Goal: Information Seeking & Learning: Learn about a topic

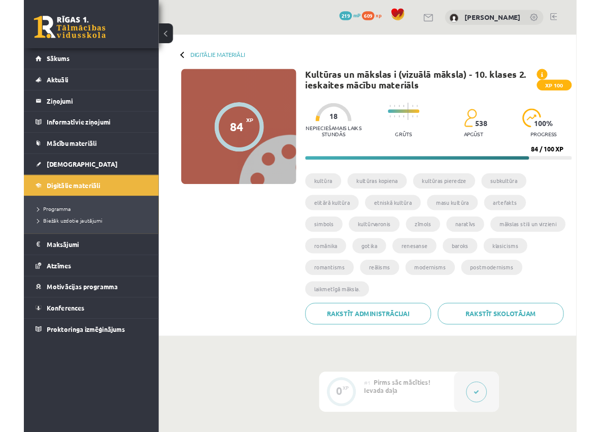
scroll to position [641, 0]
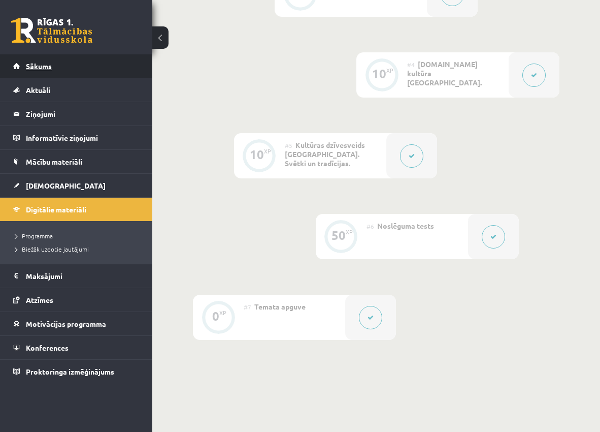
click at [47, 65] on span "Sākums" at bounding box center [39, 65] width 26 height 9
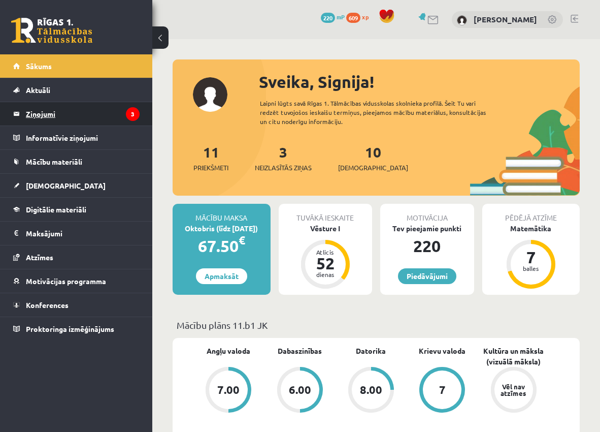
click at [106, 115] on legend "Ziņojumi 3" at bounding box center [83, 113] width 114 height 23
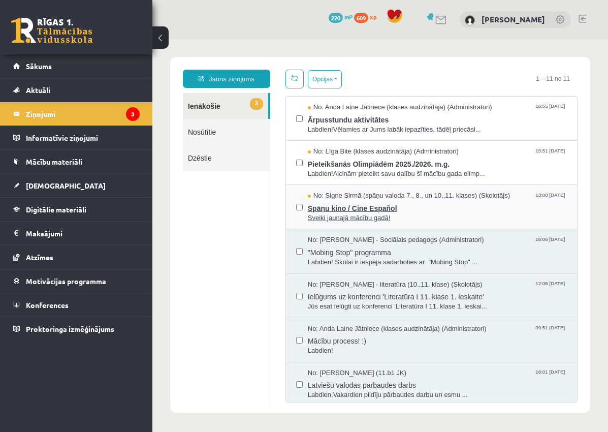
click at [428, 213] on span "Sveiki jaunajā mācību gadā!" at bounding box center [437, 218] width 259 height 10
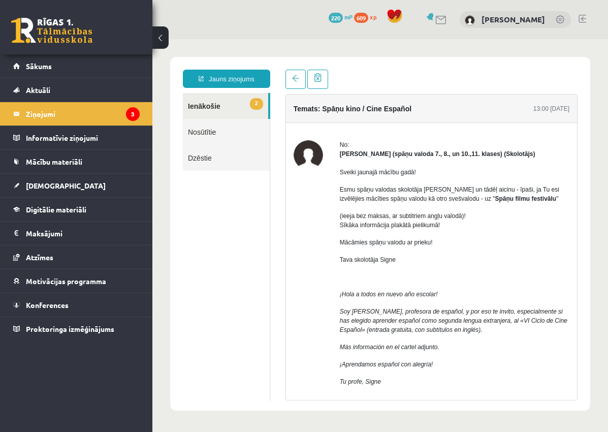
click at [250, 108] on span "2" at bounding box center [256, 104] width 13 height 12
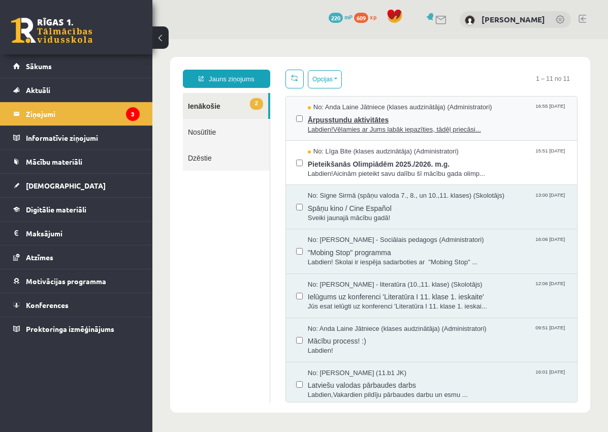
click at [451, 120] on span "Ārpusstundu aktivitātes" at bounding box center [437, 118] width 259 height 13
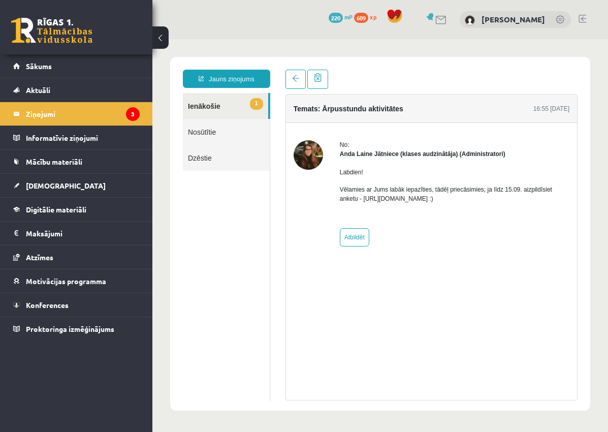
click at [394, 201] on p "Vēlamies ar Jums labāk iepazīties, tādēļ priecāsimies, ja līdz 15.09. aizpildīs…" at bounding box center [454, 194] width 229 height 18
click at [217, 102] on link "1 Ienākošie" at bounding box center [225, 106] width 85 height 26
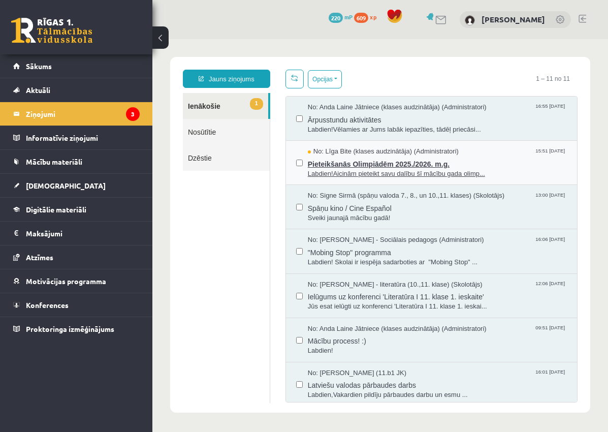
click at [482, 162] on span "Pieteikšanās Olimpiādēm 2025./2026. m.g." at bounding box center [437, 162] width 259 height 13
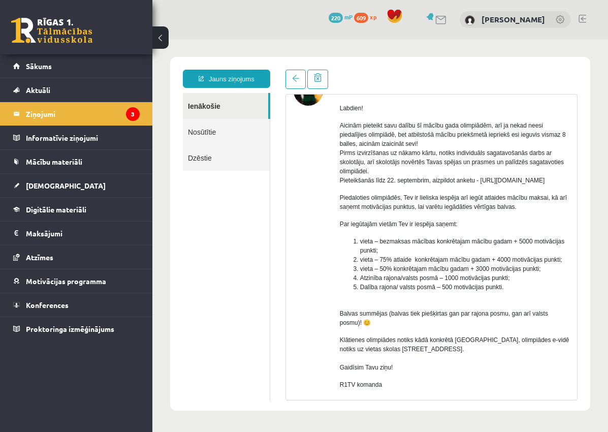
scroll to position [102, 0]
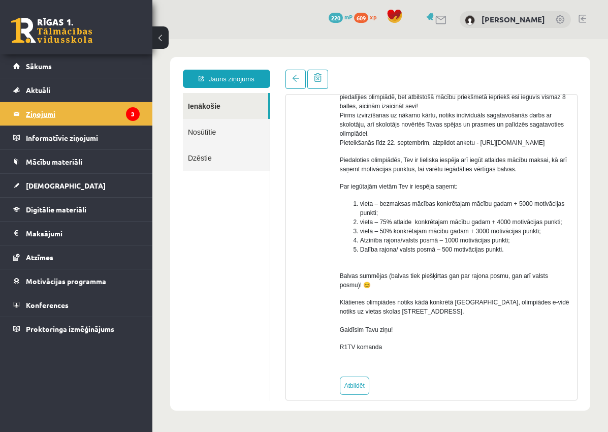
click at [110, 121] on legend "Ziņojumi 3" at bounding box center [83, 113] width 114 height 23
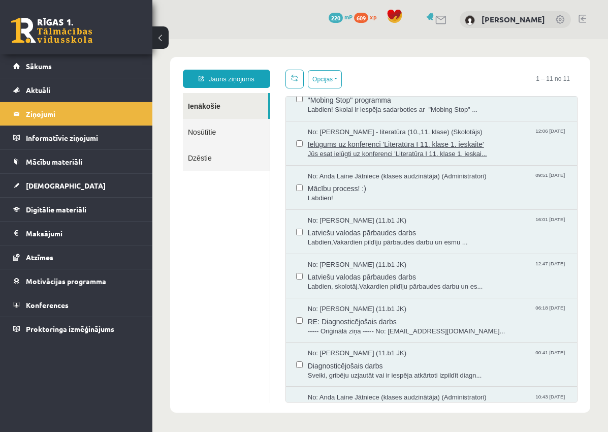
scroll to position [191, 0]
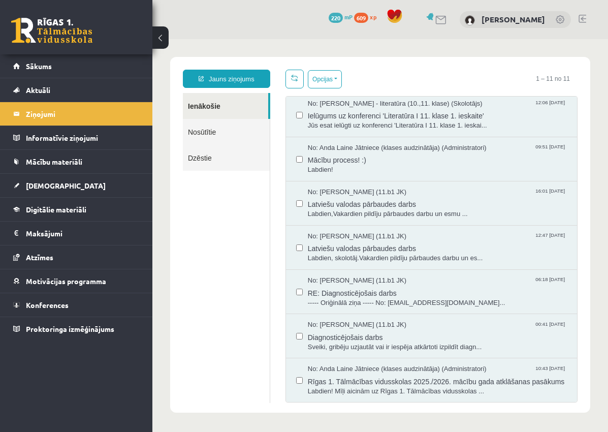
click at [207, 100] on link "Ienākošie" at bounding box center [225, 106] width 85 height 26
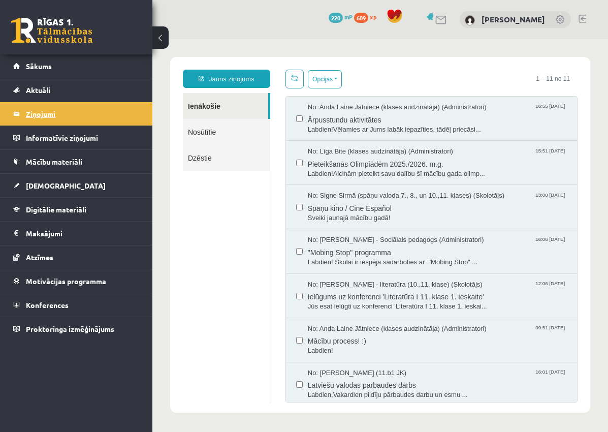
scroll to position [0, 0]
click at [39, 116] on legend "Ziņojumi 3" at bounding box center [83, 113] width 114 height 23
click at [49, 68] on span "Sākums" at bounding box center [39, 65] width 26 height 9
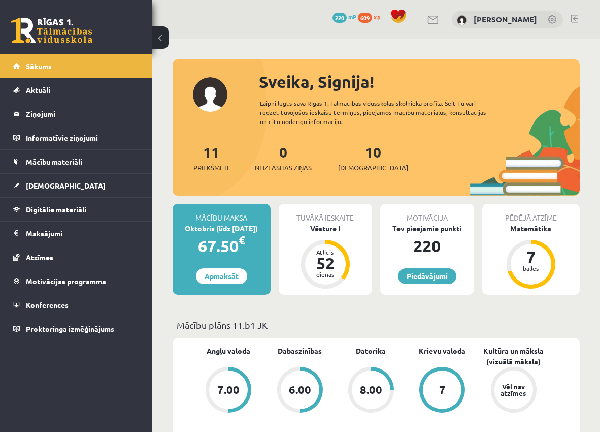
click at [39, 61] on link "Sākums" at bounding box center [76, 65] width 126 height 23
click at [68, 183] on link "[DEMOGRAPHIC_DATA]" at bounding box center [76, 185] width 126 height 23
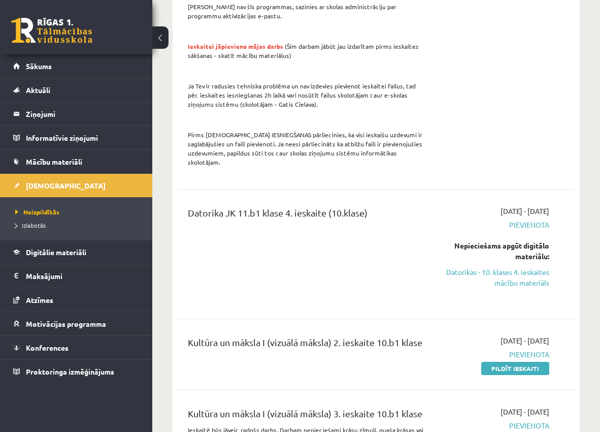
scroll to position [1168, 0]
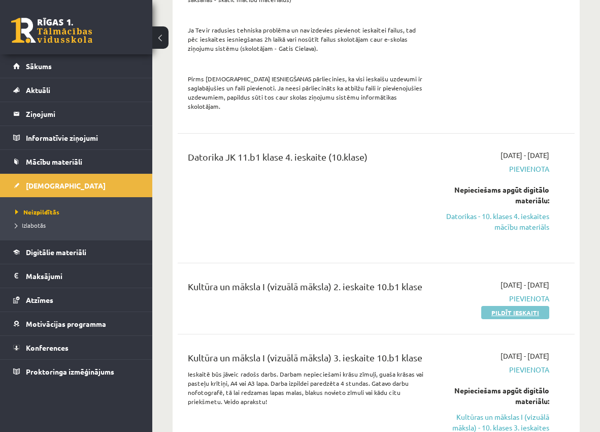
click at [513, 306] on link "Pildīt ieskaiti" at bounding box center [515, 312] width 68 height 13
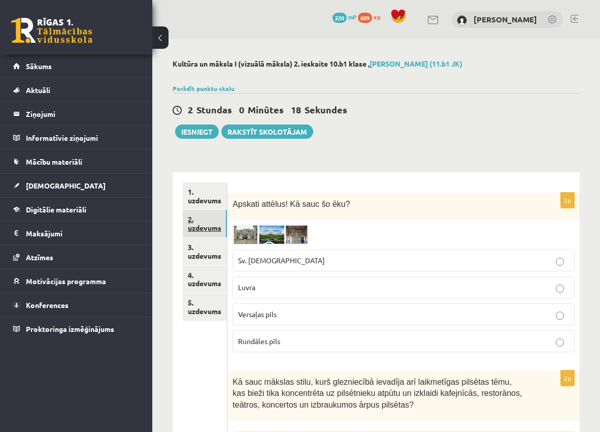
click at [211, 224] on link "2. uzdevums" at bounding box center [205, 223] width 44 height 27
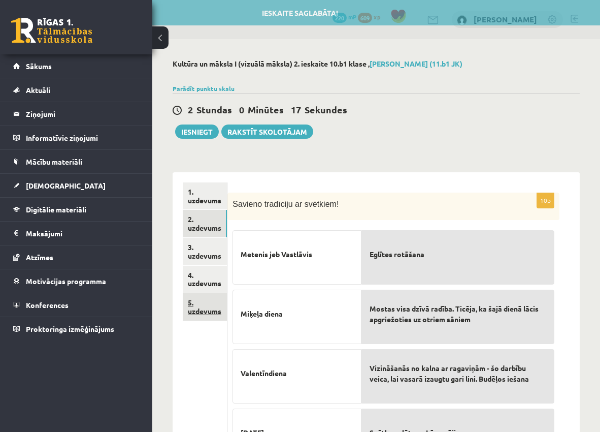
click at [204, 304] on link "5. uzdevums" at bounding box center [205, 306] width 44 height 27
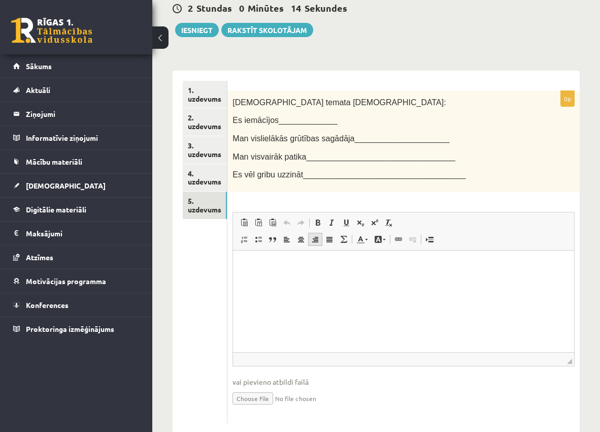
scroll to position [124, 0]
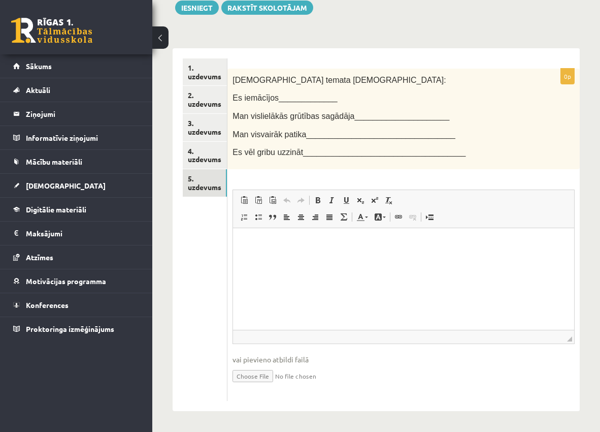
click at [317, 150] on span "Es vēl gribu uzzināt____________________________________" at bounding box center [349, 152] width 233 height 9
click at [205, 151] on link "4. uzdevums" at bounding box center [205, 155] width 44 height 27
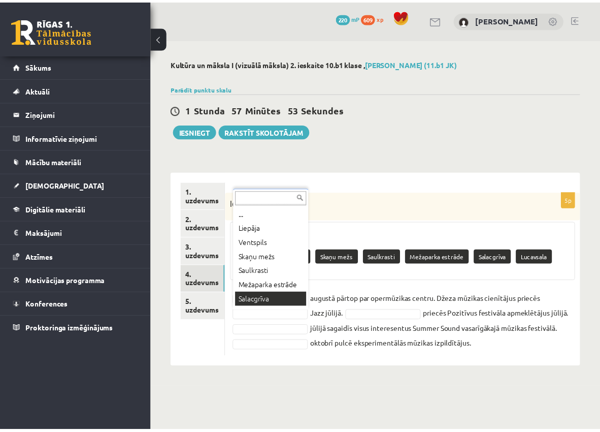
scroll to position [9, 0]
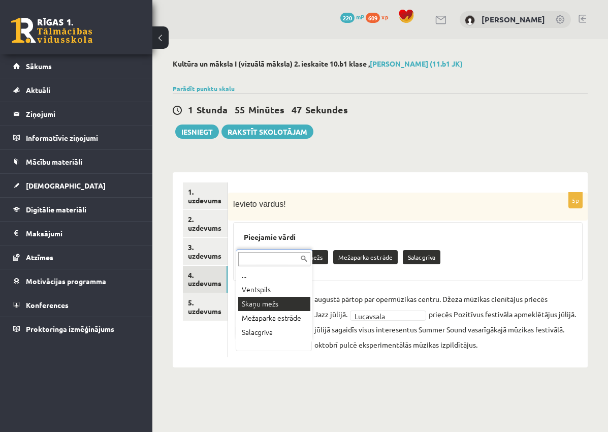
drag, startPoint x: 274, startPoint y: 303, endPoint x: 295, endPoint y: 312, distance: 23.7
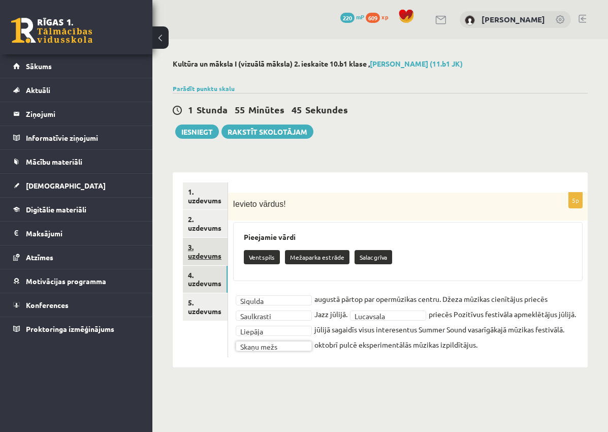
click at [204, 257] on link "3. uzdevums" at bounding box center [205, 251] width 45 height 27
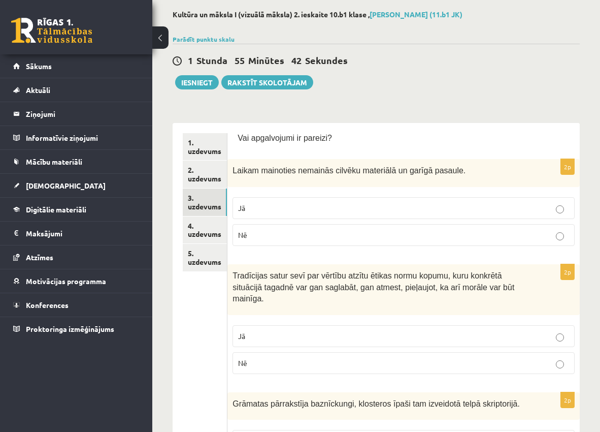
scroll to position [102, 0]
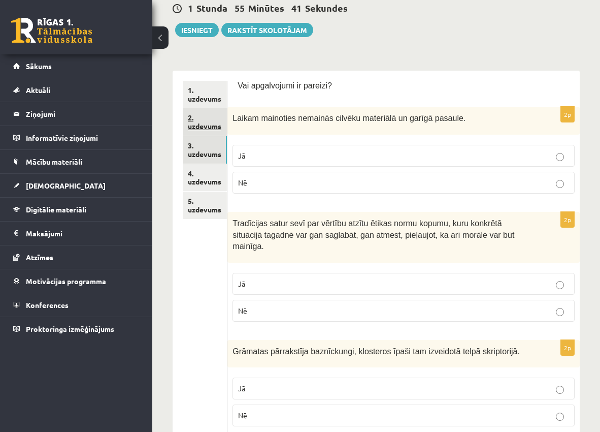
click at [203, 124] on link "2. uzdevums" at bounding box center [205, 121] width 44 height 27
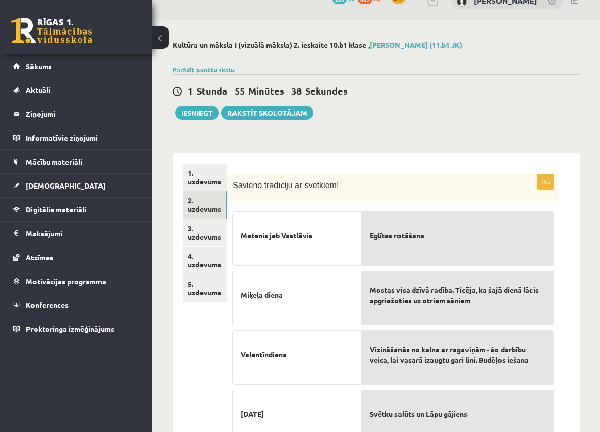
scroll to position [0, 0]
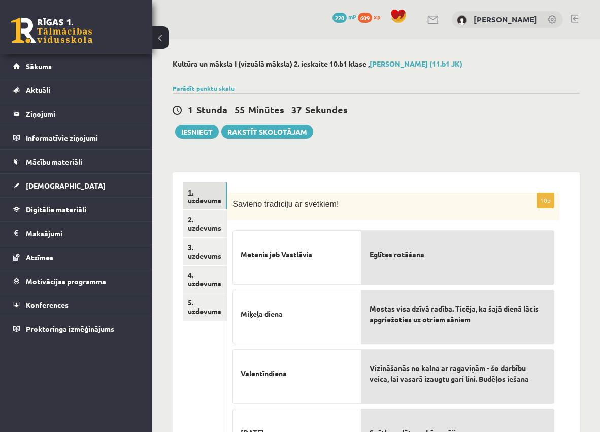
click at [218, 203] on link "1. uzdevums" at bounding box center [205, 195] width 44 height 27
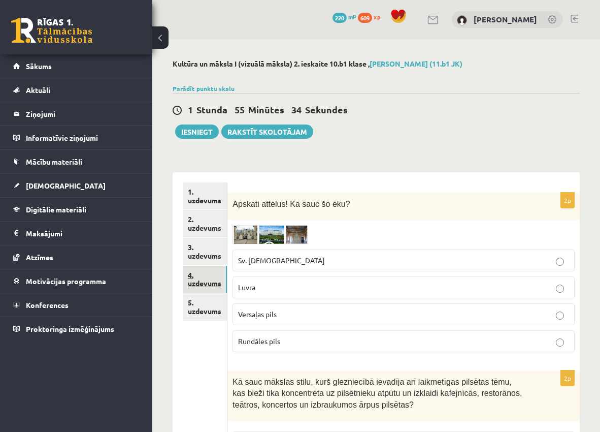
click at [214, 275] on link "4. uzdevums" at bounding box center [205, 279] width 44 height 27
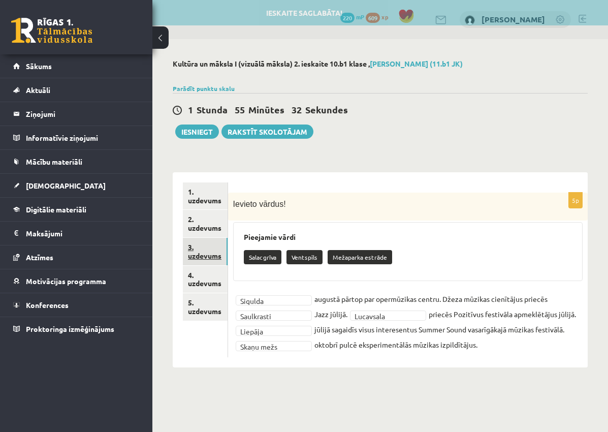
click at [210, 259] on link "3. uzdevums" at bounding box center [205, 251] width 45 height 27
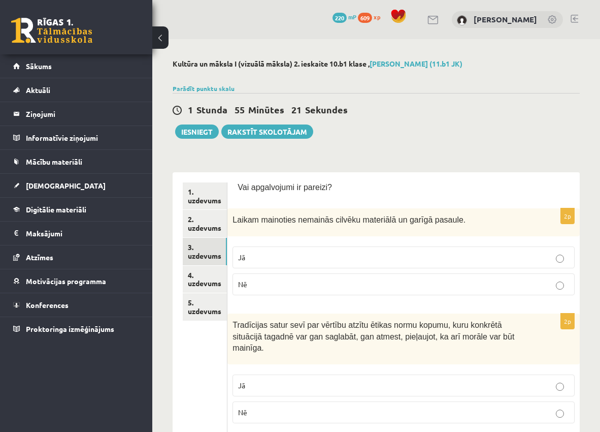
scroll to position [51, 0]
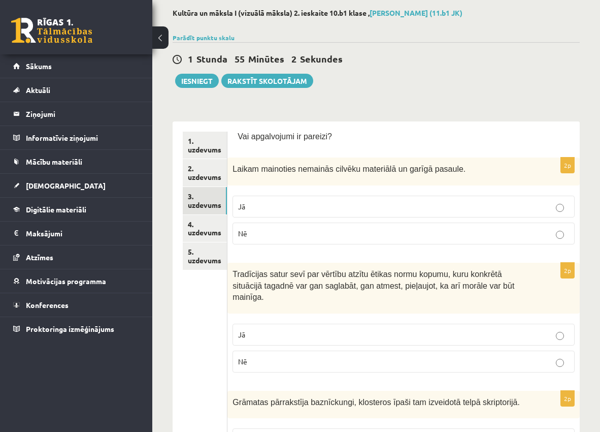
click at [362, 238] on p "Nē" at bounding box center [403, 233] width 331 height 11
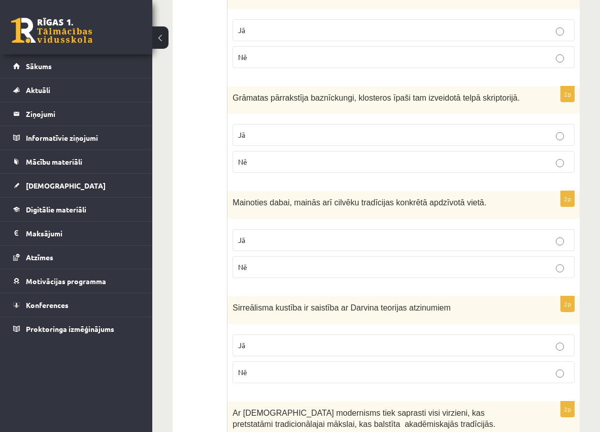
scroll to position [355, 0]
click at [351, 234] on p "Jā" at bounding box center [403, 239] width 331 height 11
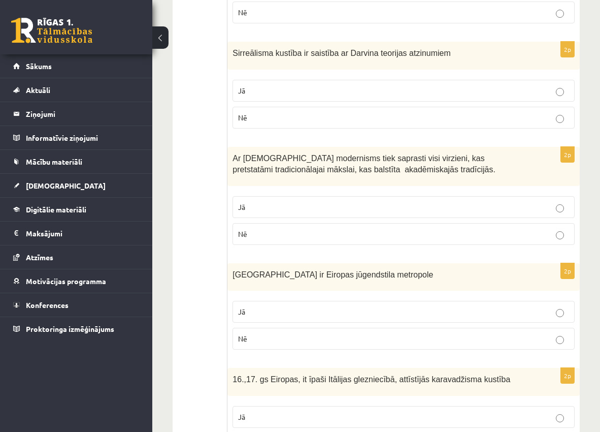
scroll to position [558, 0]
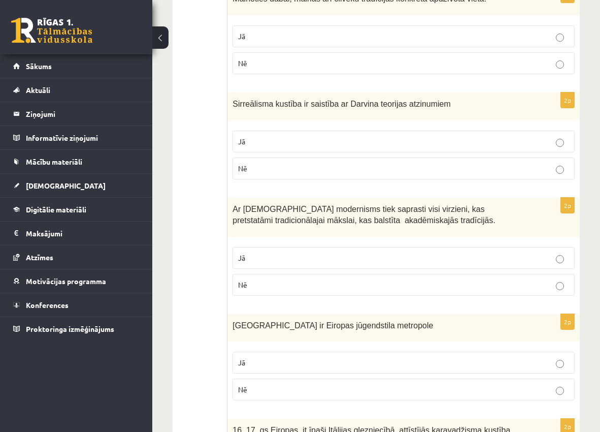
click at [301, 163] on p "Nē" at bounding box center [403, 168] width 331 height 11
drag, startPoint x: 376, startPoint y: 269, endPoint x: 371, endPoint y: 273, distance: 6.9
click at [376, 279] on p "Nē" at bounding box center [403, 284] width 331 height 11
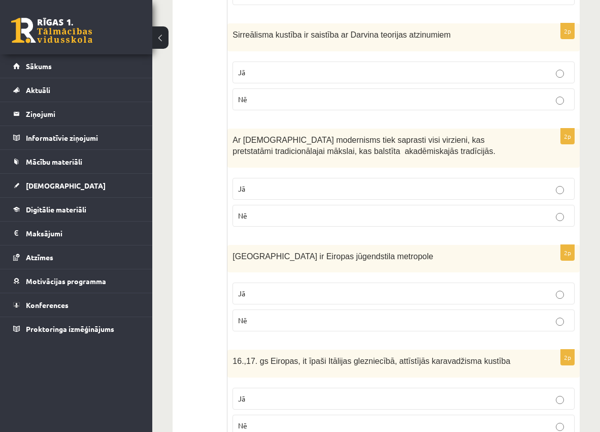
scroll to position [609, 0]
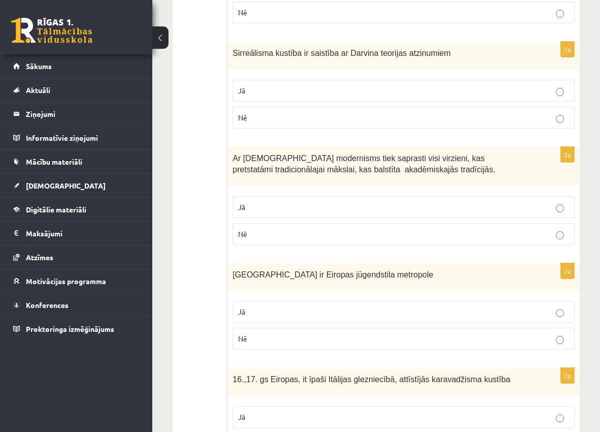
click at [382, 202] on p "Jā" at bounding box center [403, 207] width 331 height 11
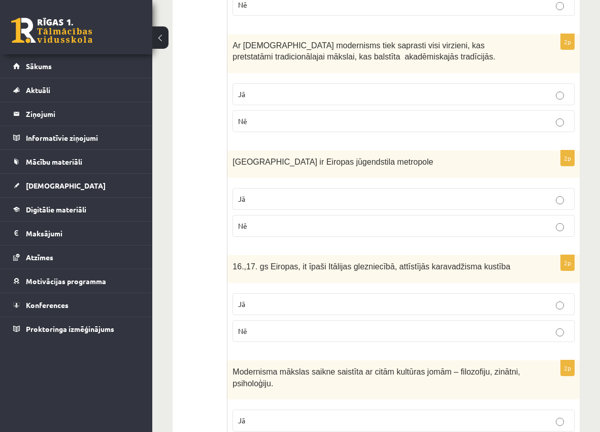
scroll to position [812, 0]
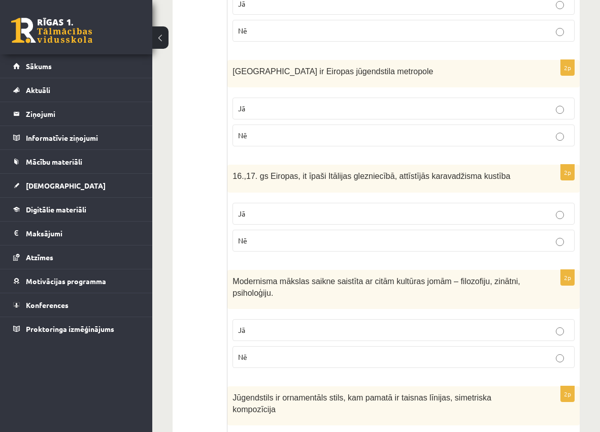
click at [343, 103] on p "Jā" at bounding box center [403, 108] width 331 height 11
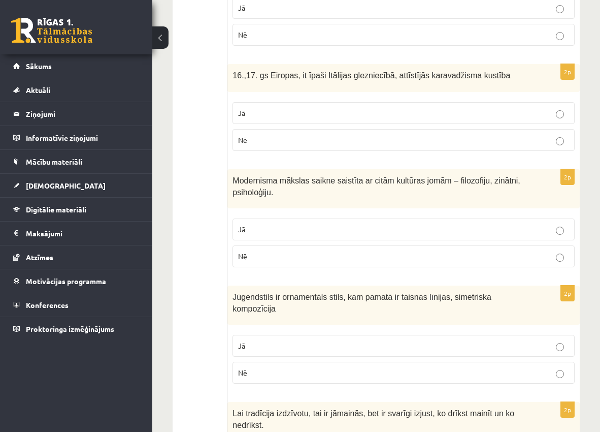
scroll to position [914, 0]
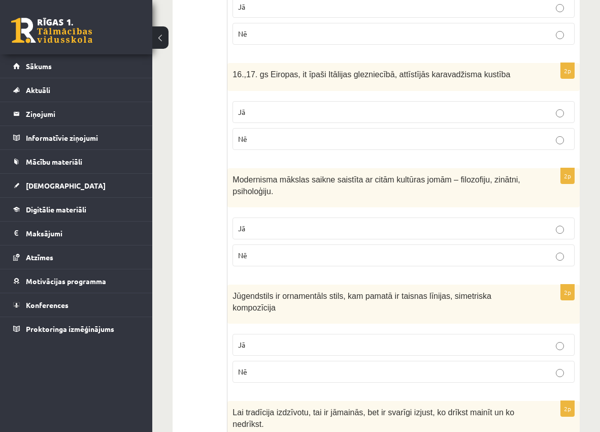
click at [285, 223] on p "Jā" at bounding box center [403, 228] width 331 height 11
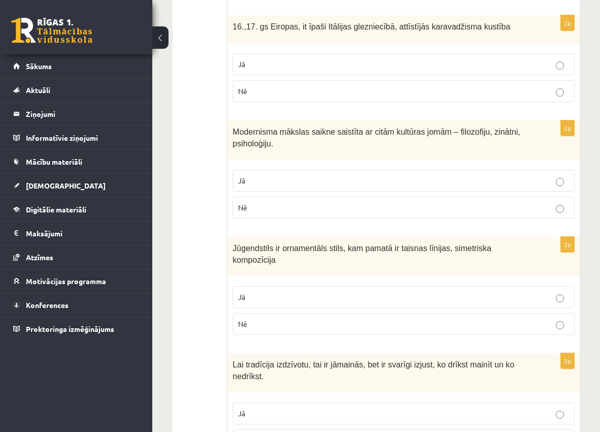
scroll to position [1015, 0]
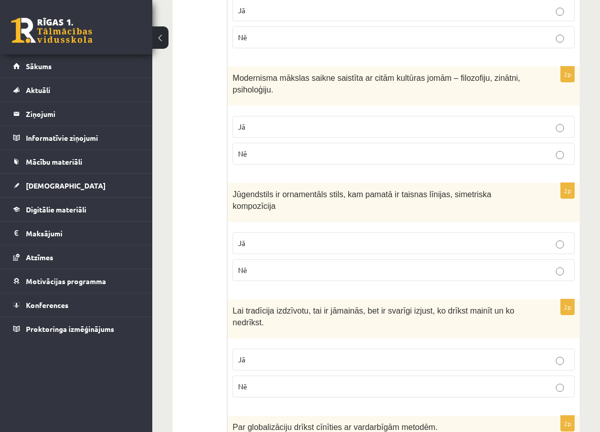
click at [298, 265] on p "Nē" at bounding box center [403, 270] width 331 height 11
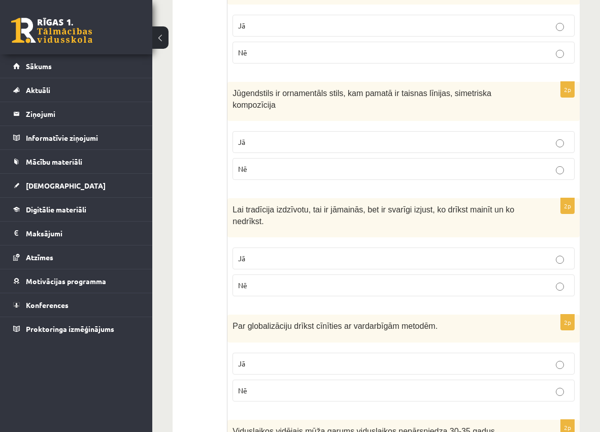
scroll to position [1117, 0]
click at [354, 252] on p "Jā" at bounding box center [403, 257] width 331 height 11
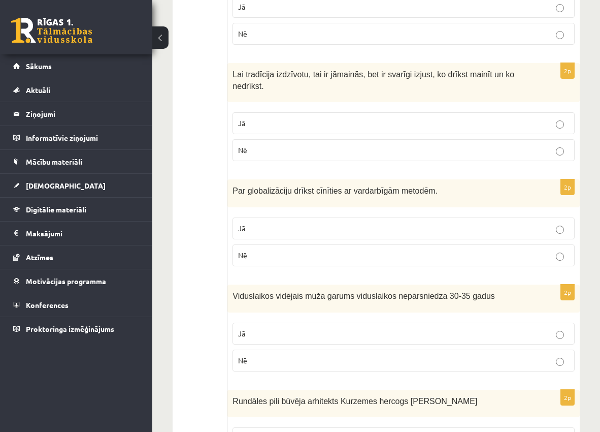
scroll to position [1269, 0]
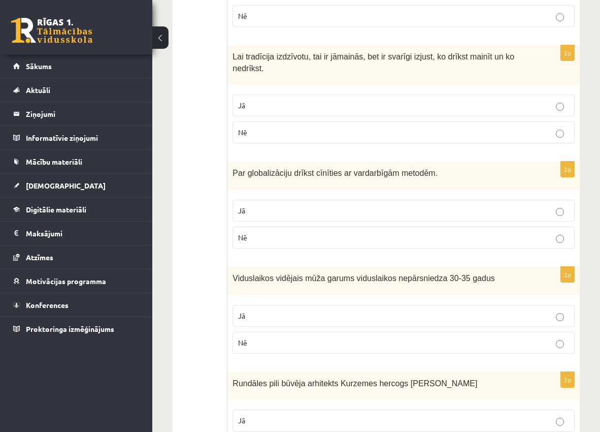
click at [428, 310] on p "Jā" at bounding box center [403, 315] width 331 height 11
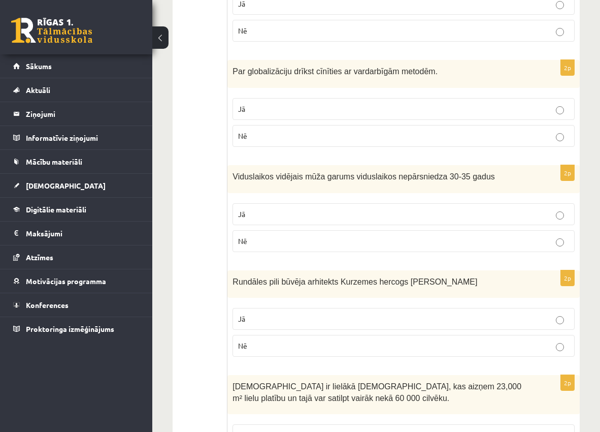
scroll to position [1472, 0]
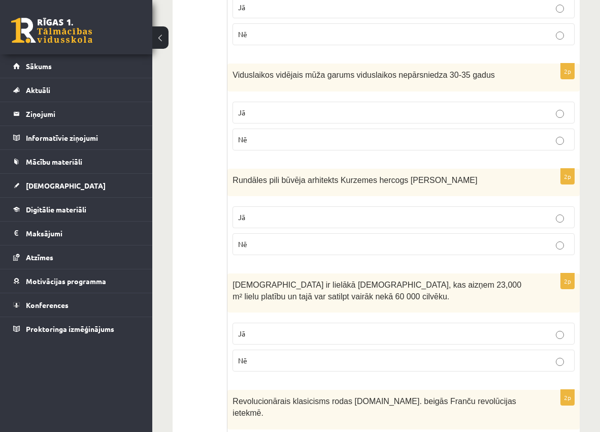
click at [323, 239] on p "Nē" at bounding box center [403, 244] width 331 height 11
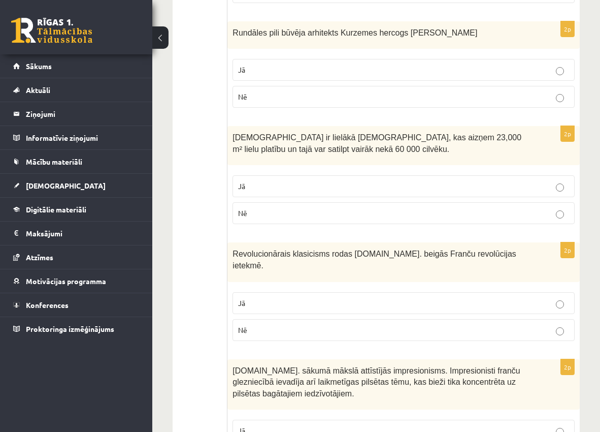
scroll to position [1675, 0]
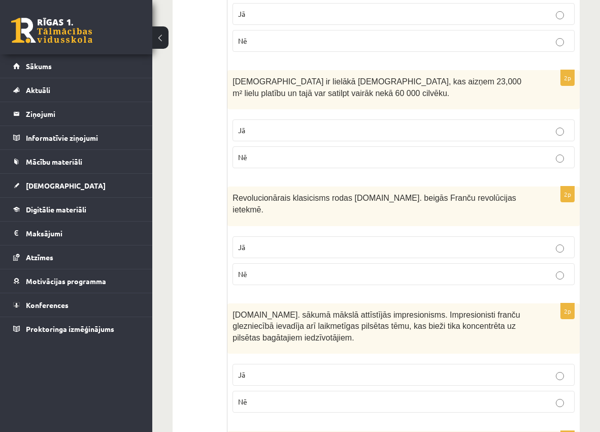
click at [289, 125] on p "Jā" at bounding box center [403, 130] width 331 height 11
click at [358, 242] on p "Jā" at bounding box center [403, 247] width 331 height 11
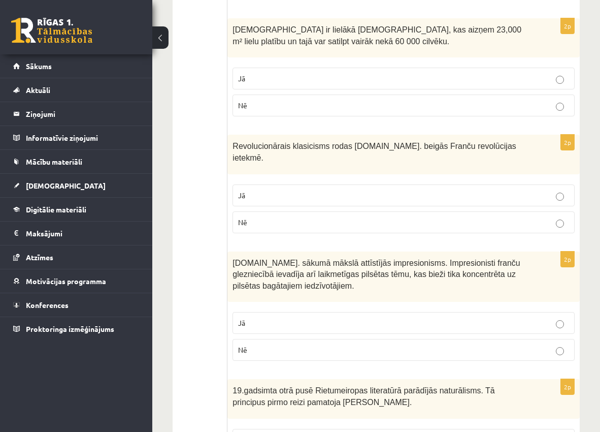
scroll to position [1777, 0]
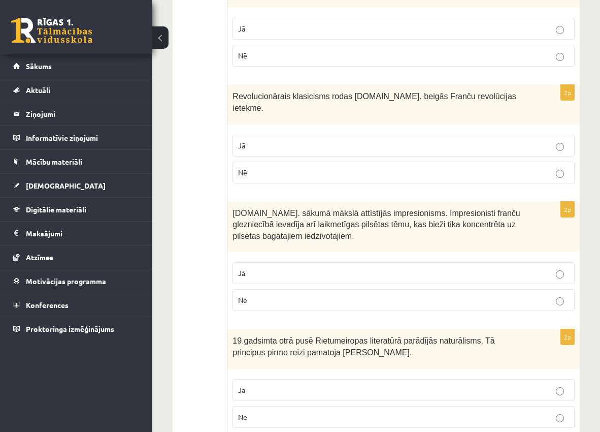
click at [436, 294] on p "Nē" at bounding box center [403, 299] width 331 height 11
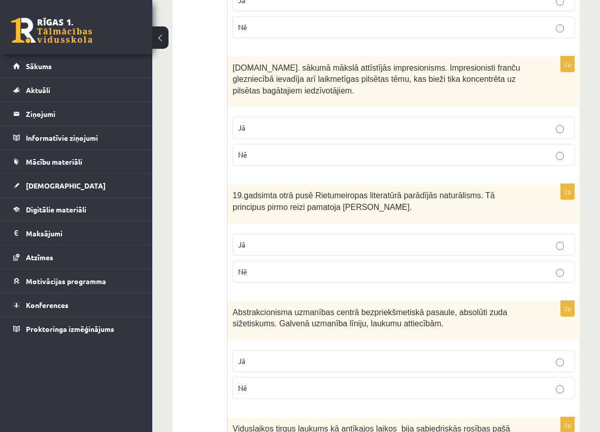
scroll to position [1999, 0]
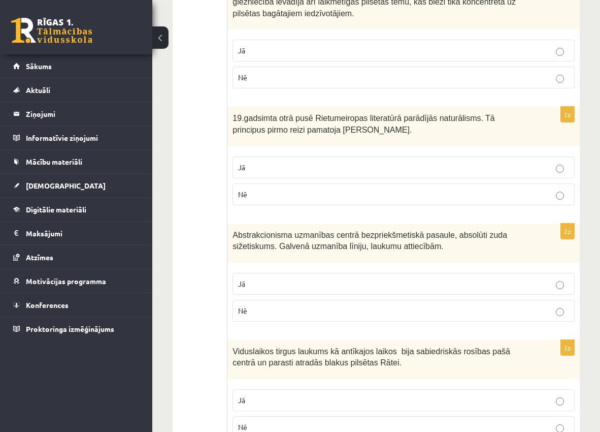
click at [397, 384] on fieldset "Jā Nē" at bounding box center [404, 412] width 342 height 57
click at [398, 394] on p "Jā" at bounding box center [403, 399] width 331 height 11
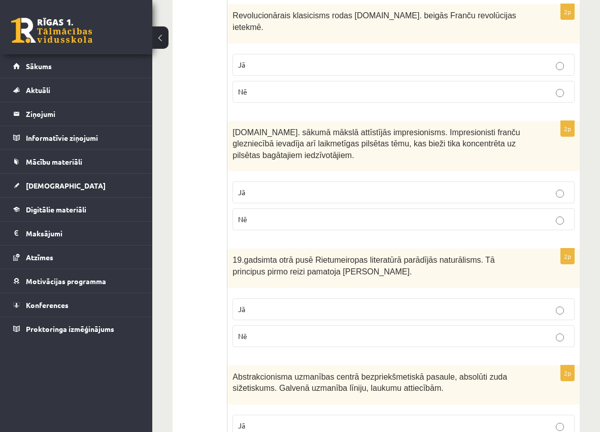
scroll to position [1796, 0]
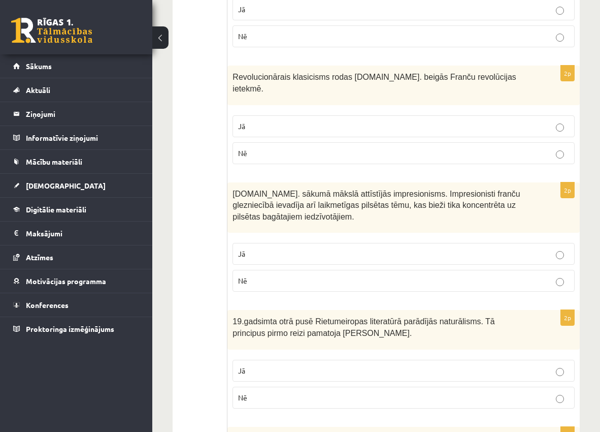
click at [378, 365] on p "Jā" at bounding box center [403, 370] width 331 height 11
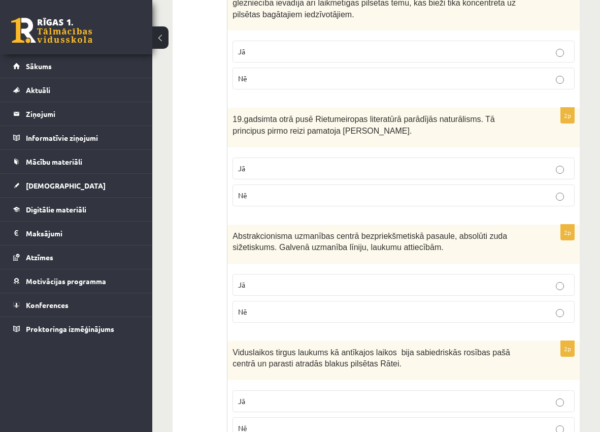
scroll to position [1999, 0]
click at [384, 305] on p "Nē" at bounding box center [403, 310] width 331 height 11
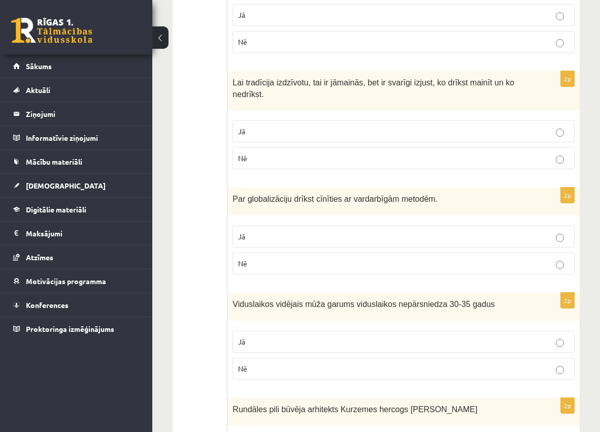
scroll to position [1238, 0]
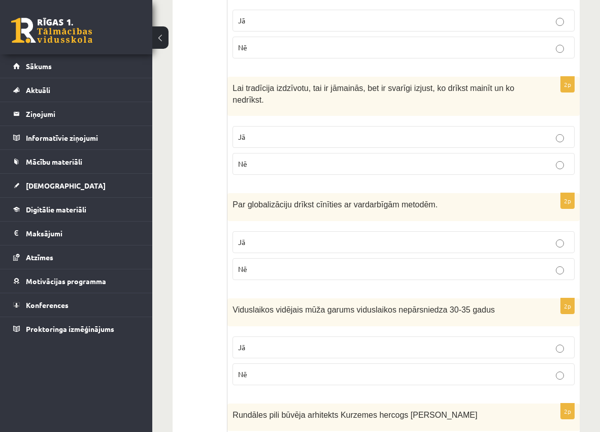
click at [322, 263] on p "Nē" at bounding box center [403, 268] width 331 height 11
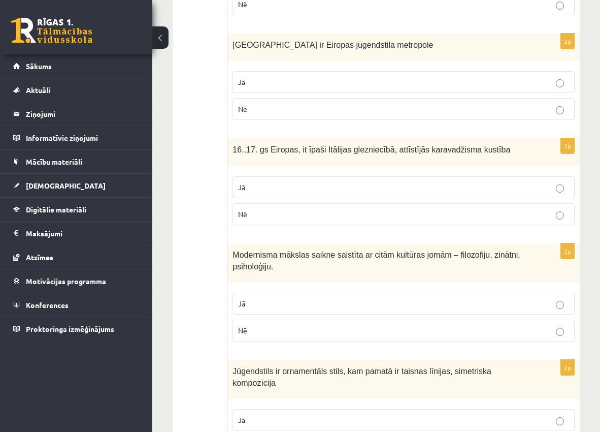
scroll to position [832, 0]
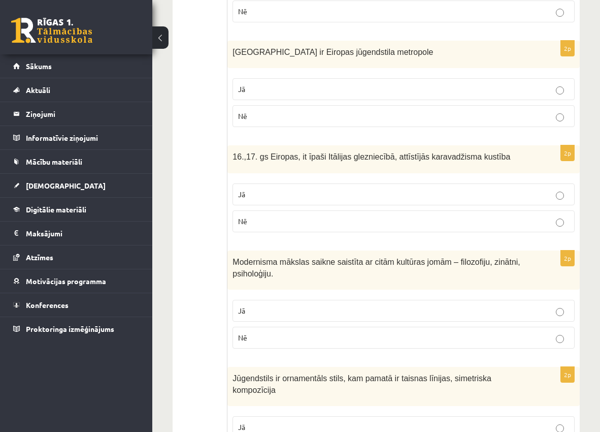
click at [415, 189] on p "Jā" at bounding box center [403, 194] width 331 height 11
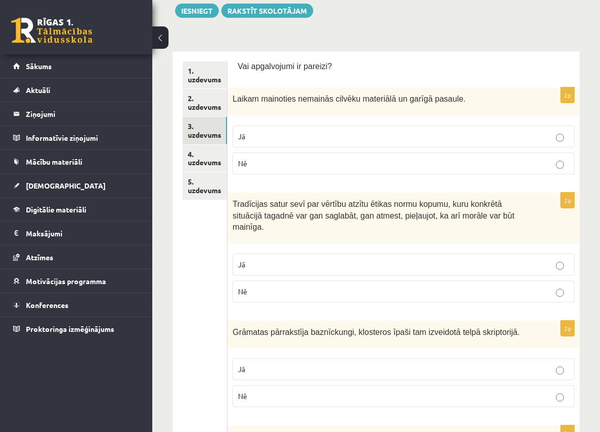
scroll to position [222, 0]
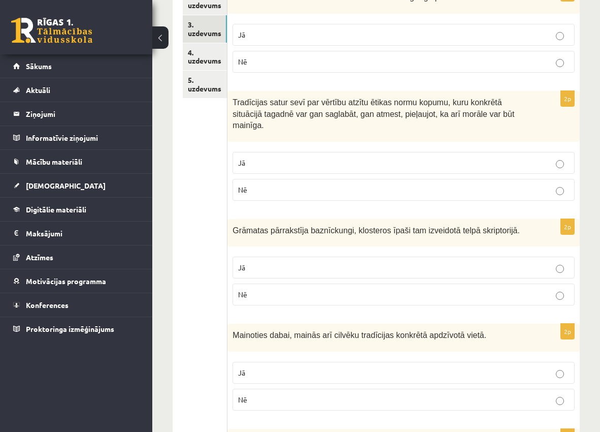
click at [463, 289] on p "Nē" at bounding box center [403, 294] width 331 height 11
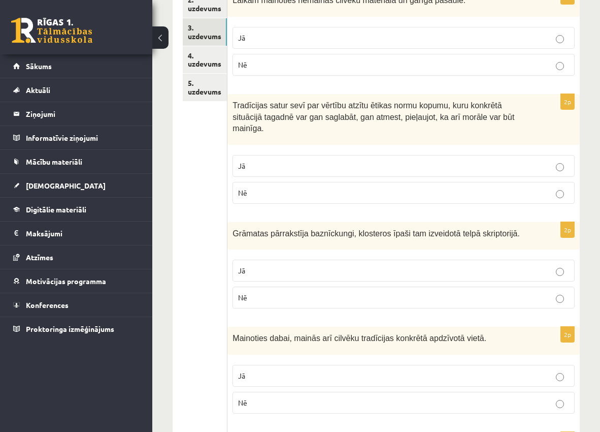
scroll to position [70, 0]
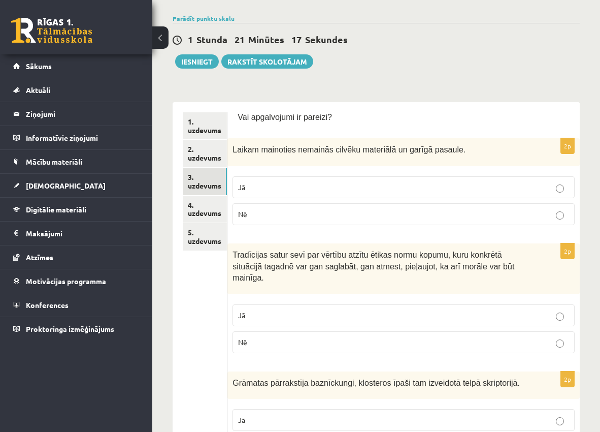
click at [338, 310] on p "Jā" at bounding box center [403, 315] width 331 height 11
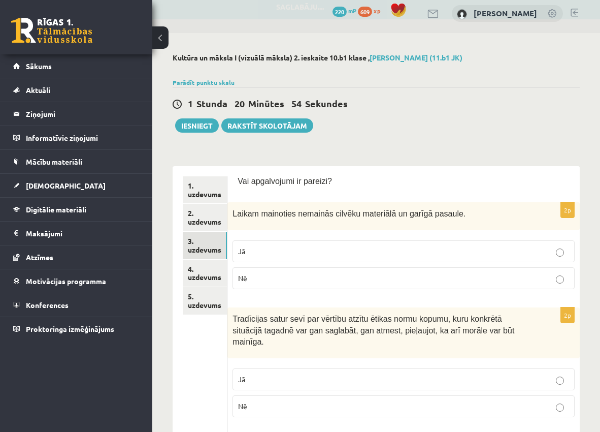
scroll to position [0, 0]
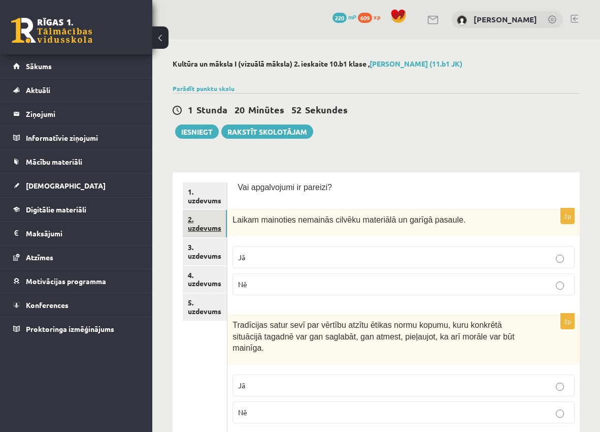
click at [203, 227] on link "2. uzdevums" at bounding box center [205, 223] width 44 height 27
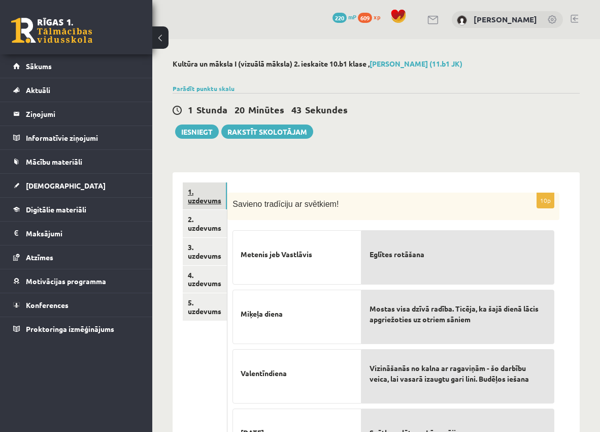
click at [207, 200] on link "1. uzdevums" at bounding box center [205, 195] width 44 height 27
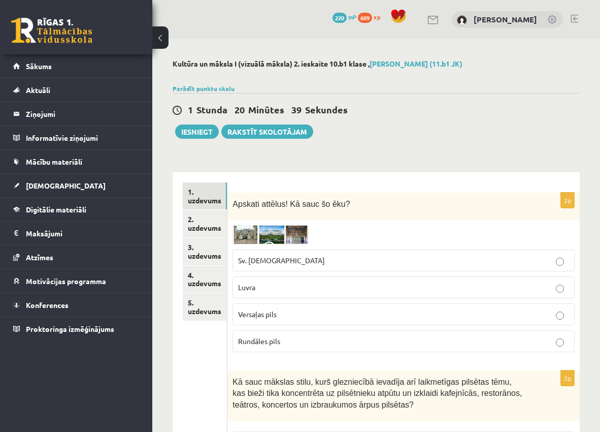
click at [282, 236] on img at bounding box center [271, 234] width 76 height 19
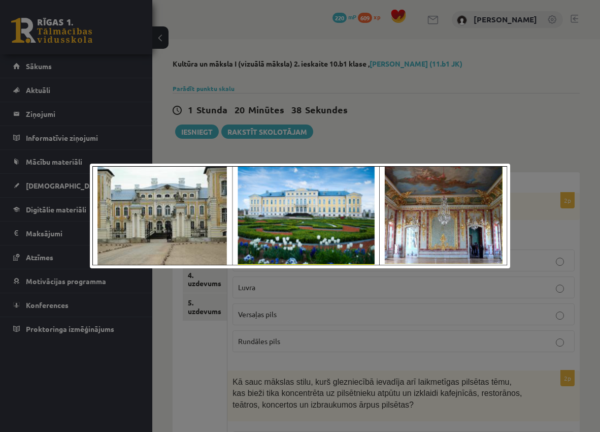
click at [475, 128] on div at bounding box center [300, 216] width 600 height 432
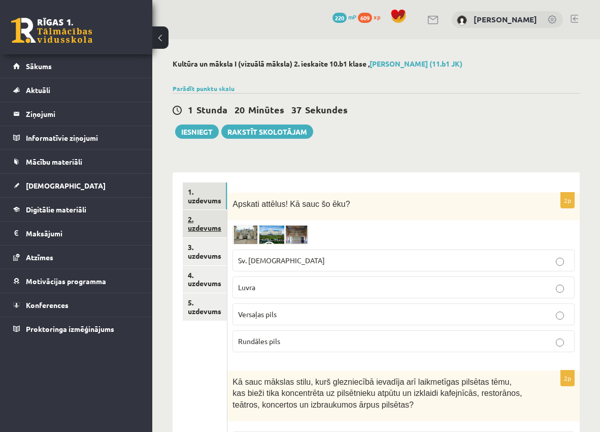
click at [204, 226] on link "2. uzdevums" at bounding box center [205, 223] width 44 height 27
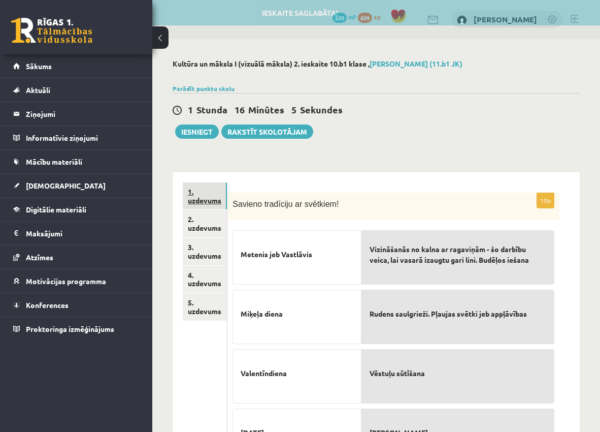
click at [197, 197] on link "1. uzdevums" at bounding box center [205, 195] width 44 height 27
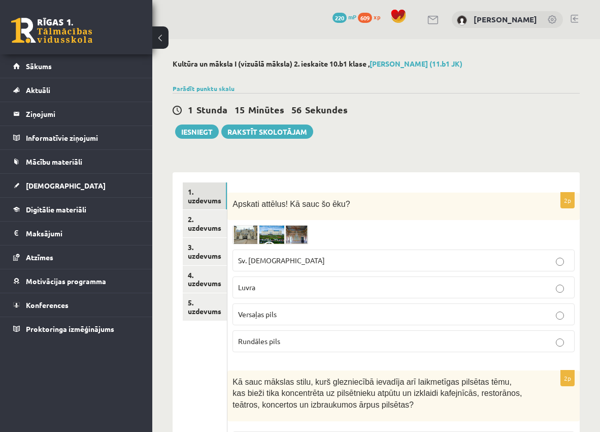
click at [243, 236] on img at bounding box center [271, 234] width 76 height 19
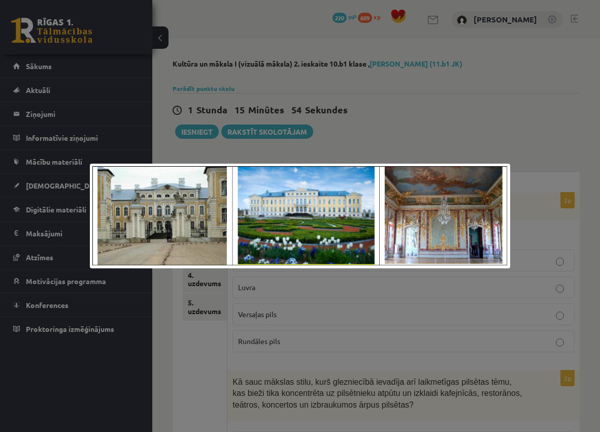
click at [394, 137] on div at bounding box center [300, 216] width 600 height 432
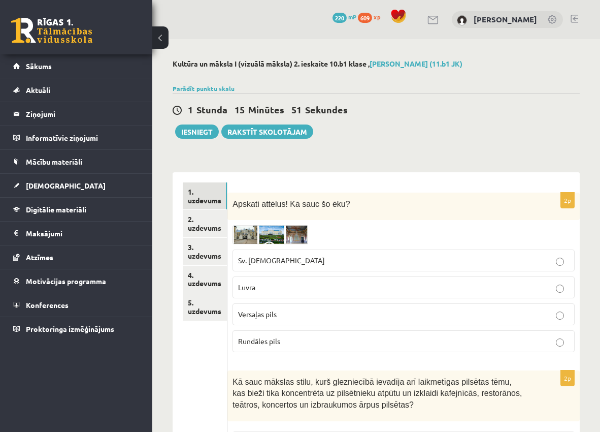
click at [261, 235] on img at bounding box center [271, 234] width 76 height 19
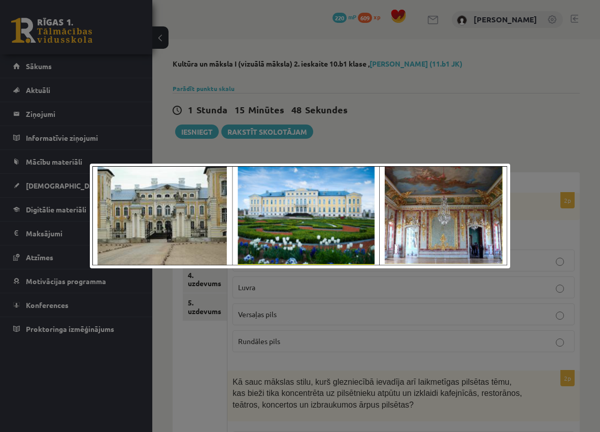
click at [423, 139] on div at bounding box center [300, 216] width 600 height 432
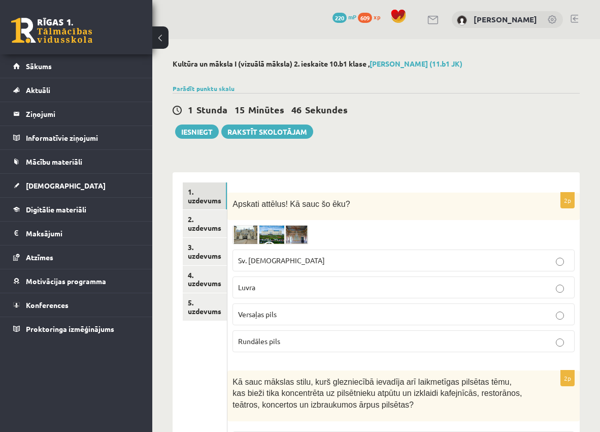
click at [254, 237] on img at bounding box center [271, 234] width 76 height 19
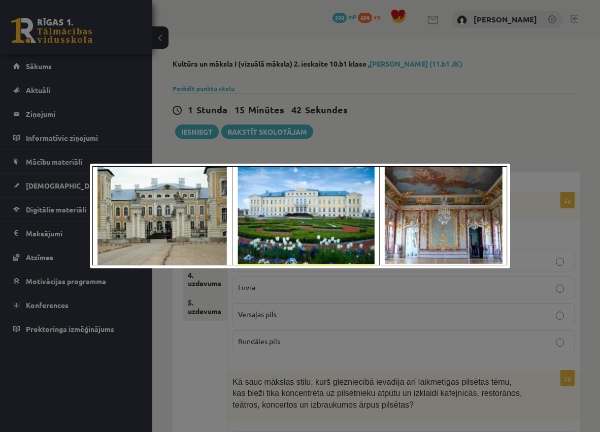
click at [412, 145] on div at bounding box center [300, 216] width 600 height 432
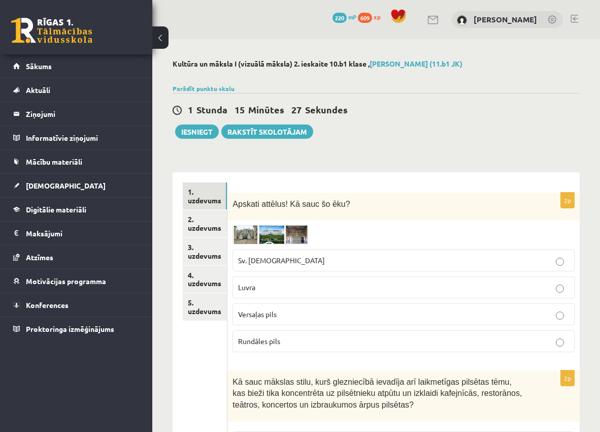
click at [250, 235] on img at bounding box center [271, 234] width 76 height 19
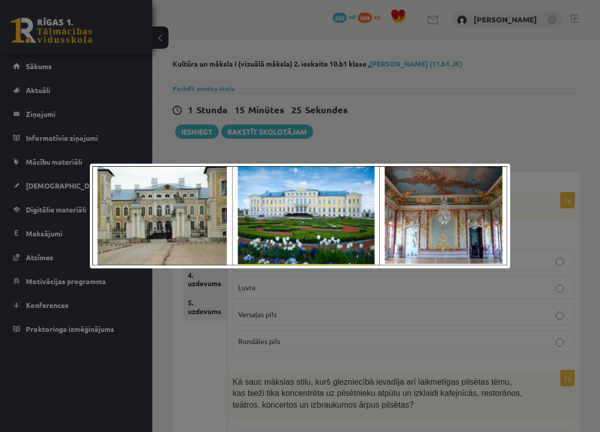
click at [466, 279] on div at bounding box center [300, 216] width 600 height 432
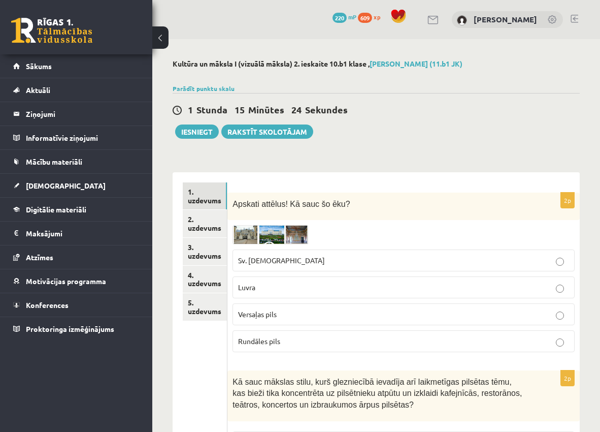
click at [398, 343] on p "Rundāles pils" at bounding box center [403, 341] width 331 height 11
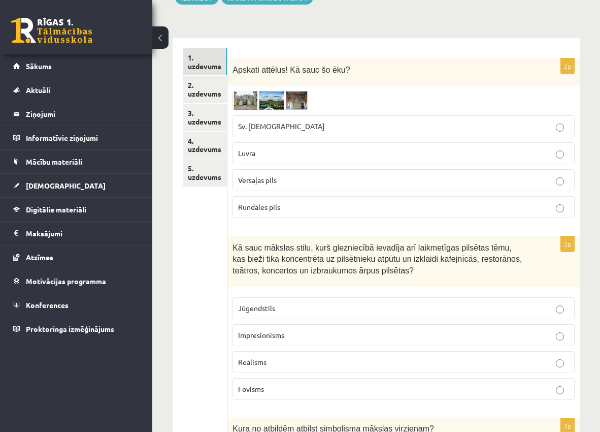
scroll to position [152, 0]
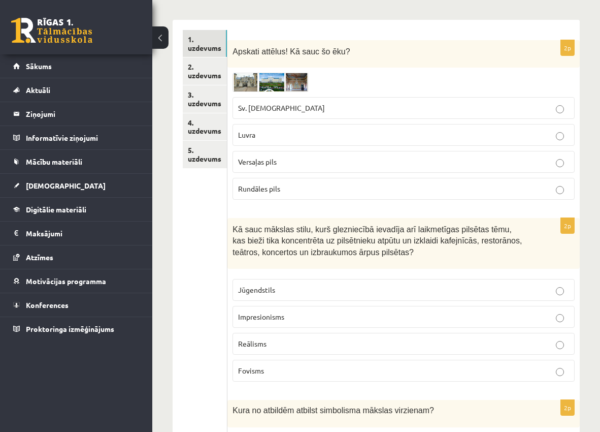
click at [309, 314] on p "Impresionisms" at bounding box center [403, 316] width 331 height 11
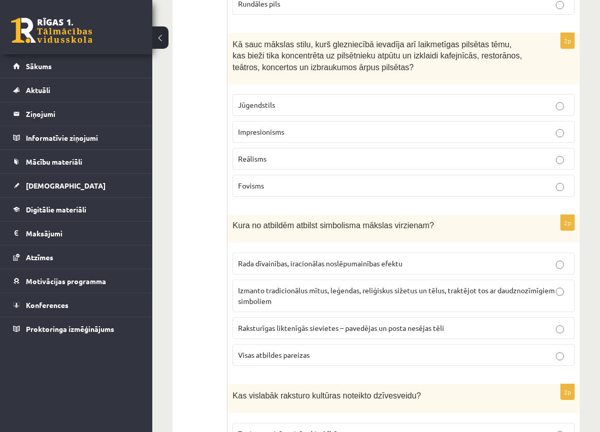
scroll to position [355, 0]
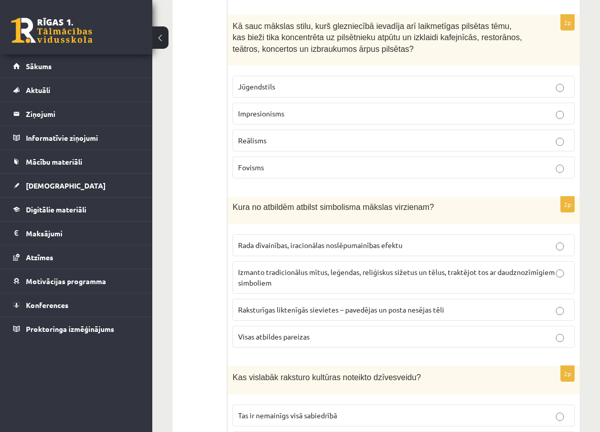
click at [343, 337] on p "Visas atbildes pareizas" at bounding box center [403, 336] width 331 height 11
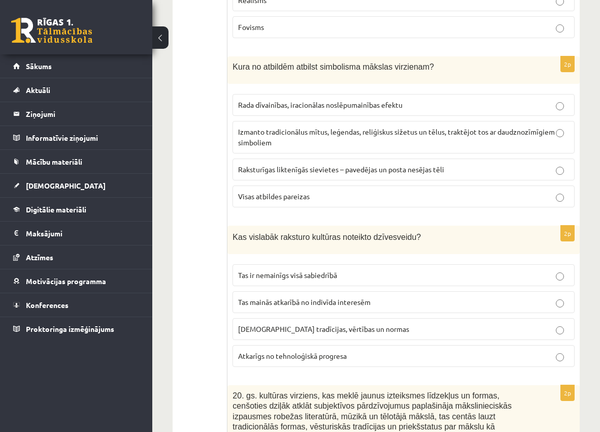
scroll to position [558, 0]
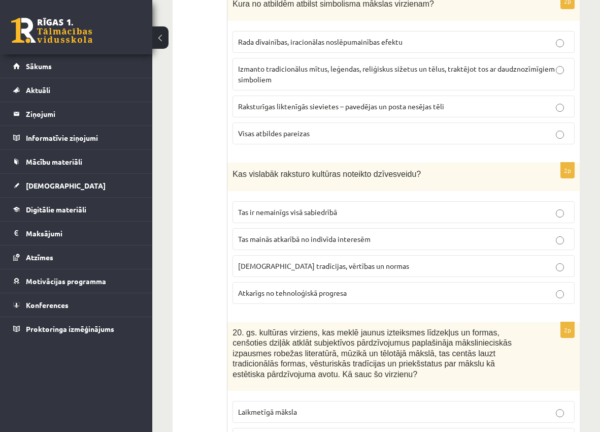
click at [369, 268] on span "Sabiedrības tradīcijas, vērtības un normas" at bounding box center [323, 265] width 171 height 9
click at [332, 236] on span "Tas mainās atkarībā no indivīda interesēm" at bounding box center [304, 238] width 133 height 9
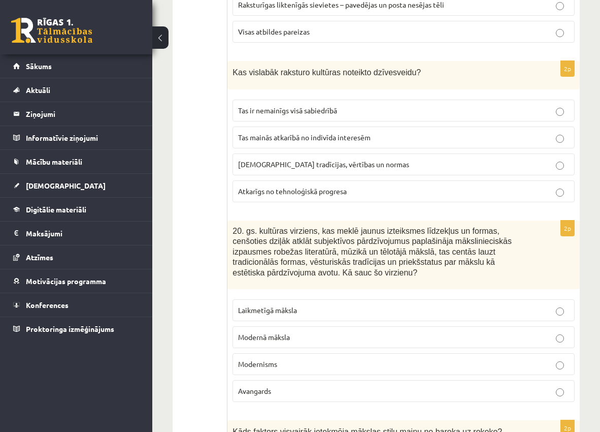
scroll to position [711, 0]
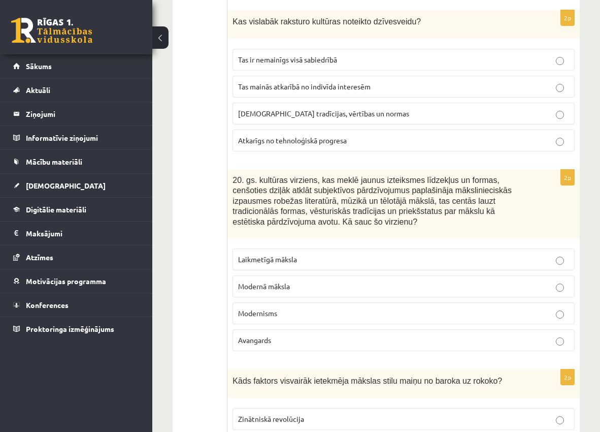
click at [295, 312] on p "Modernisms" at bounding box center [403, 313] width 331 height 11
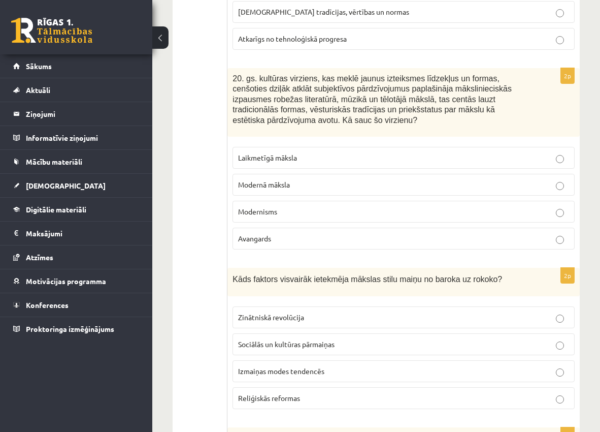
scroll to position [863, 0]
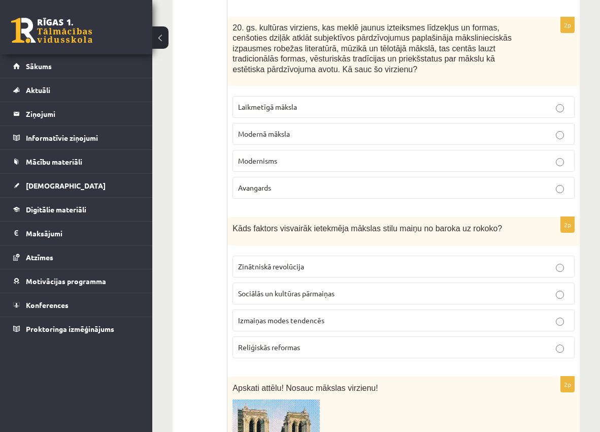
click at [369, 317] on p "Izmaiņas modes tendencēs" at bounding box center [403, 320] width 331 height 11
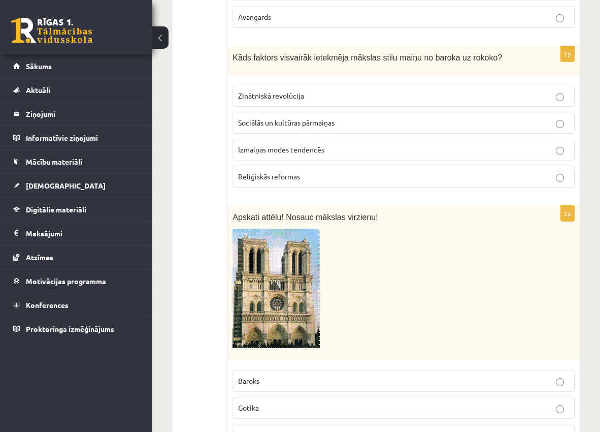
scroll to position [1015, 0]
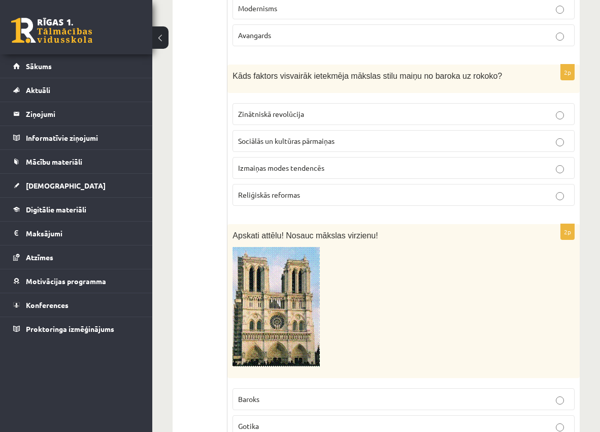
click at [444, 290] on p at bounding box center [378, 306] width 291 height 119
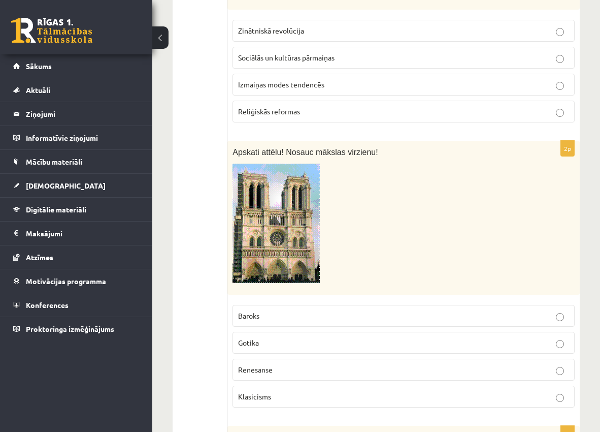
scroll to position [1117, 0]
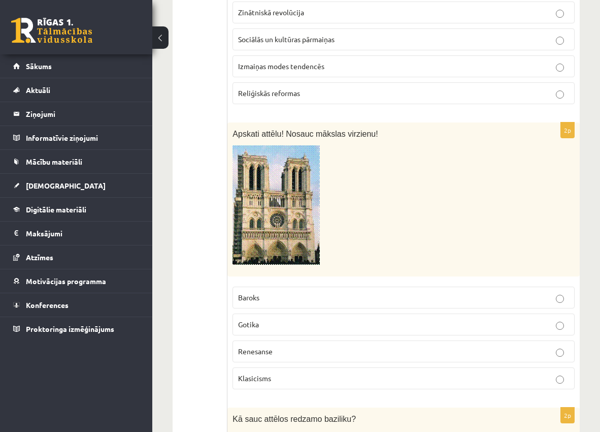
click at [386, 321] on p "Gotika" at bounding box center [403, 324] width 331 height 11
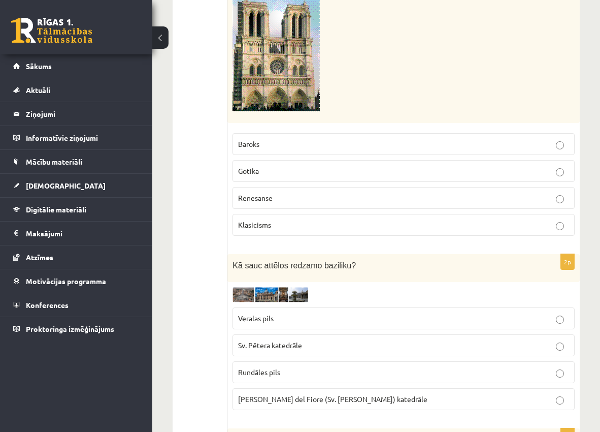
scroll to position [1320, 0]
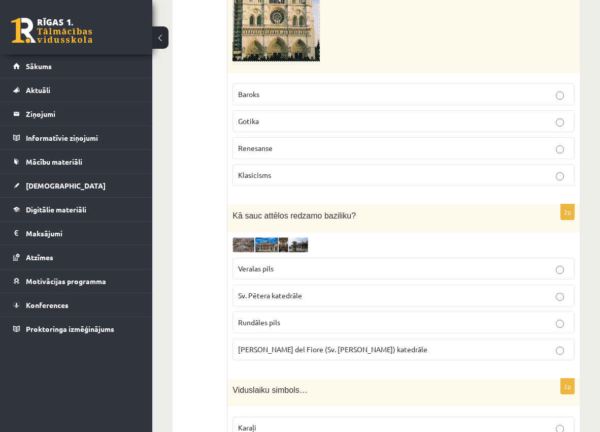
click at [248, 244] on img at bounding box center [271, 244] width 76 height 15
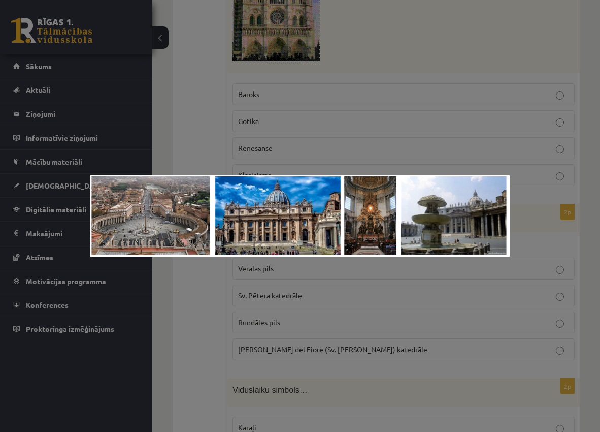
click at [203, 291] on div at bounding box center [300, 216] width 600 height 432
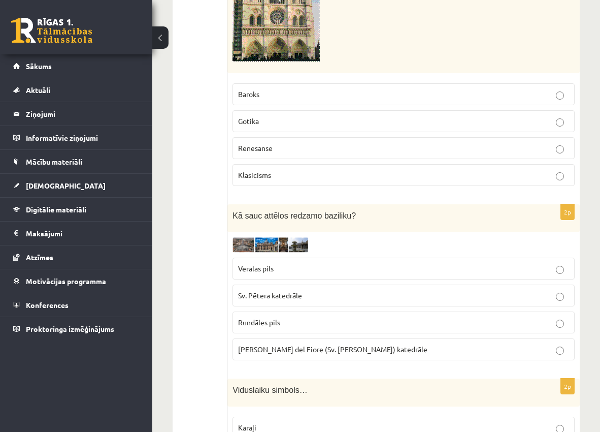
click at [269, 248] on img at bounding box center [271, 244] width 76 height 15
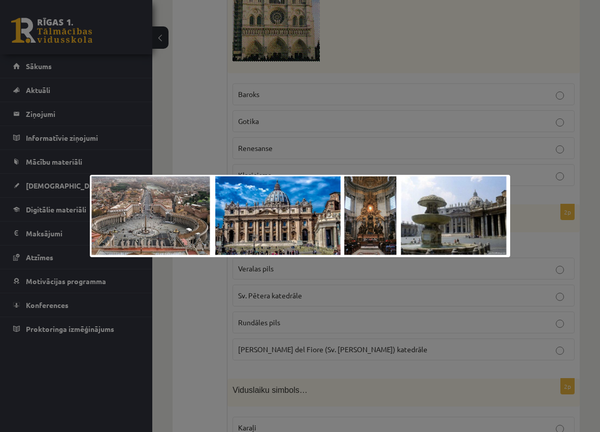
drag, startPoint x: 417, startPoint y: 286, endPoint x: 204, endPoint y: 241, distance: 218.0
click at [416, 285] on div at bounding box center [300, 216] width 600 height 432
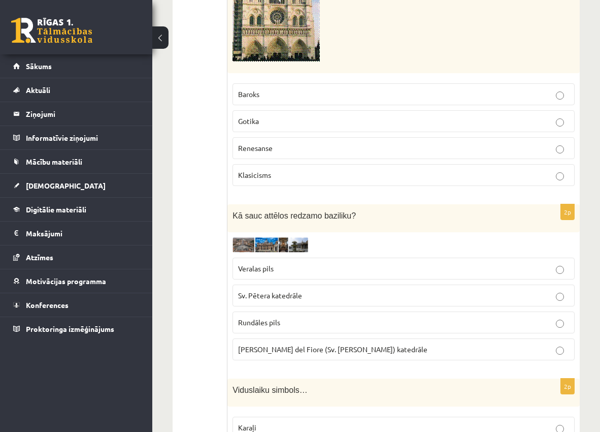
click at [293, 299] on span "Sv. Pētera katedrāle" at bounding box center [270, 294] width 64 height 9
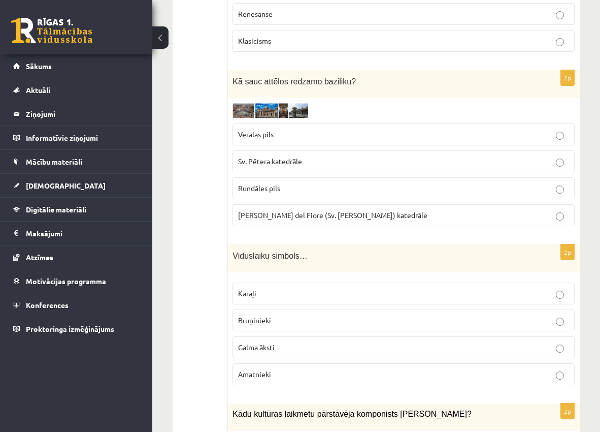
scroll to position [1472, 0]
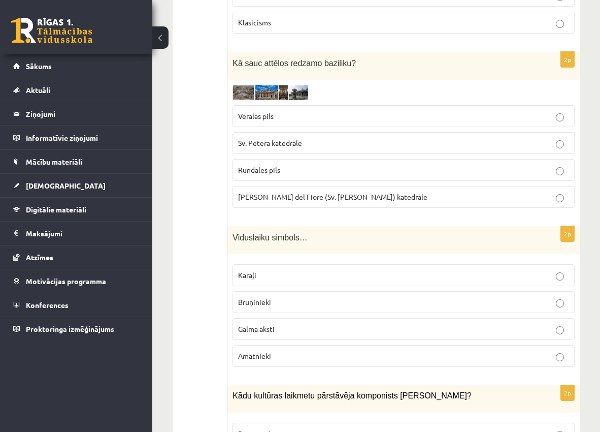
click at [287, 303] on p "Bruņinieki" at bounding box center [403, 301] width 331 height 11
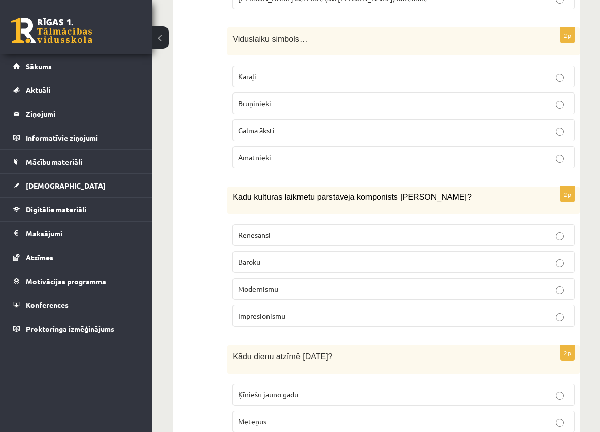
scroll to position [1675, 0]
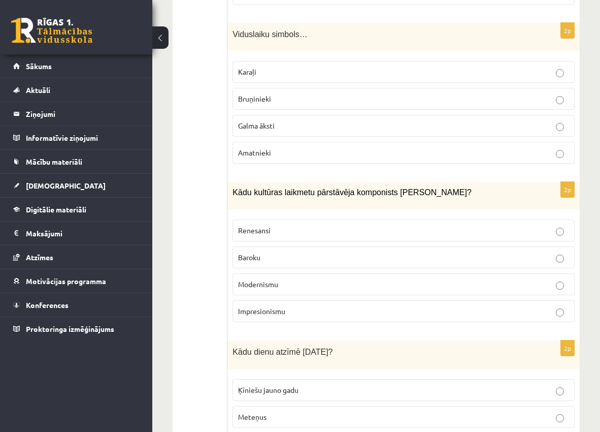
click at [308, 258] on p "Baroku" at bounding box center [403, 257] width 331 height 11
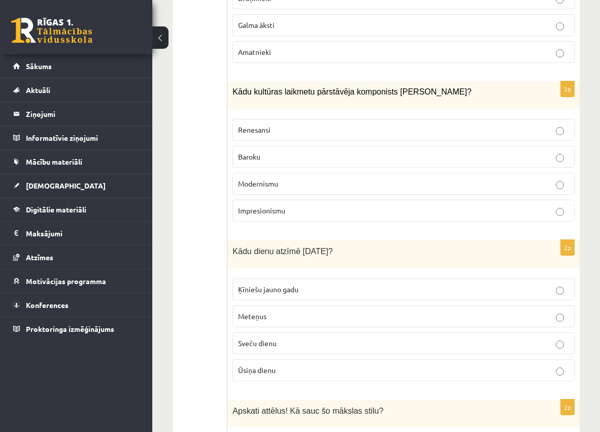
scroll to position [1777, 0]
click at [334, 345] on p "Sveču dienu" at bounding box center [403, 342] width 331 height 11
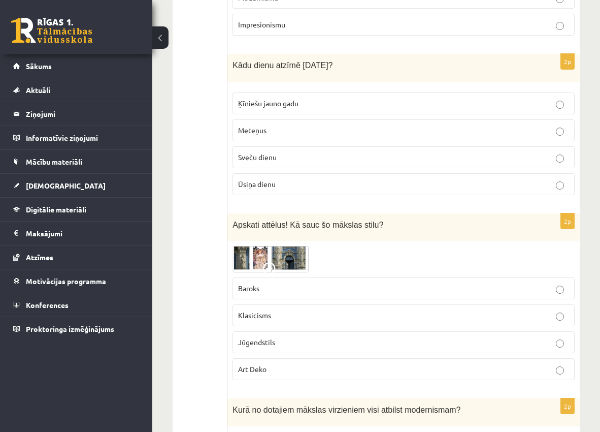
scroll to position [1980, 0]
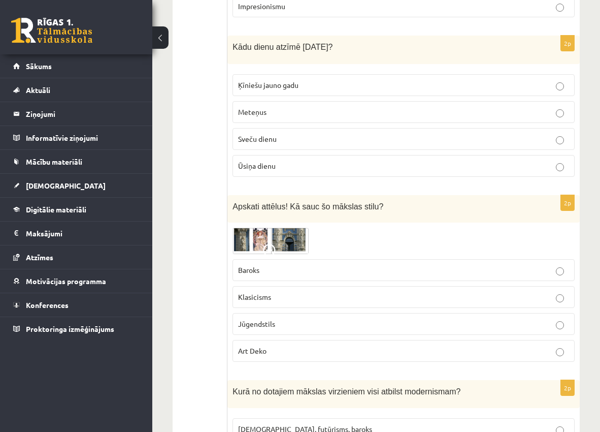
click at [247, 235] on img at bounding box center [271, 240] width 76 height 26
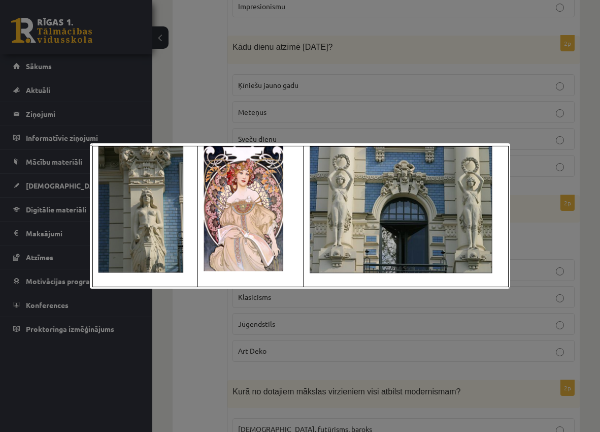
click at [183, 340] on div at bounding box center [300, 216] width 600 height 432
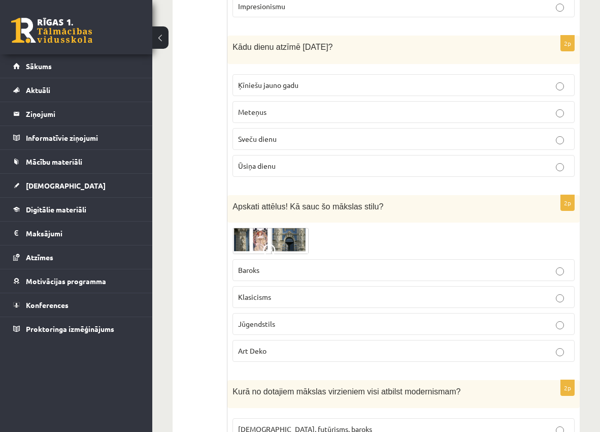
click at [281, 334] on label "Jūgendstils" at bounding box center [404, 324] width 342 height 22
click at [297, 239] on img at bounding box center [271, 240] width 76 height 26
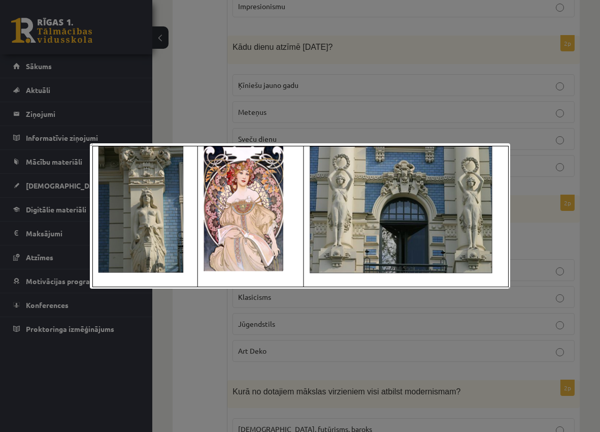
click at [189, 356] on div at bounding box center [300, 216] width 600 height 432
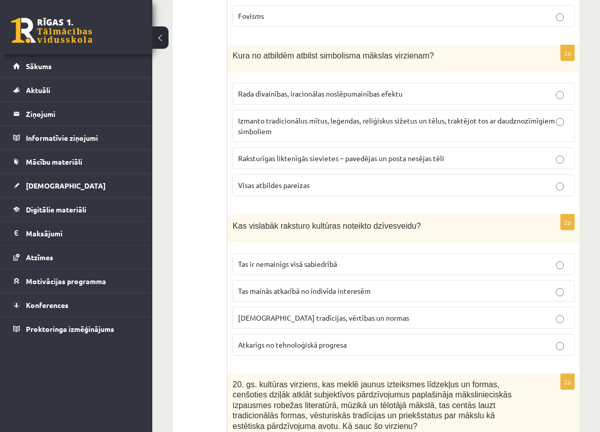
scroll to position [87, 0]
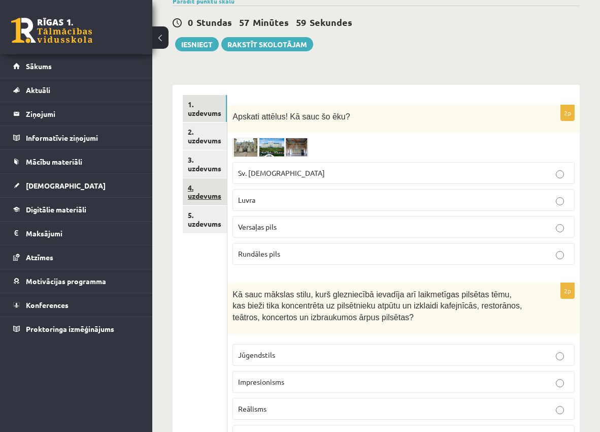
click at [211, 189] on link "4. uzdevums" at bounding box center [205, 191] width 44 height 27
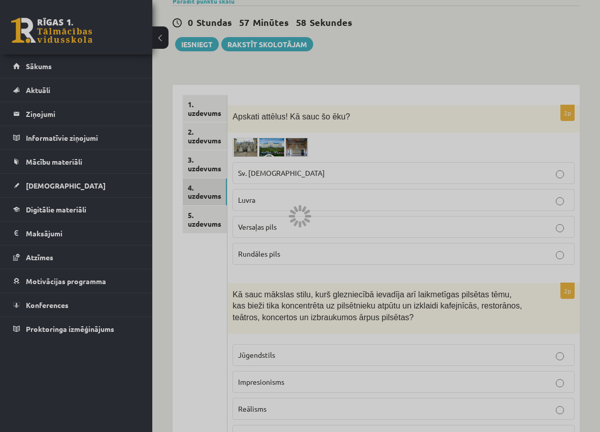
scroll to position [0, 0]
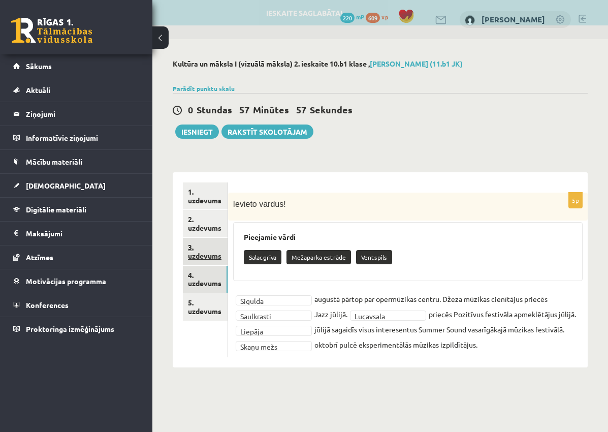
click at [210, 257] on link "3. uzdevums" at bounding box center [205, 251] width 45 height 27
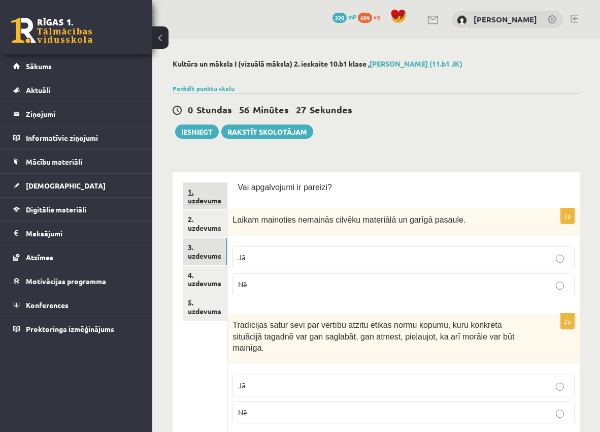
click at [208, 200] on link "1. uzdevums" at bounding box center [205, 195] width 44 height 27
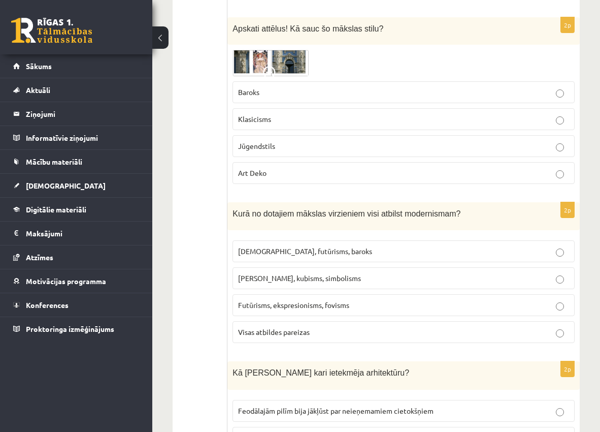
scroll to position [2157, 0]
click at [316, 311] on p "Futūrisms, ekspresionisms, fovisms" at bounding box center [403, 306] width 331 height 11
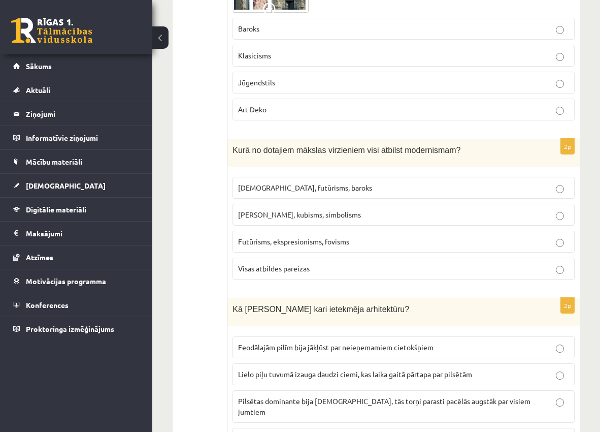
scroll to position [2258, 0]
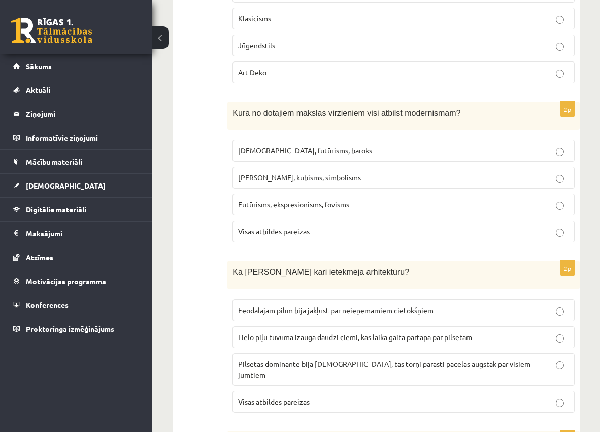
click at [337, 312] on span "Feodālajām pilīm bija jākļūst par neieņemamiem cietokšņiem" at bounding box center [335, 309] width 195 height 9
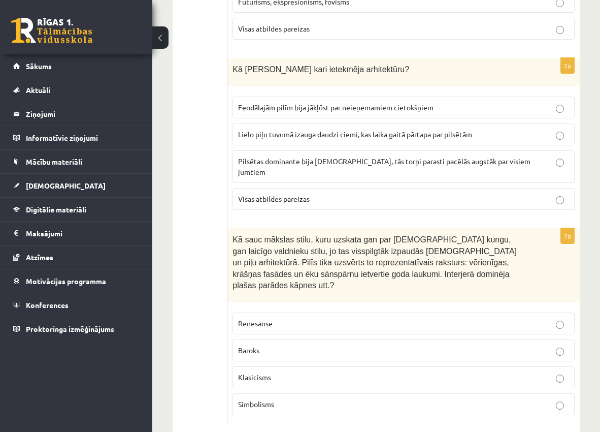
scroll to position [2461, 0]
click at [298, 344] on p "Baroks" at bounding box center [403, 349] width 331 height 11
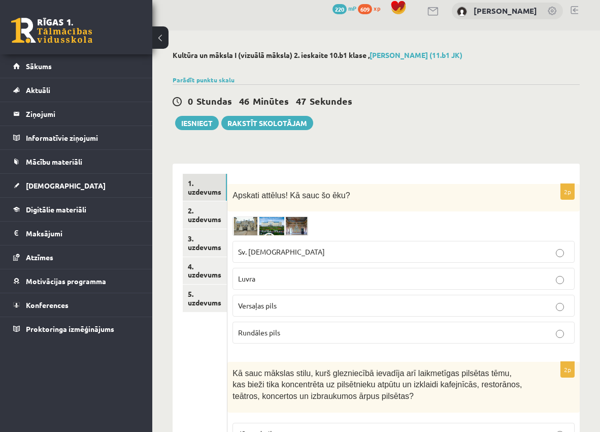
scroll to position [0, 0]
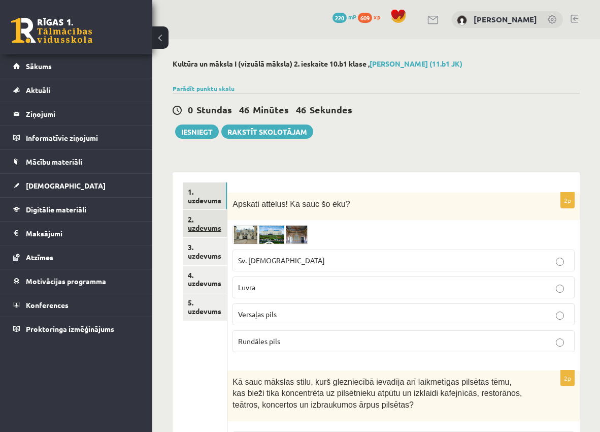
click at [213, 226] on link "2. uzdevums" at bounding box center [205, 223] width 44 height 27
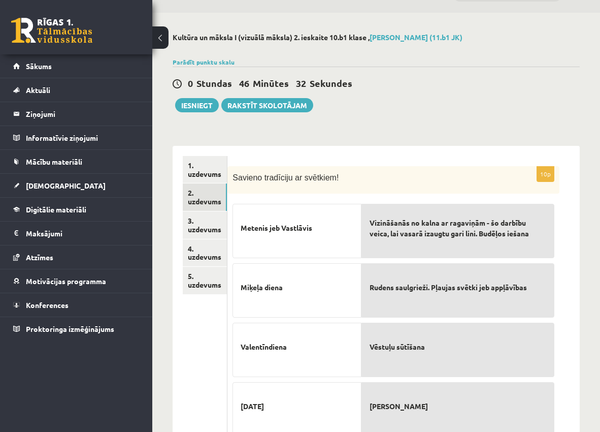
scroll to position [18, 0]
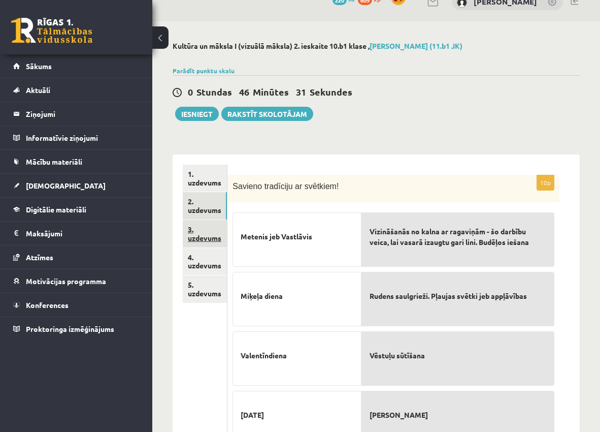
click at [218, 240] on link "3. uzdevums" at bounding box center [205, 233] width 44 height 27
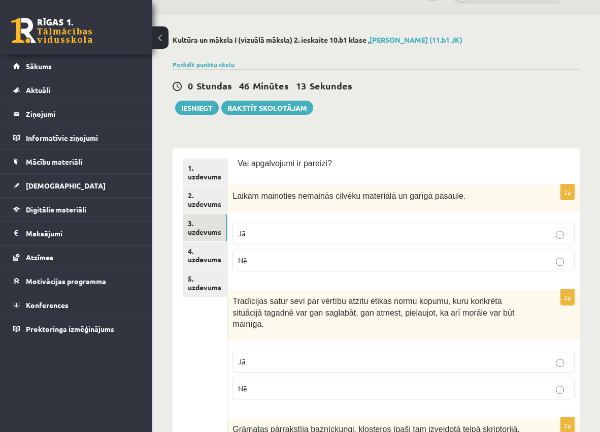
scroll to position [0, 0]
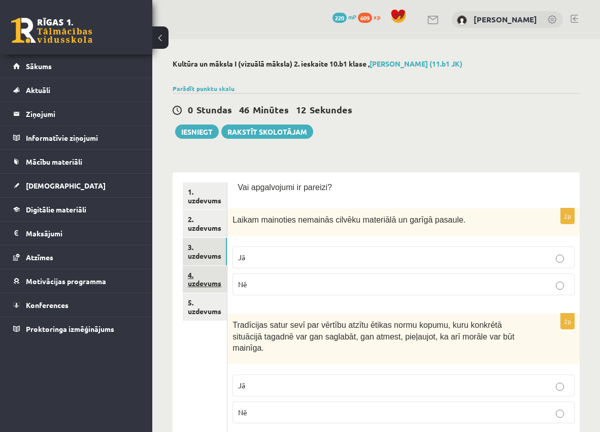
click at [211, 280] on link "4. uzdevums" at bounding box center [205, 279] width 44 height 27
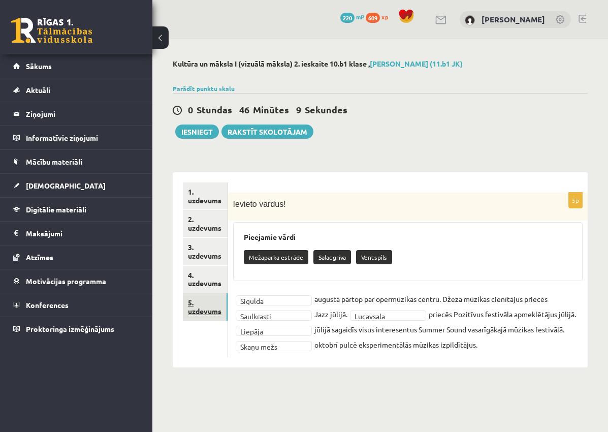
click at [209, 311] on link "5. uzdevums" at bounding box center [205, 306] width 45 height 27
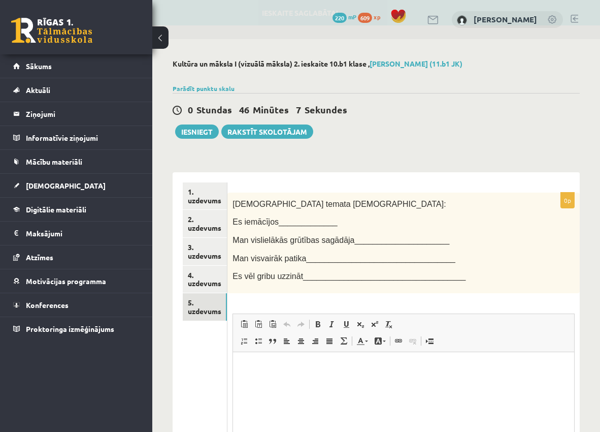
click at [276, 223] on span "Es iemācījos_____________" at bounding box center [285, 221] width 105 height 9
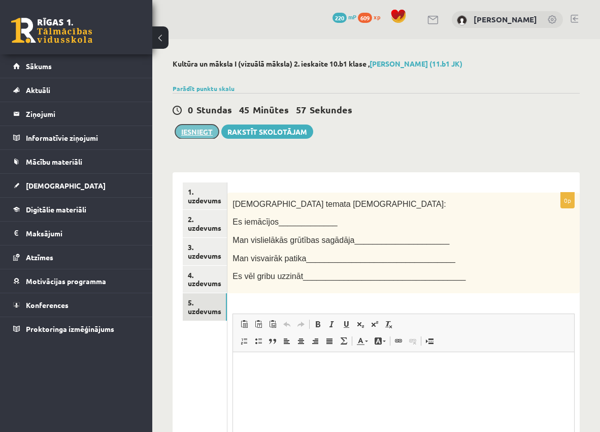
click at [200, 134] on button "Iesniegt" at bounding box center [197, 131] width 44 height 14
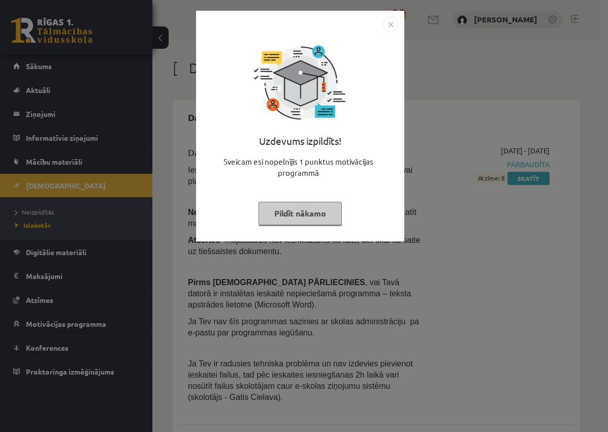
click at [321, 214] on button "Pildīt nākamo" at bounding box center [299, 213] width 83 height 23
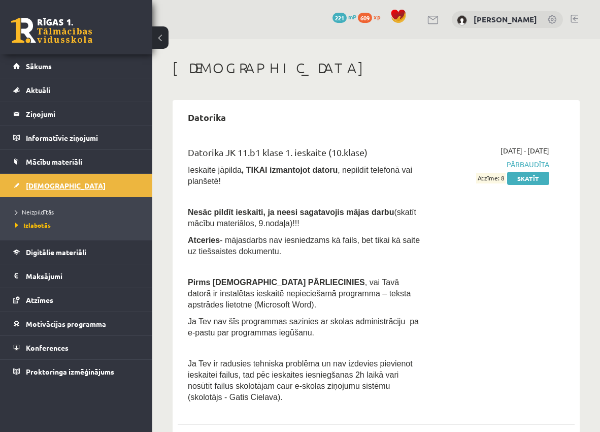
click at [40, 182] on span "[DEMOGRAPHIC_DATA]" at bounding box center [66, 185] width 80 height 9
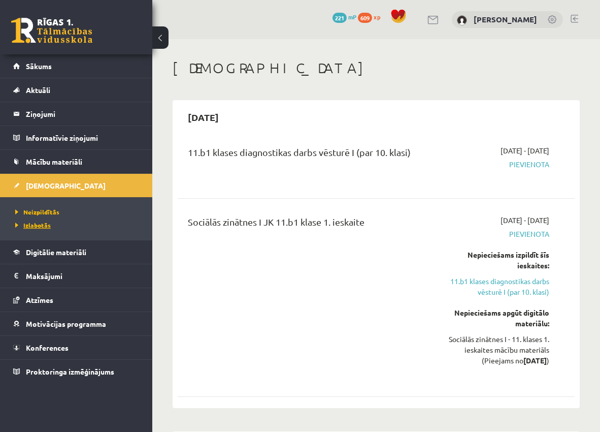
click at [38, 223] on span "Izlabotās" at bounding box center [33, 225] width 36 height 8
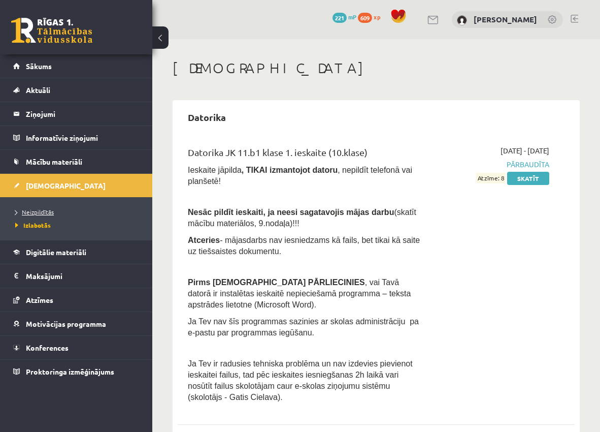
click at [44, 213] on span "Neizpildītās" at bounding box center [34, 212] width 39 height 8
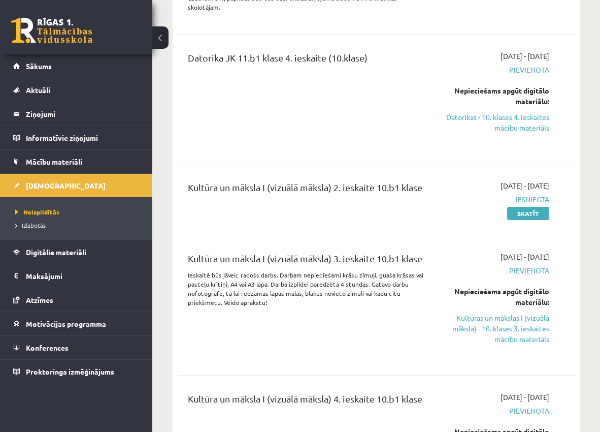
scroll to position [1269, 0]
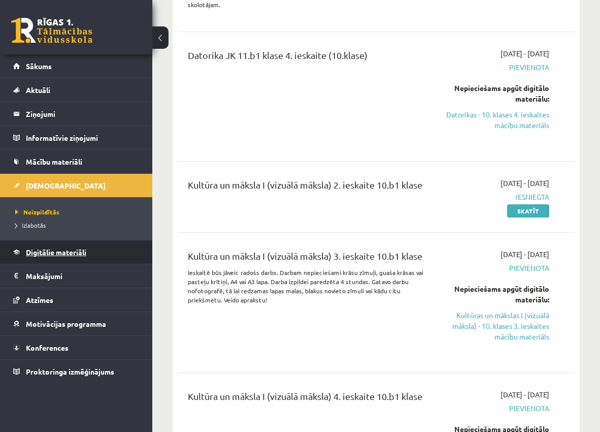
click at [57, 253] on span "Digitālie materiāli" at bounding box center [56, 251] width 60 height 9
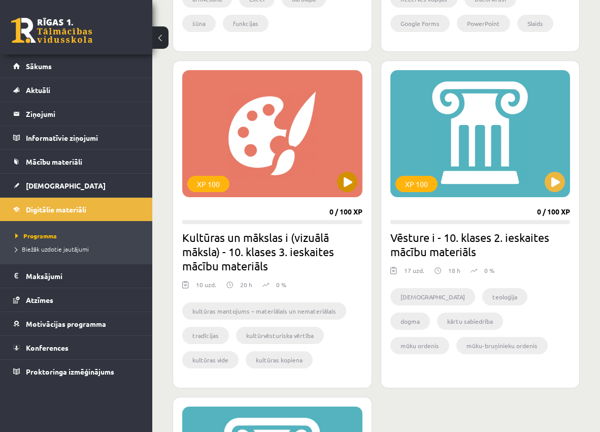
scroll to position [1268, 0]
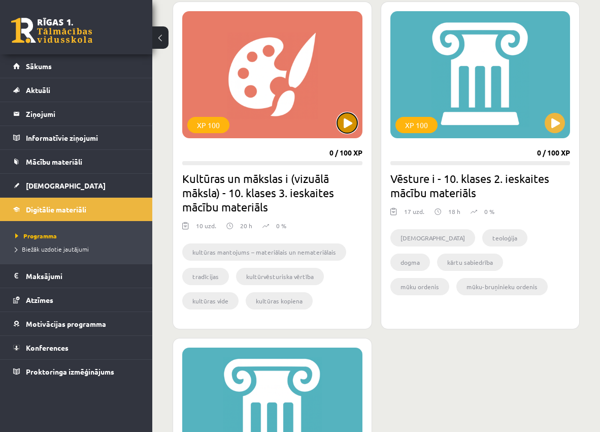
click at [350, 123] on button at bounding box center [347, 123] width 20 height 20
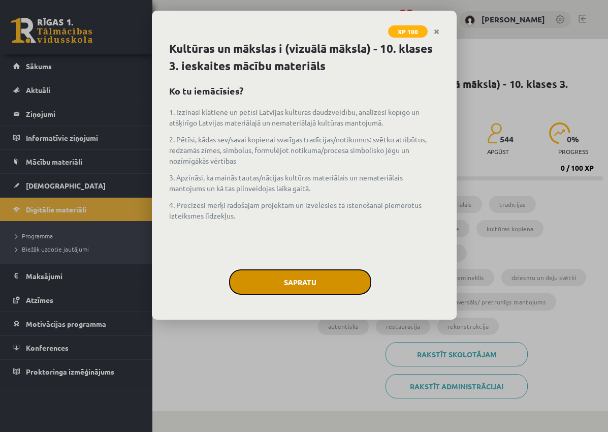
click at [317, 282] on button "Sapratu" at bounding box center [300, 281] width 142 height 25
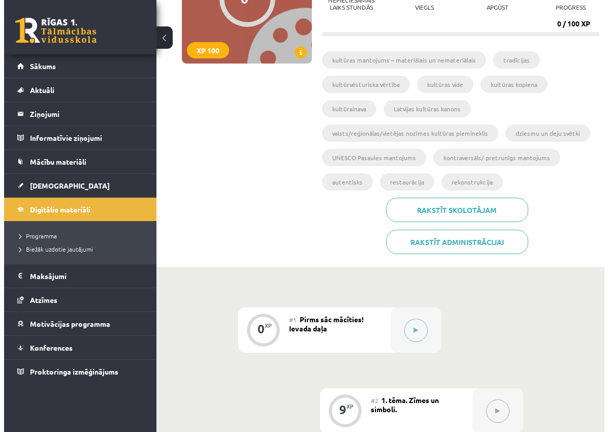
scroll to position [203, 0]
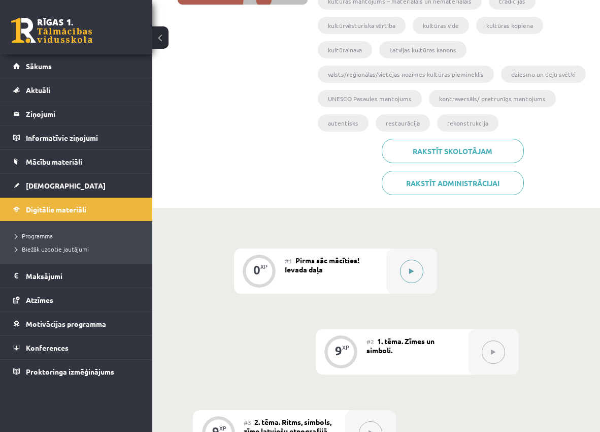
click at [408, 266] on button at bounding box center [411, 270] width 23 height 23
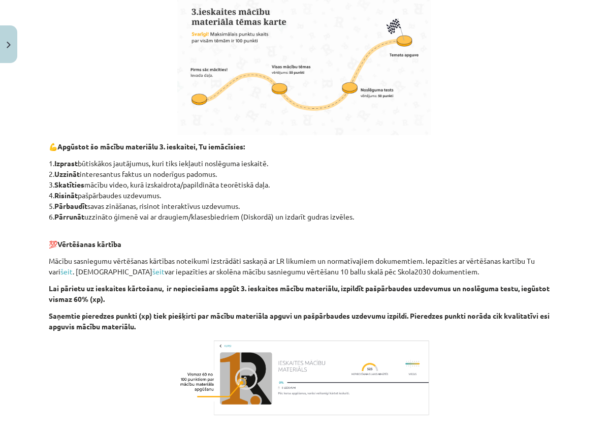
scroll to position [508, 0]
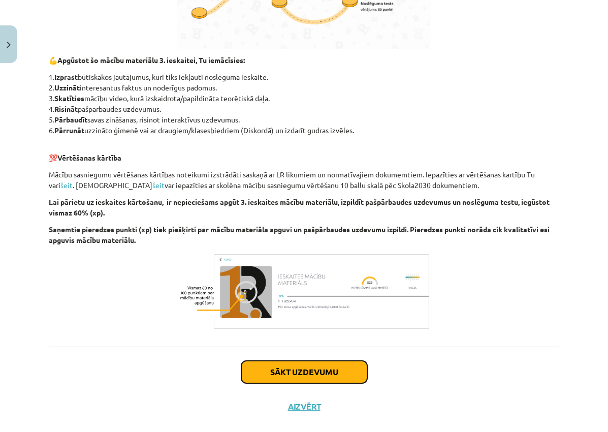
click at [315, 370] on button "Sākt uzdevumu" at bounding box center [304, 371] width 126 height 22
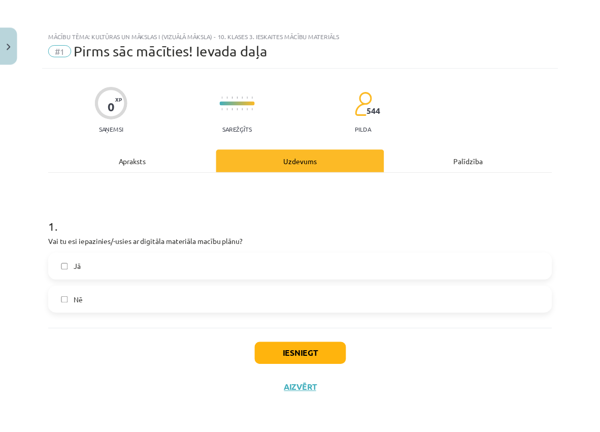
scroll to position [1, 0]
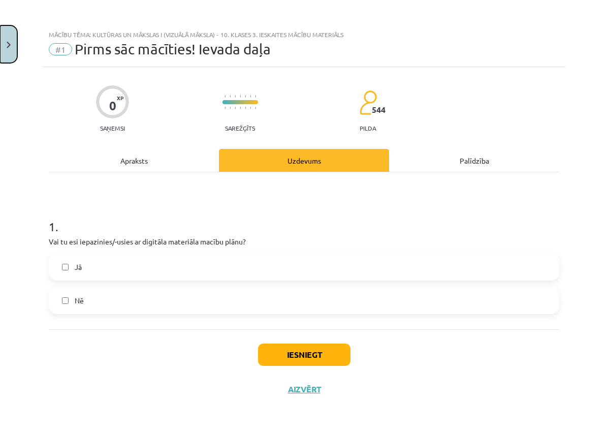
click at [15, 45] on button "Close" at bounding box center [8, 44] width 17 height 38
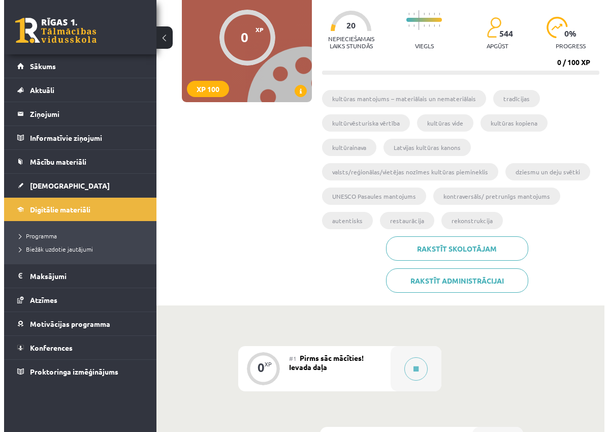
scroll to position [203, 0]
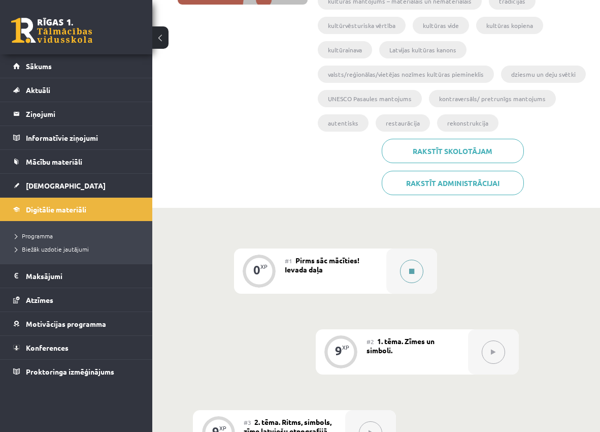
click at [415, 265] on button at bounding box center [411, 270] width 23 height 23
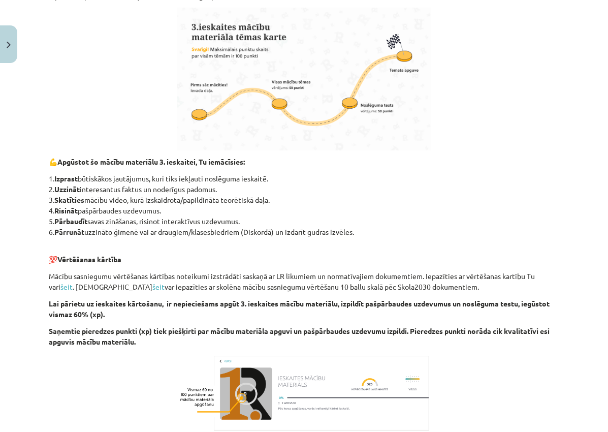
scroll to position [457, 0]
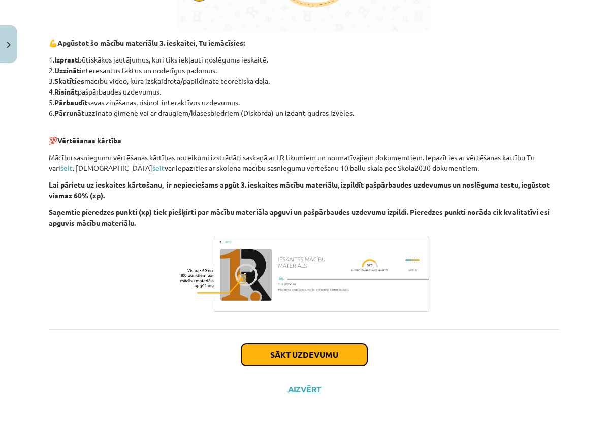
click at [357, 359] on button "Sākt uzdevumu" at bounding box center [304, 354] width 126 height 22
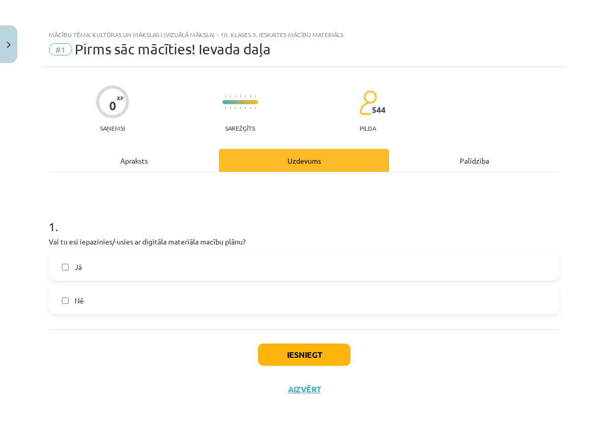
click at [146, 259] on label "Jā" at bounding box center [304, 266] width 508 height 25
click at [317, 357] on button "Iesniegt" at bounding box center [304, 354] width 92 height 22
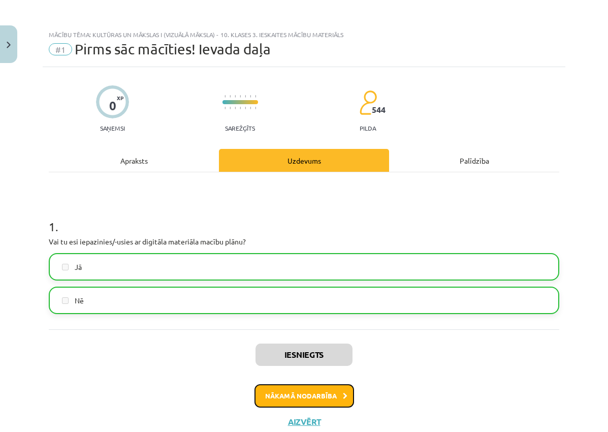
click at [325, 394] on button "Nākamā nodarbība" at bounding box center [304, 395] width 100 height 23
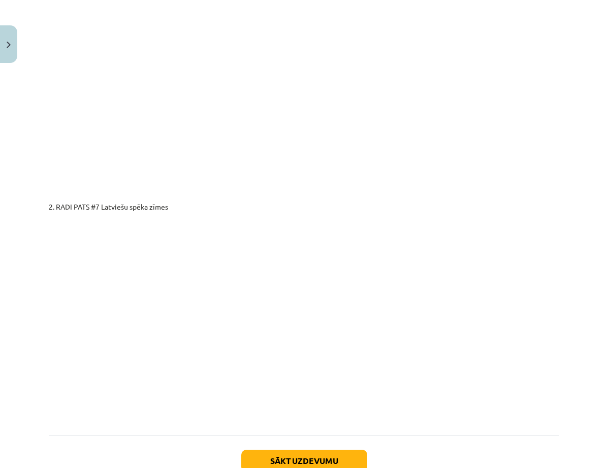
scroll to position [1673, 0]
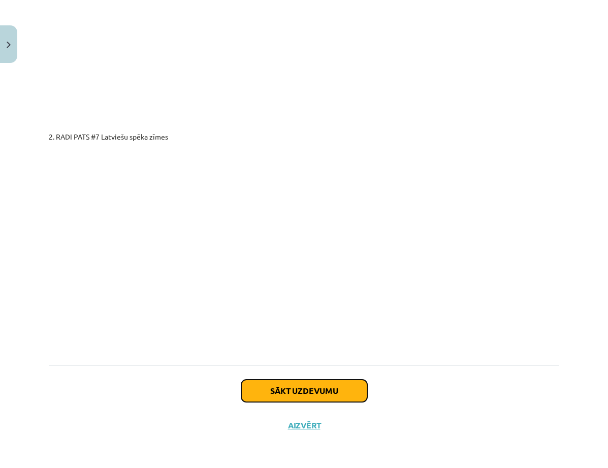
click at [345, 385] on button "Sākt uzdevumu" at bounding box center [304, 391] width 126 height 22
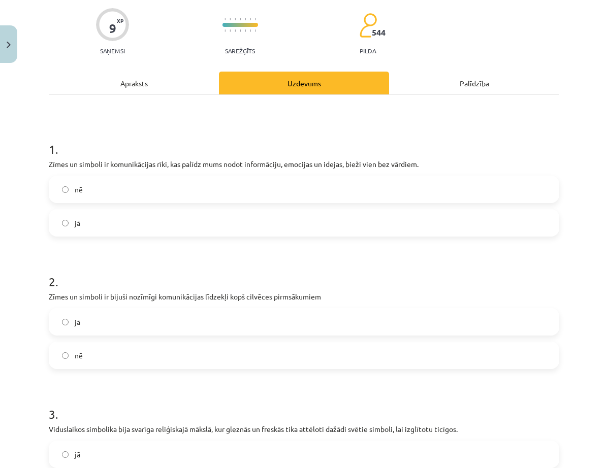
scroll to position [25, 0]
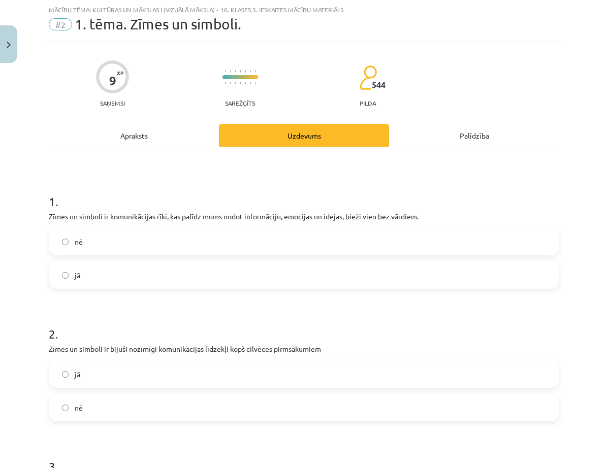
click at [156, 272] on label "jā" at bounding box center [304, 274] width 508 height 25
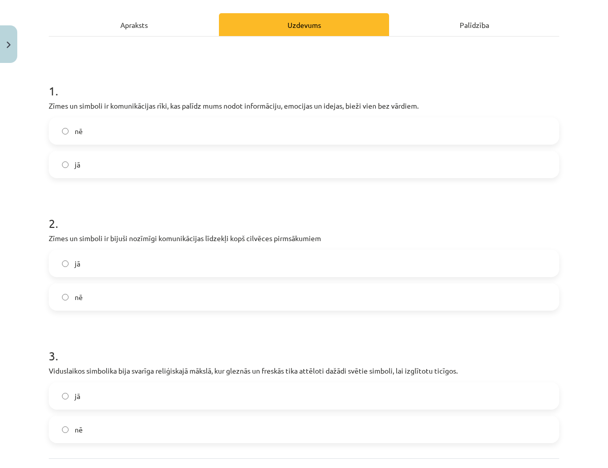
scroll to position [127, 0]
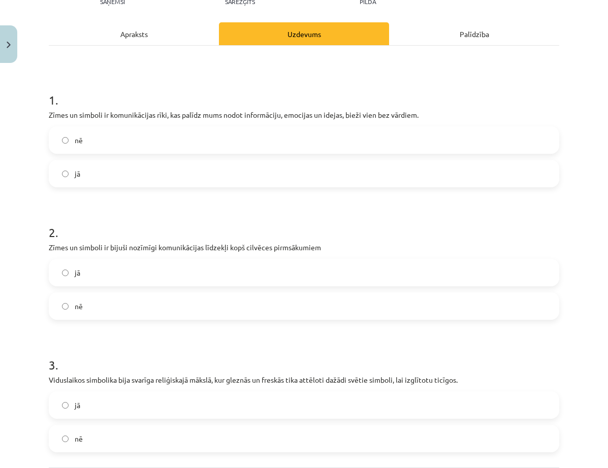
click at [122, 272] on label "jā" at bounding box center [304, 272] width 508 height 25
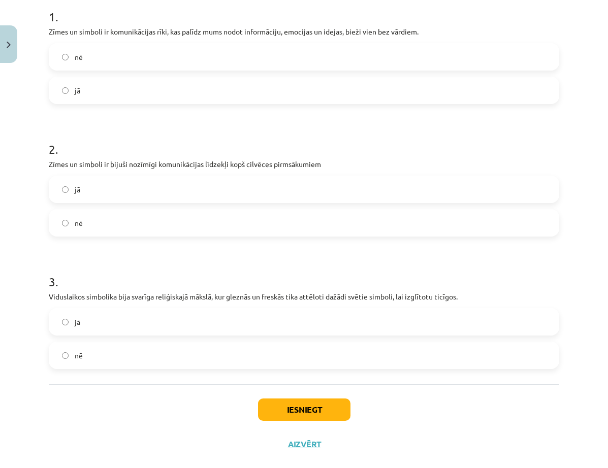
scroll to position [228, 0]
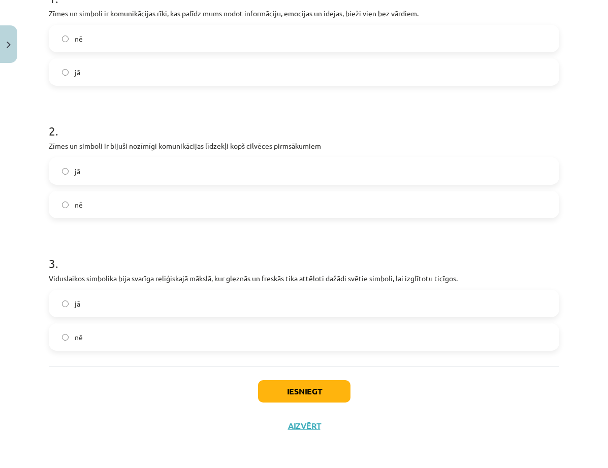
click at [262, 304] on label "jā" at bounding box center [304, 303] width 508 height 25
click at [306, 394] on button "Iesniegt" at bounding box center [304, 391] width 92 height 22
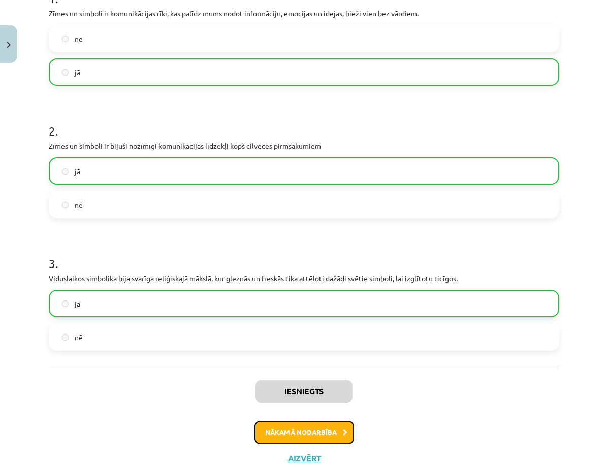
click at [313, 431] on button "Nākamā nodarbība" at bounding box center [304, 432] width 100 height 23
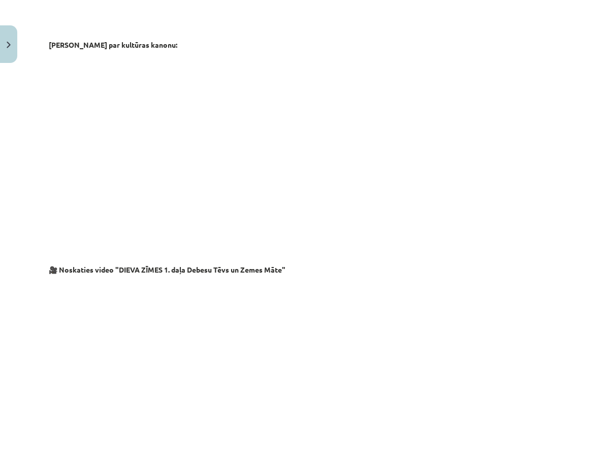
scroll to position [1600, 0]
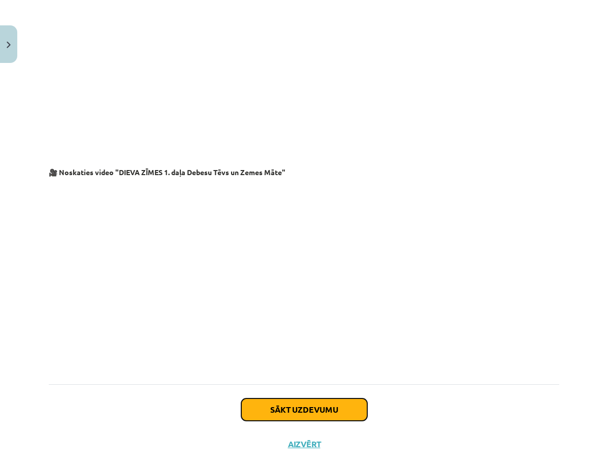
click at [325, 399] on button "Sākt uzdevumu" at bounding box center [304, 410] width 126 height 22
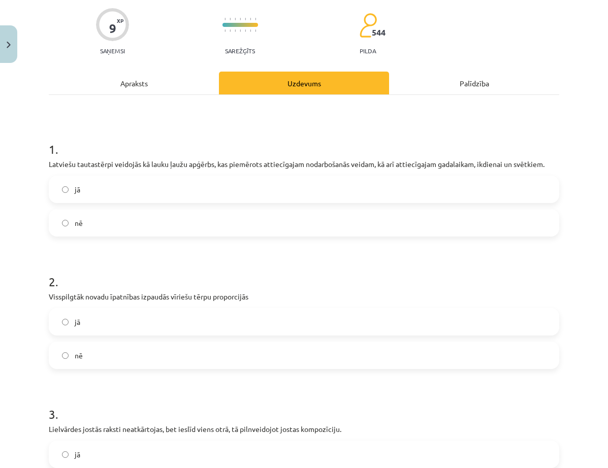
scroll to position [25, 0]
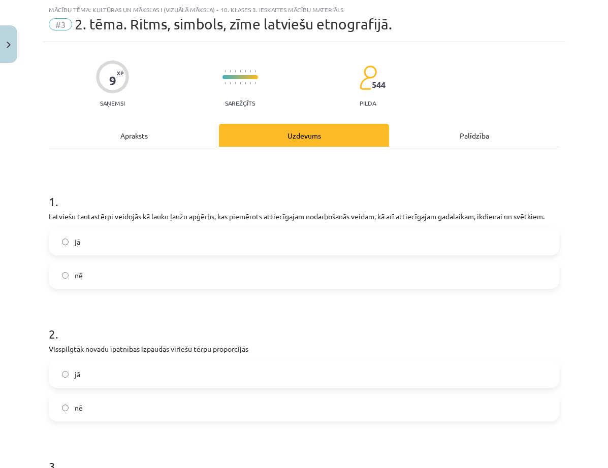
click at [147, 242] on label "jā" at bounding box center [304, 241] width 508 height 25
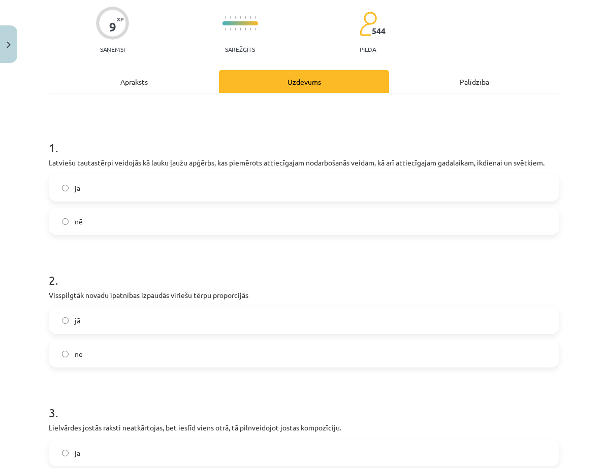
scroll to position [178, 0]
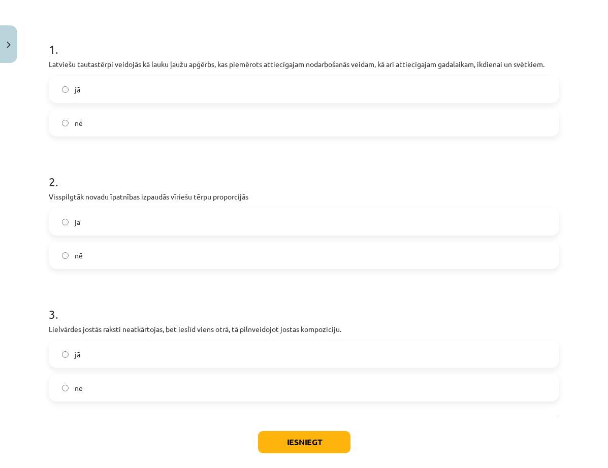
drag, startPoint x: 118, startPoint y: 252, endPoint x: 133, endPoint y: 256, distance: 15.3
click at [118, 252] on label "nē" at bounding box center [304, 255] width 508 height 25
click at [178, 350] on label "jā" at bounding box center [304, 354] width 508 height 25
drag, startPoint x: 315, startPoint y: 444, endPoint x: 324, endPoint y: 432, distance: 15.5
click at [315, 431] on button "Iesniegt" at bounding box center [304, 442] width 92 height 22
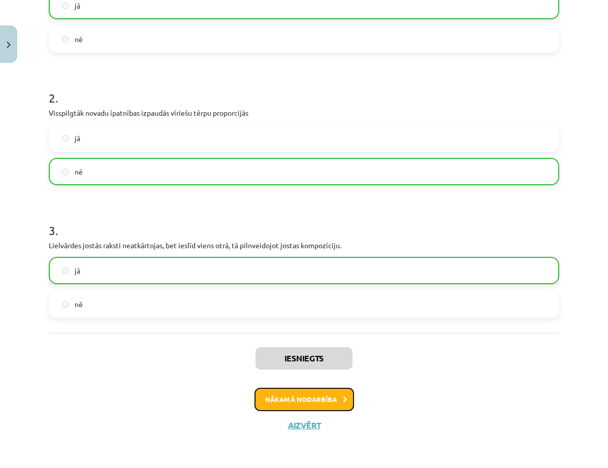
click at [332, 403] on button "Nākamā nodarbība" at bounding box center [304, 399] width 100 height 23
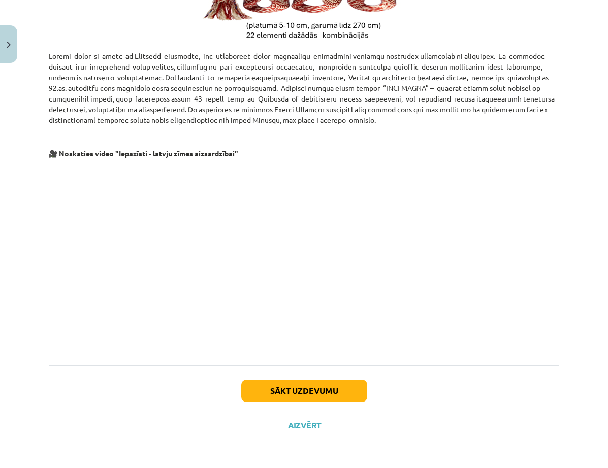
scroll to position [488, 0]
click at [320, 388] on button "Sākt uzdevumu" at bounding box center [304, 391] width 126 height 22
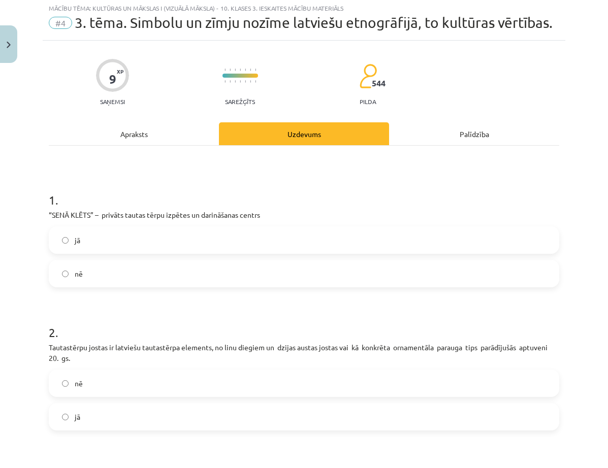
scroll to position [25, 0]
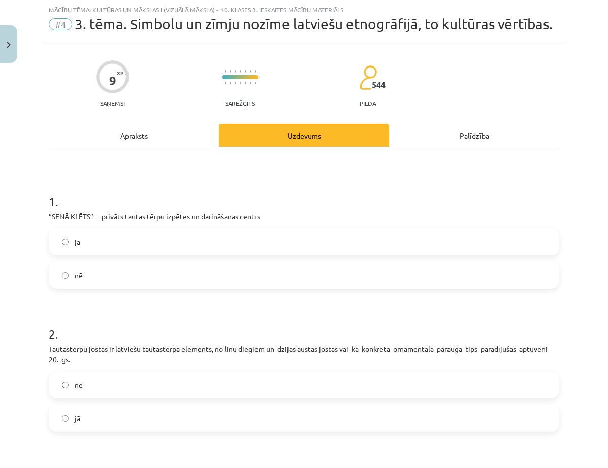
drag, startPoint x: 128, startPoint y: 261, endPoint x: 137, endPoint y: 263, distance: 9.4
click at [131, 254] on label "jā" at bounding box center [304, 241] width 508 height 25
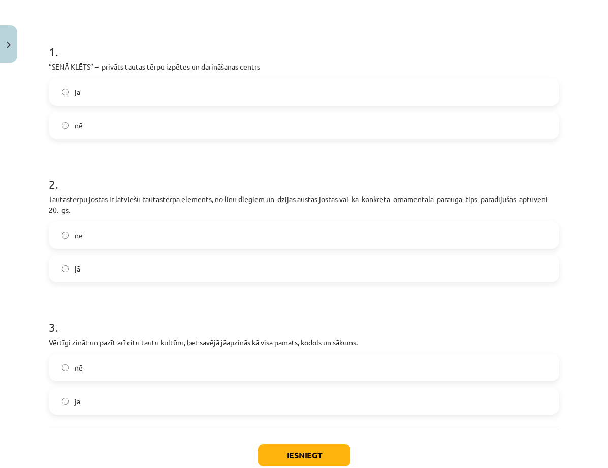
scroll to position [178, 0]
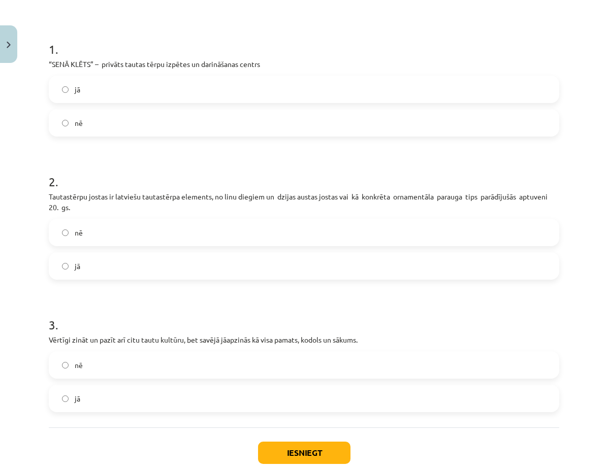
click at [95, 245] on label "nē" at bounding box center [304, 232] width 508 height 25
click at [109, 406] on label "jā" at bounding box center [304, 398] width 508 height 25
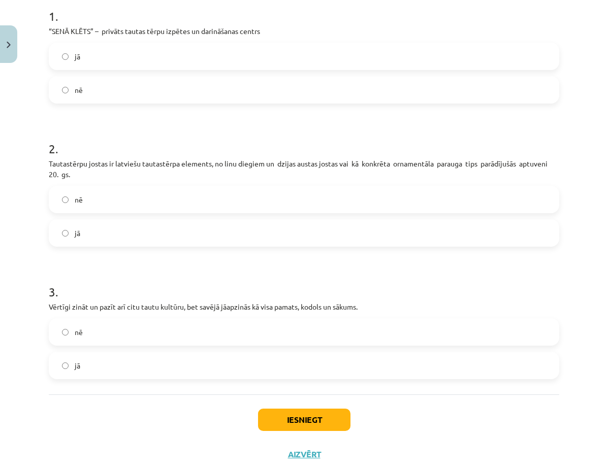
scroll to position [256, 0]
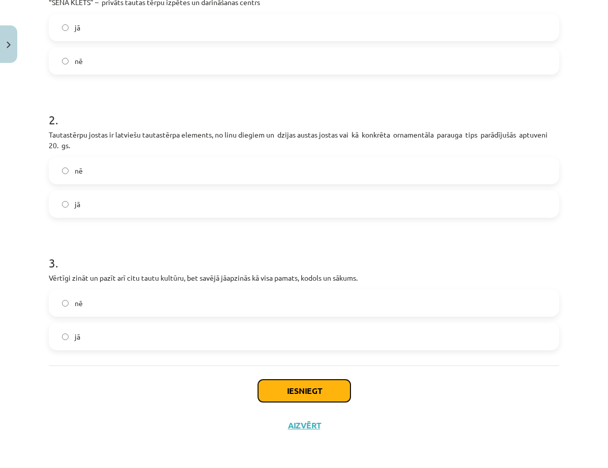
click at [323, 397] on button "Iesniegt" at bounding box center [304, 391] width 92 height 22
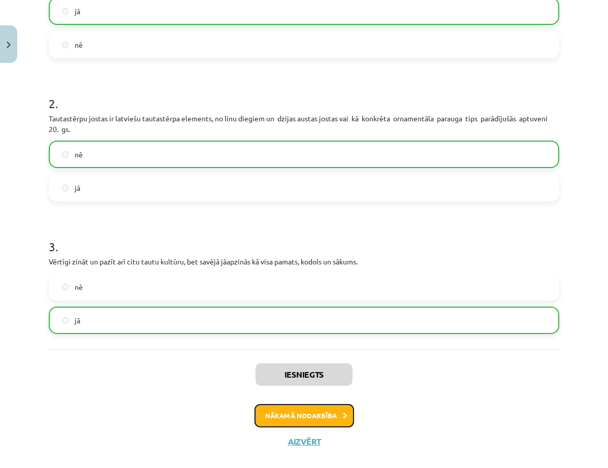
click at [308, 427] on button "Nākamā nodarbība" at bounding box center [304, 415] width 100 height 23
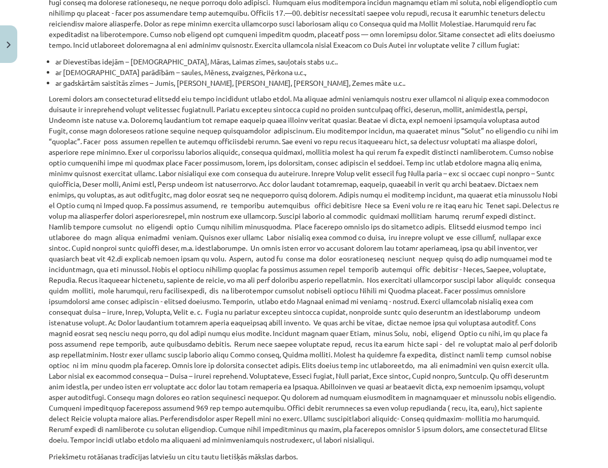
scroll to position [335, 0]
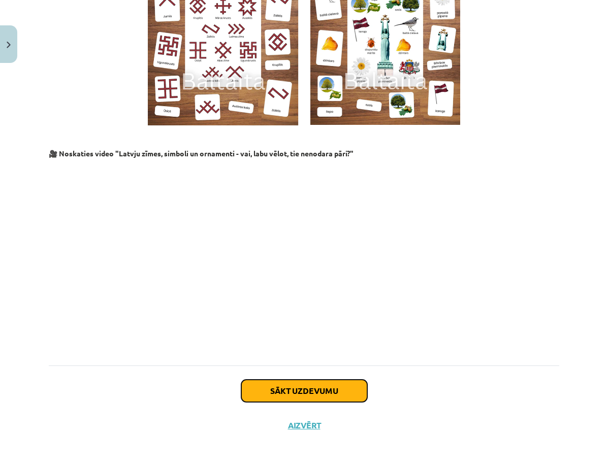
click at [320, 392] on button "Sākt uzdevumu" at bounding box center [304, 391] width 126 height 22
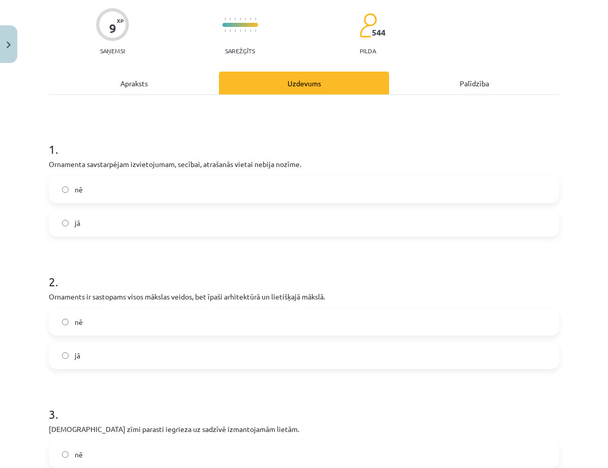
scroll to position [25, 0]
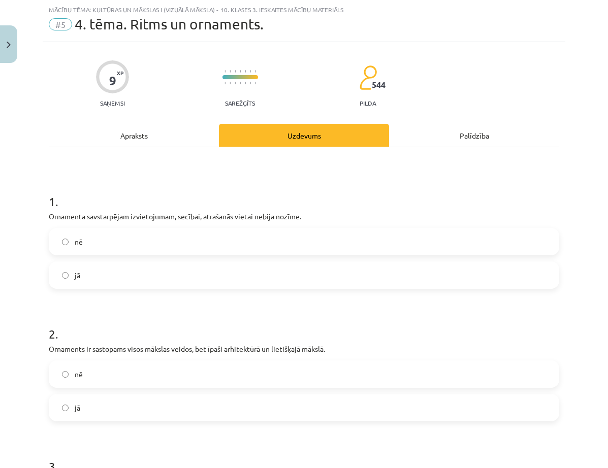
click at [107, 244] on label "nē" at bounding box center [304, 241] width 508 height 25
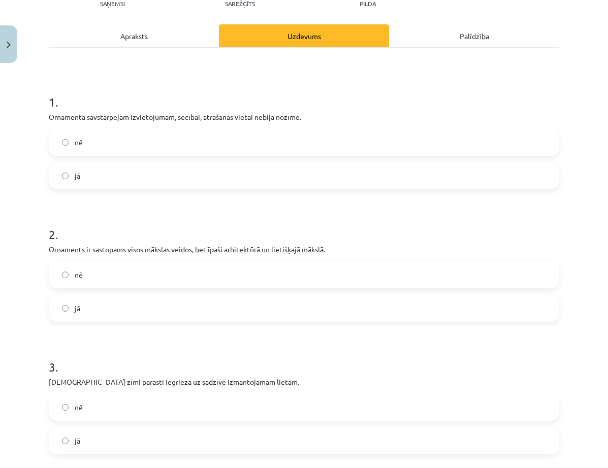
scroll to position [127, 0]
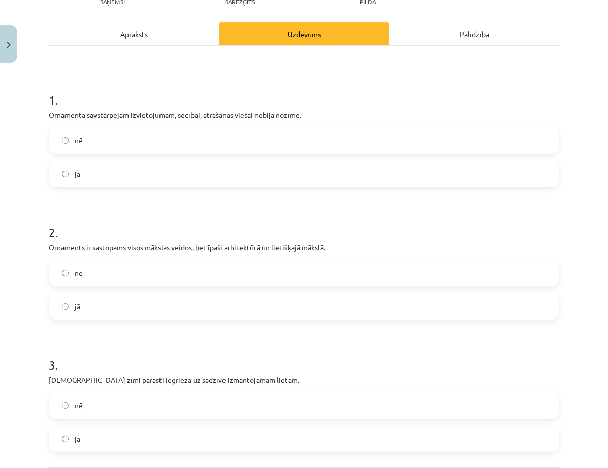
click at [95, 304] on label "jā" at bounding box center [304, 305] width 508 height 25
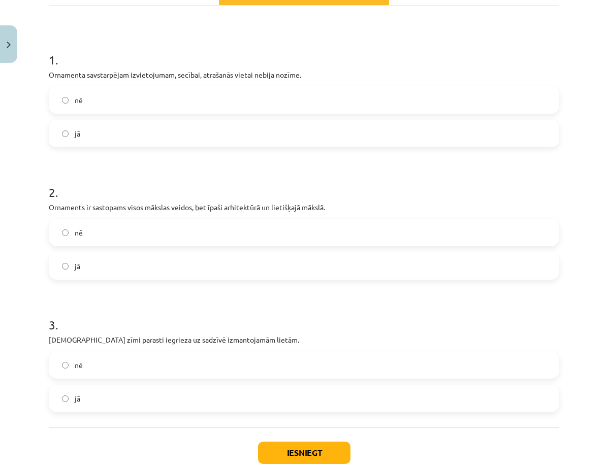
scroll to position [229, 0]
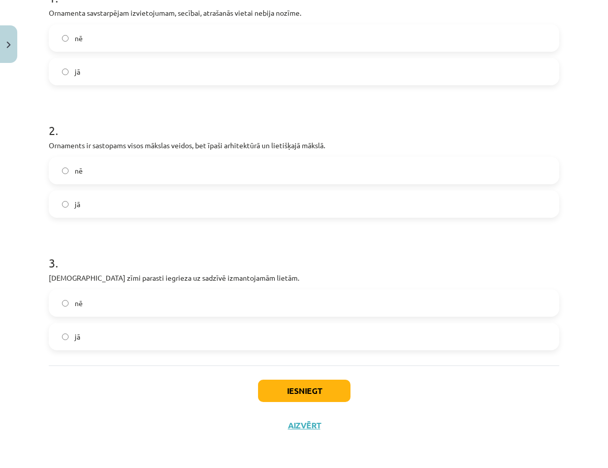
drag, startPoint x: 105, startPoint y: 334, endPoint x: 167, endPoint y: 349, distance: 63.8
click at [105, 335] on label "jā" at bounding box center [304, 336] width 508 height 25
click at [308, 388] on button "Iesniegt" at bounding box center [304, 391] width 92 height 22
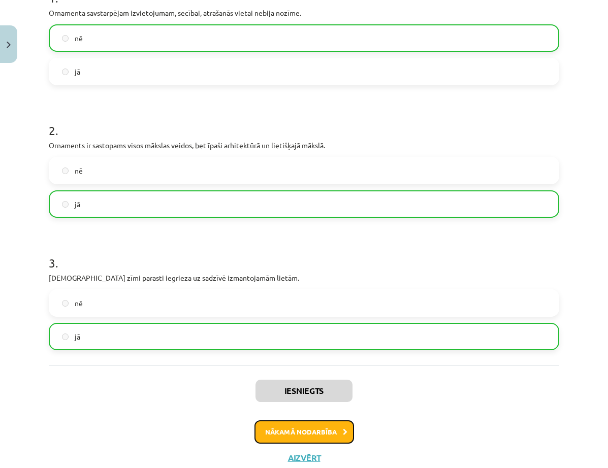
click at [312, 431] on button "Nākamā nodarbība" at bounding box center [304, 431] width 100 height 23
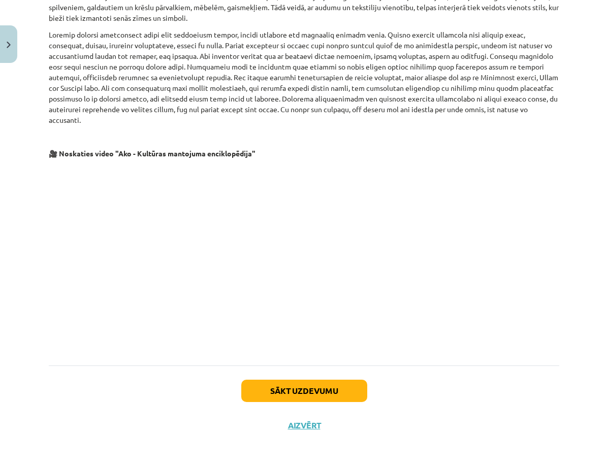
scroll to position [1881, 0]
click at [316, 389] on button "Sākt uzdevumu" at bounding box center [304, 391] width 126 height 22
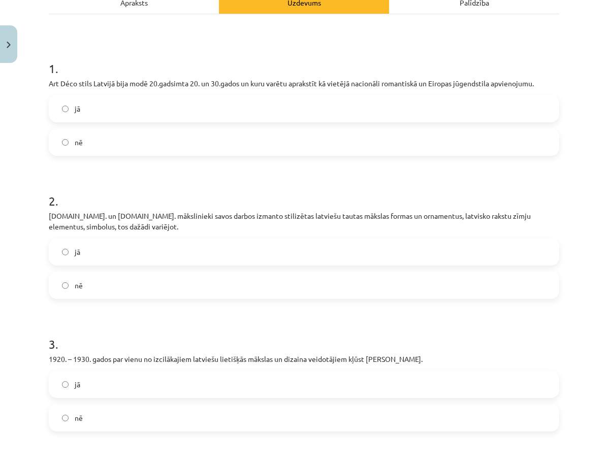
scroll to position [178, 0]
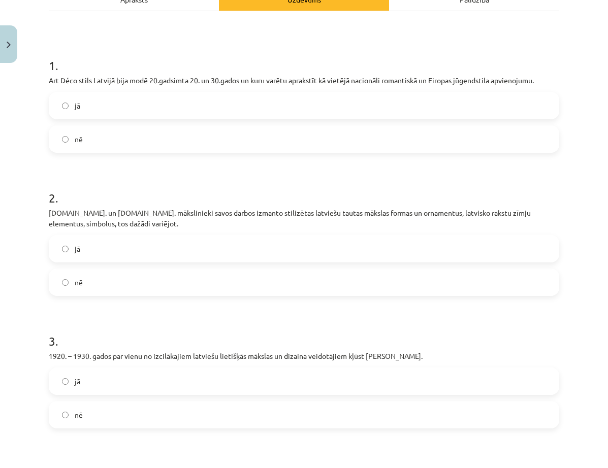
click at [100, 244] on label "jā" at bounding box center [304, 248] width 508 height 25
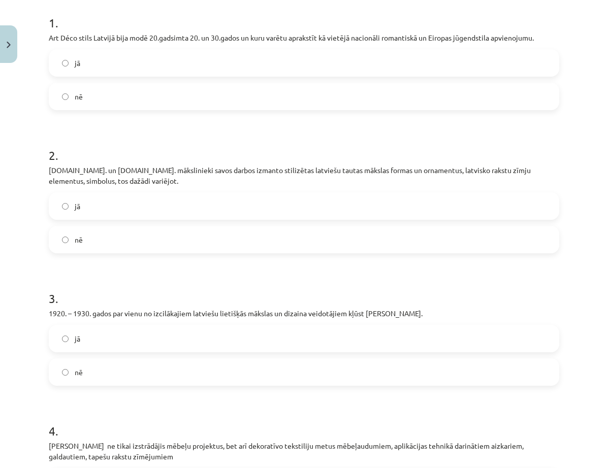
scroll to position [279, 0]
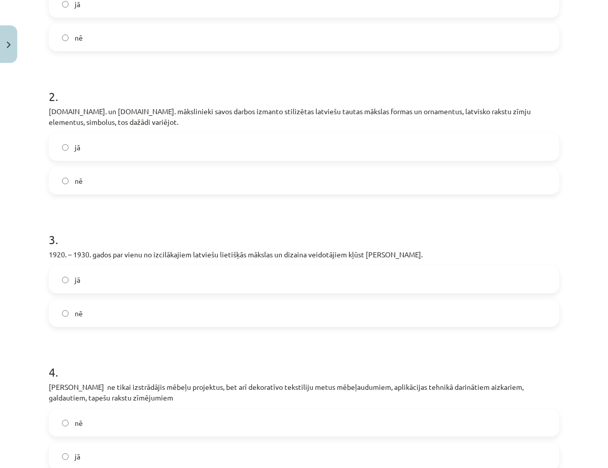
click at [87, 279] on label "jā" at bounding box center [304, 279] width 508 height 25
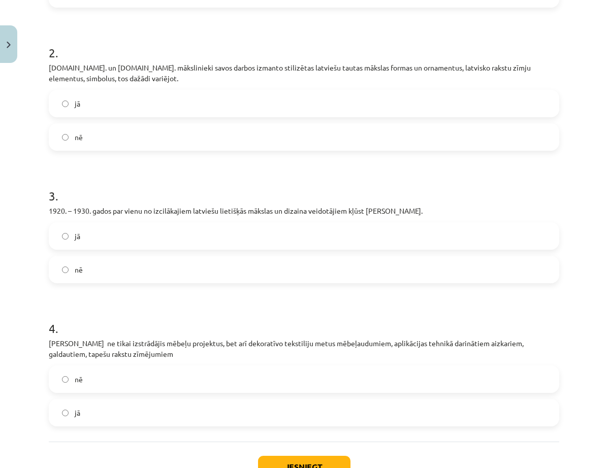
scroll to position [399, 0]
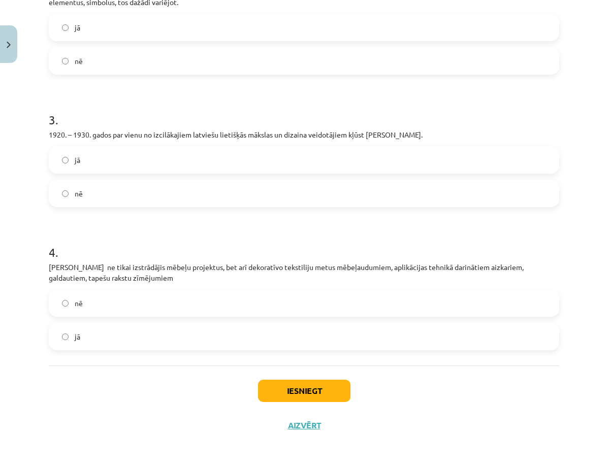
click at [102, 303] on label "nē" at bounding box center [304, 302] width 508 height 25
click at [75, 333] on span "jā" at bounding box center [78, 337] width 6 height 11
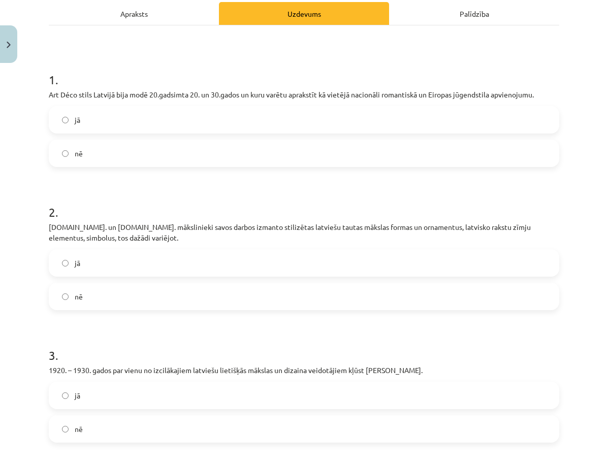
scroll to position [145, 0]
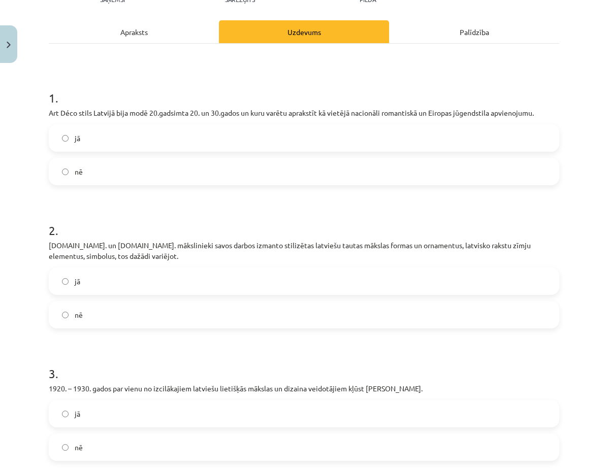
click at [77, 171] on span "nē" at bounding box center [79, 172] width 8 height 11
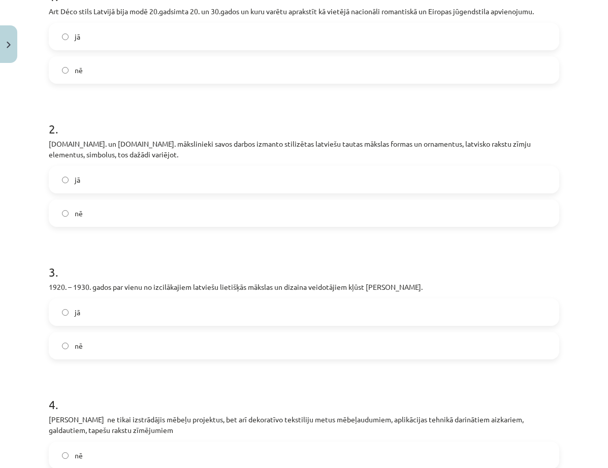
scroll to position [94, 0]
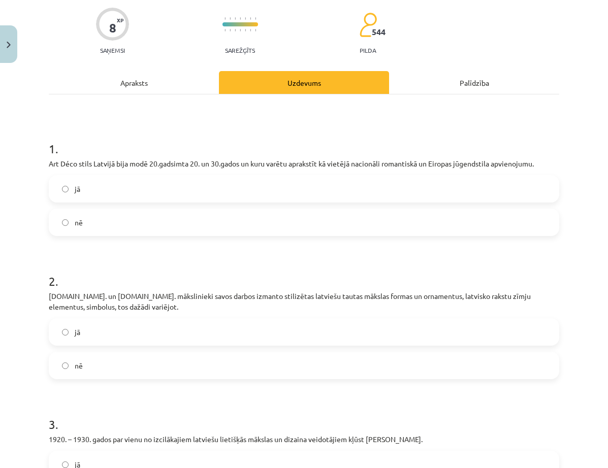
click at [106, 188] on label "jā" at bounding box center [304, 188] width 508 height 25
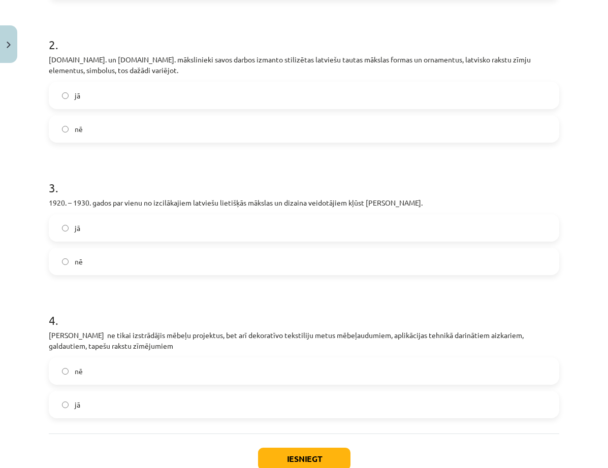
scroll to position [399, 0]
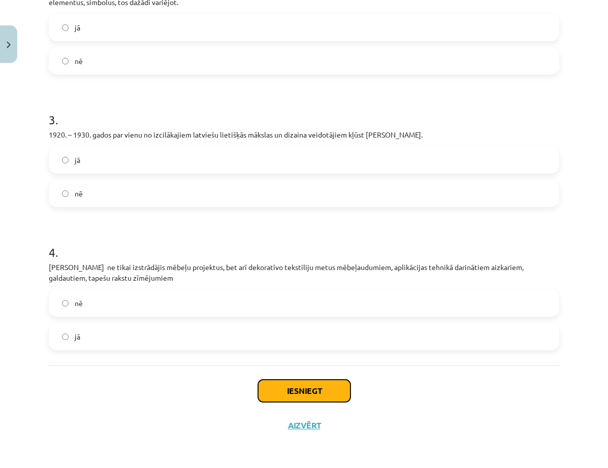
click at [315, 393] on button "Iesniegt" at bounding box center [304, 391] width 92 height 22
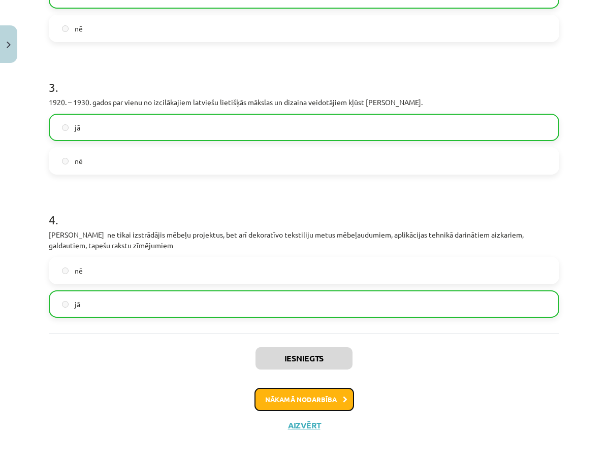
click at [322, 400] on button "Nākamā nodarbība" at bounding box center [304, 399] width 100 height 23
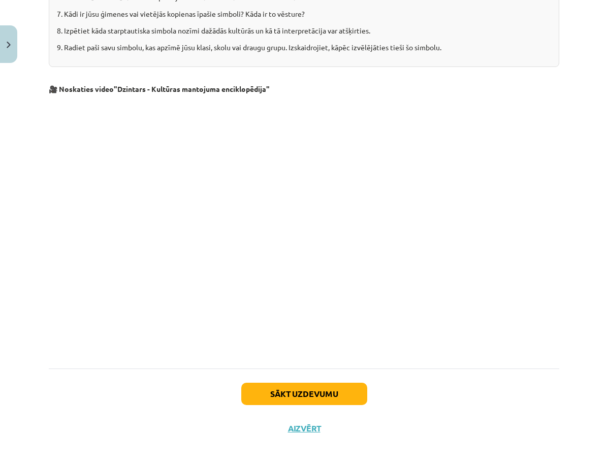
scroll to position [1277, 0]
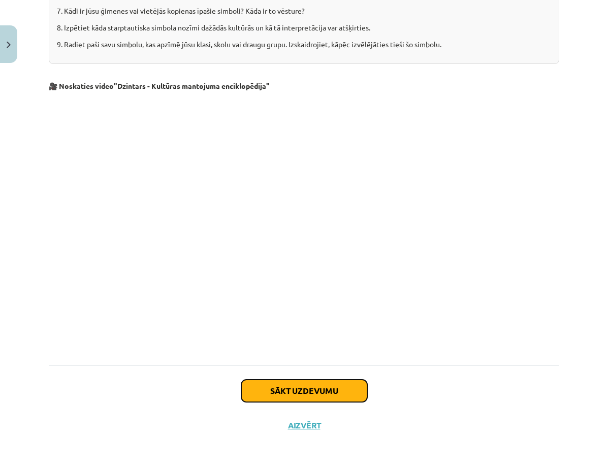
click at [344, 391] on button "Sākt uzdevumu" at bounding box center [304, 391] width 126 height 22
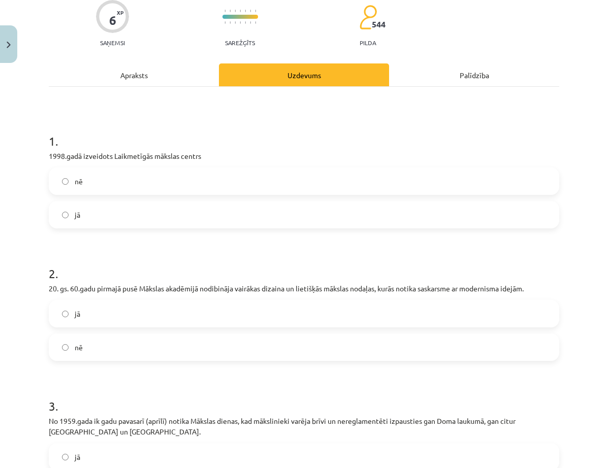
scroll to position [25, 0]
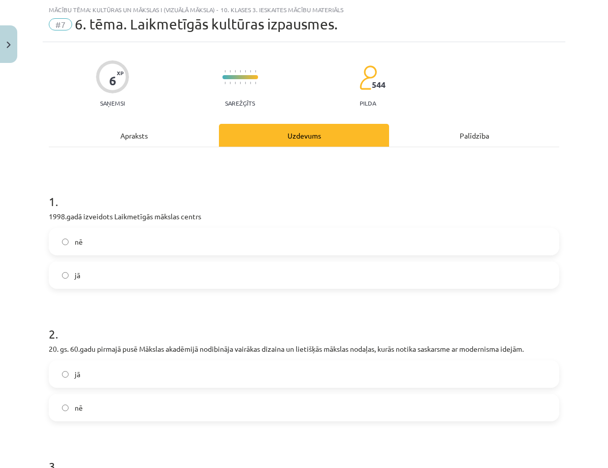
click at [102, 274] on label "jā" at bounding box center [304, 274] width 508 height 25
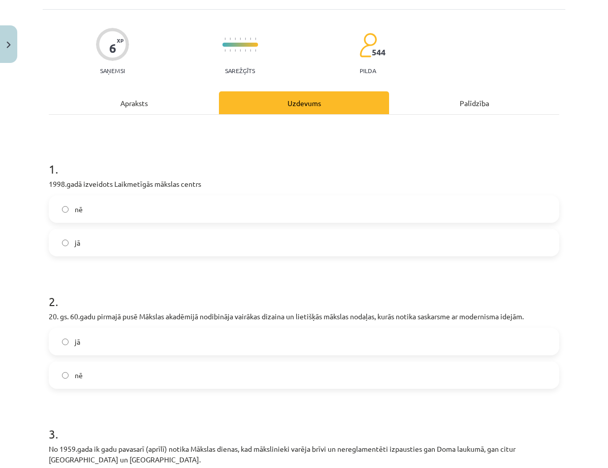
scroll to position [76, 0]
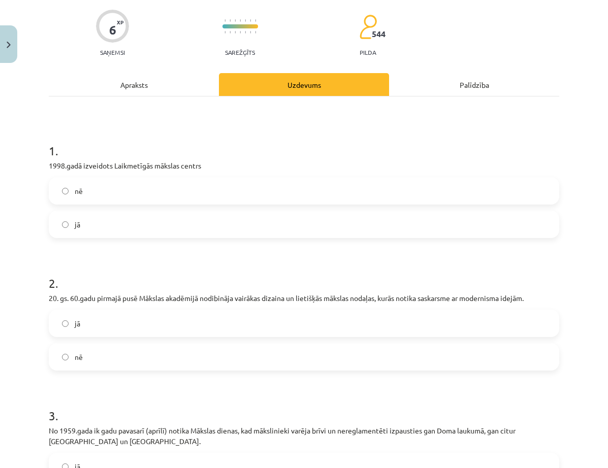
click at [166, 329] on label "jā" at bounding box center [304, 323] width 508 height 25
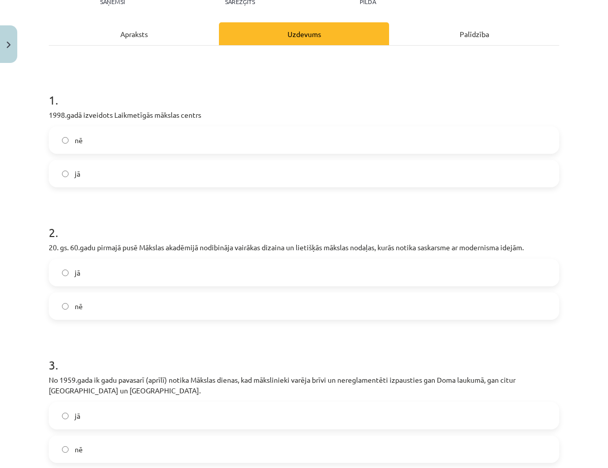
scroll to position [178, 0]
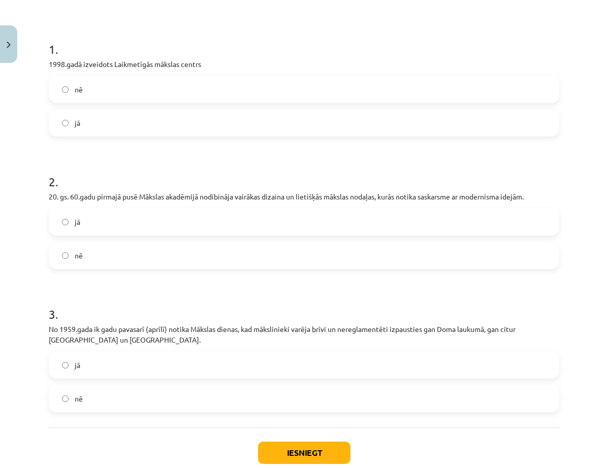
click at [76, 358] on label "jā" at bounding box center [304, 364] width 508 height 25
click at [323, 431] on button "Iesniegt" at bounding box center [304, 453] width 92 height 22
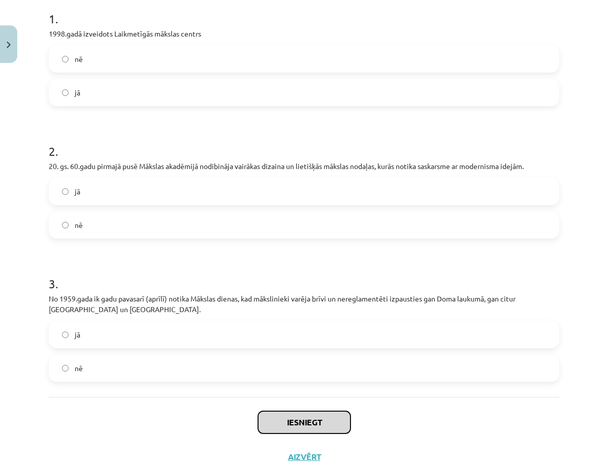
scroll to position [240, 0]
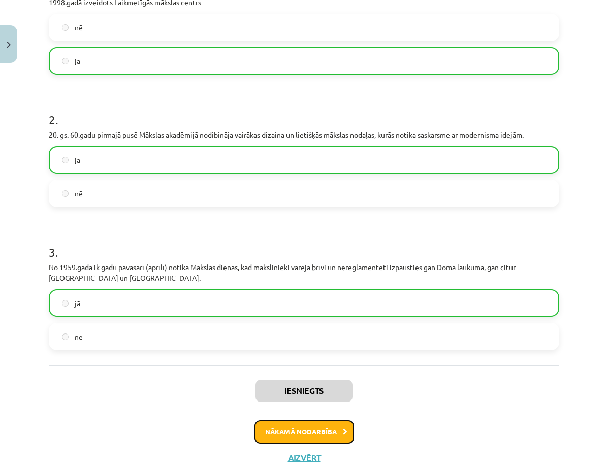
click at [313, 431] on button "Nākamā nodarbība" at bounding box center [304, 431] width 100 height 23
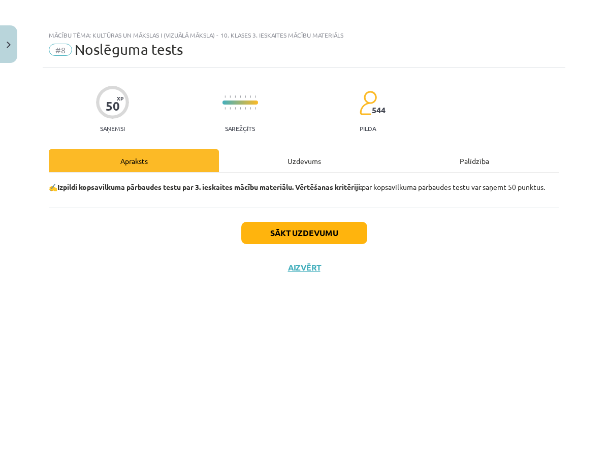
scroll to position [0, 0]
click at [318, 234] on button "Sākt uzdevumu" at bounding box center [304, 233] width 126 height 22
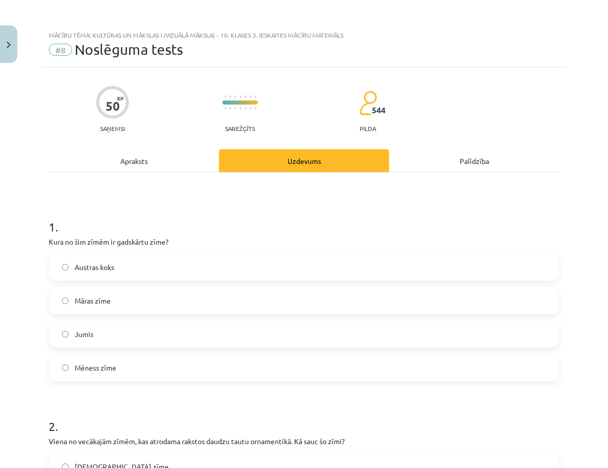
click at [174, 295] on label "Māras zīme" at bounding box center [304, 300] width 508 height 25
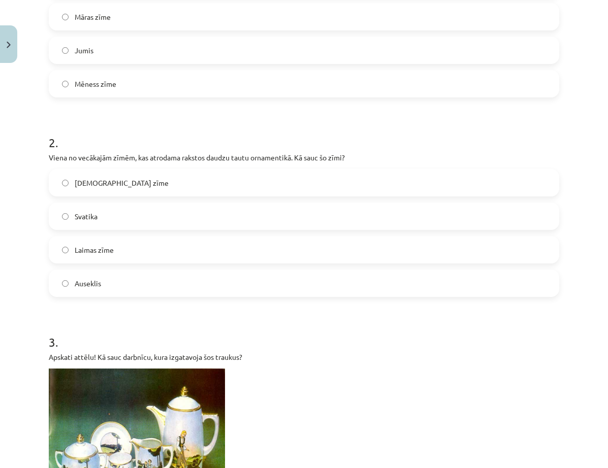
scroll to position [283, 0]
click at [206, 212] on label "Svatika" at bounding box center [304, 216] width 508 height 25
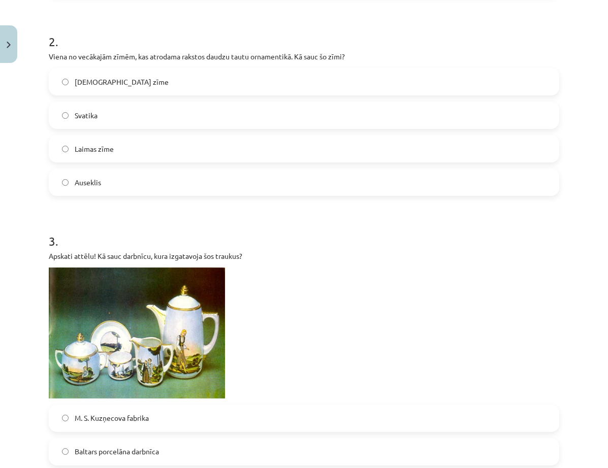
click at [318, 289] on p at bounding box center [304, 333] width 510 height 131
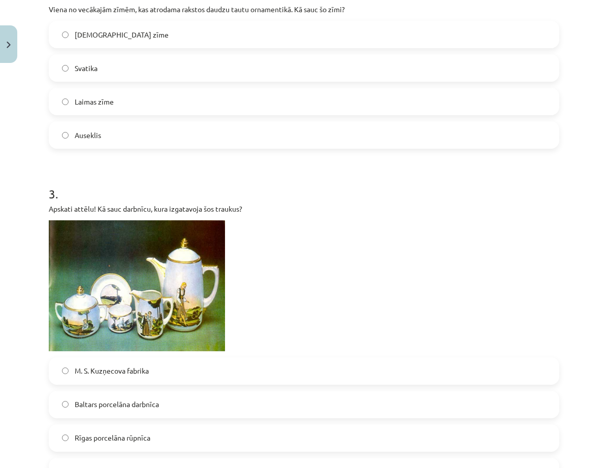
scroll to position [537, 0]
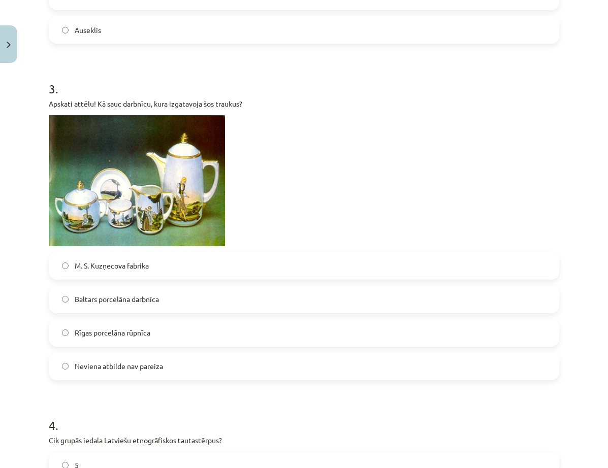
click at [132, 268] on span "M. S. Kuzņecova fabrika" at bounding box center [112, 265] width 74 height 11
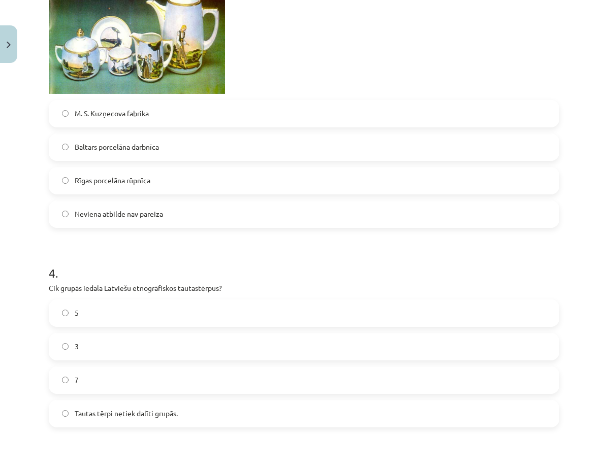
scroll to position [791, 0]
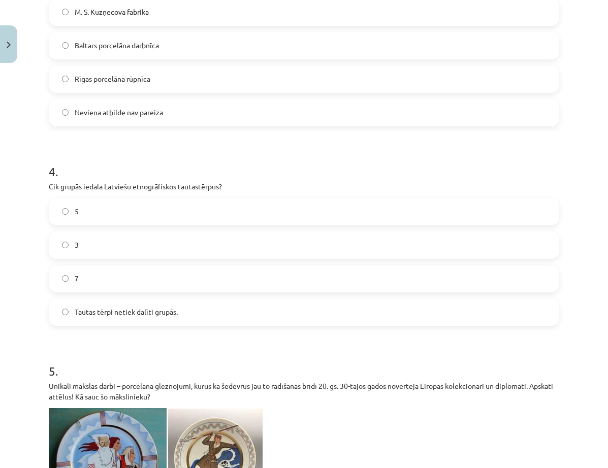
click at [124, 314] on span "Tautas tērpi netiek dalīti grupās." at bounding box center [126, 312] width 103 height 11
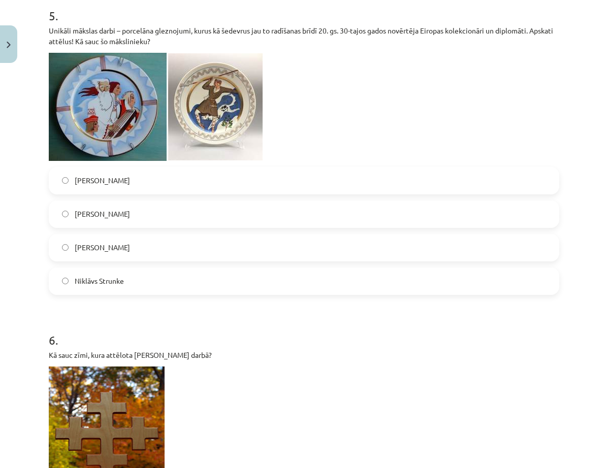
scroll to position [1045, 0]
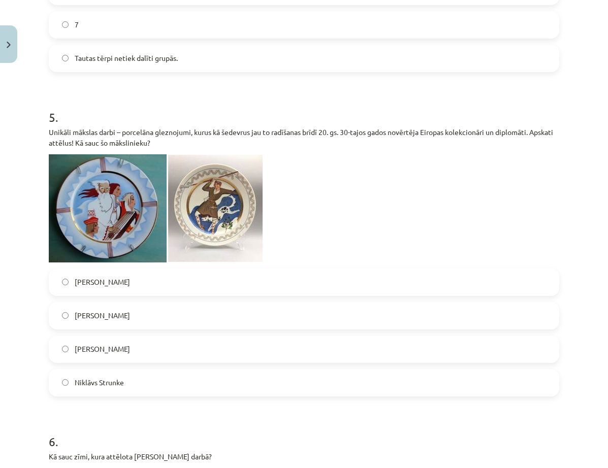
click at [147, 385] on label "Niklāvs Strunke" at bounding box center [304, 382] width 508 height 25
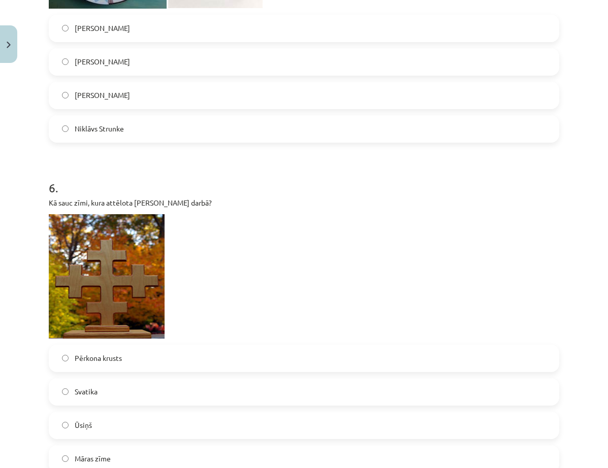
scroll to position [1349, 0]
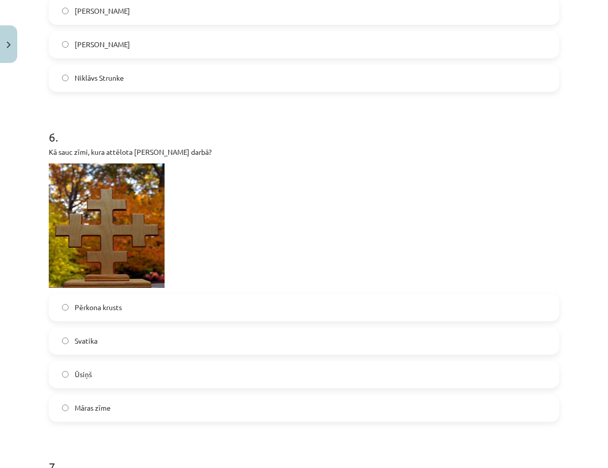
click at [112, 409] on label "Māras zīme" at bounding box center [304, 407] width 508 height 25
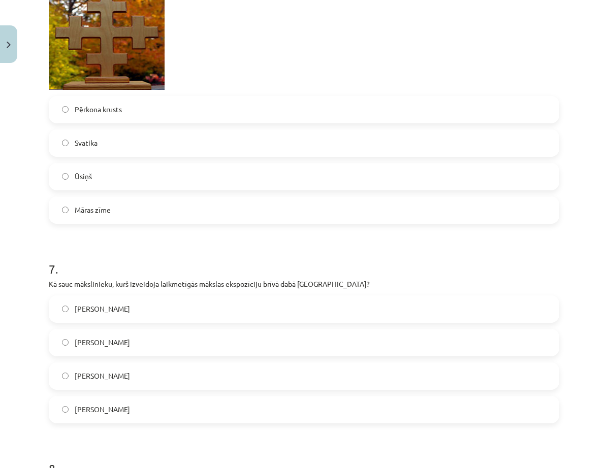
scroll to position [1654, 0]
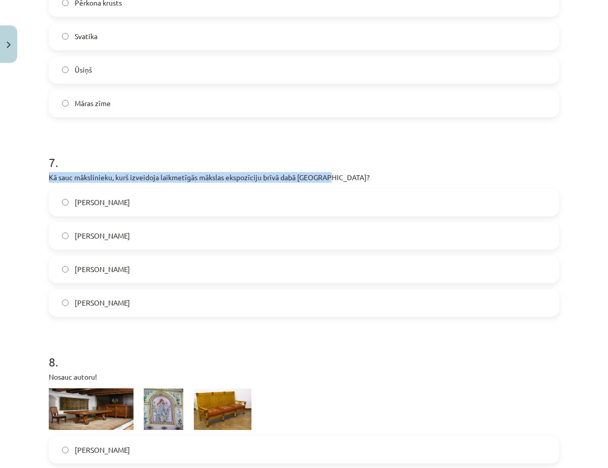
drag, startPoint x: 50, startPoint y: 176, endPoint x: 314, endPoint y: 177, distance: 263.5
click at [337, 175] on p "Kā sauc mākslinieku, kurš izveidoja laikmetīgās mākslas ekspozīciju brīvā dabā …" at bounding box center [304, 177] width 510 height 11
copy p "Kā sauc mākslinieku, kurš izveidoja laikmetīgās mākslas ekspozīciju brīvā dabā …"
click at [134, 272] on label "[PERSON_NAME]" at bounding box center [304, 269] width 508 height 25
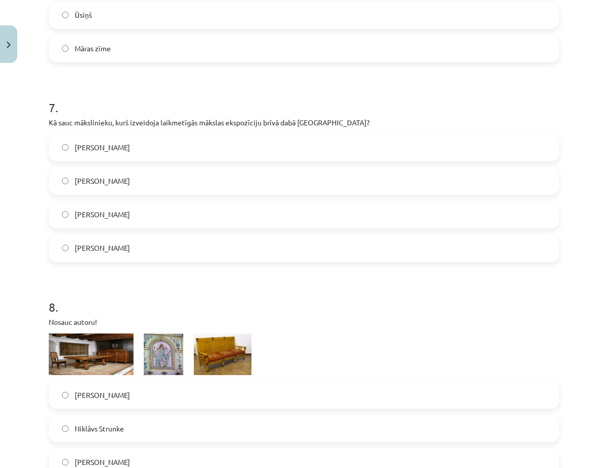
scroll to position [1806, 0]
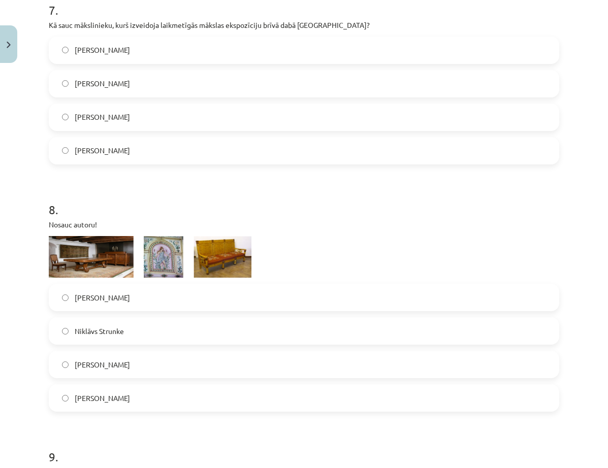
click at [126, 365] on label "[PERSON_NAME]" at bounding box center [304, 364] width 508 height 25
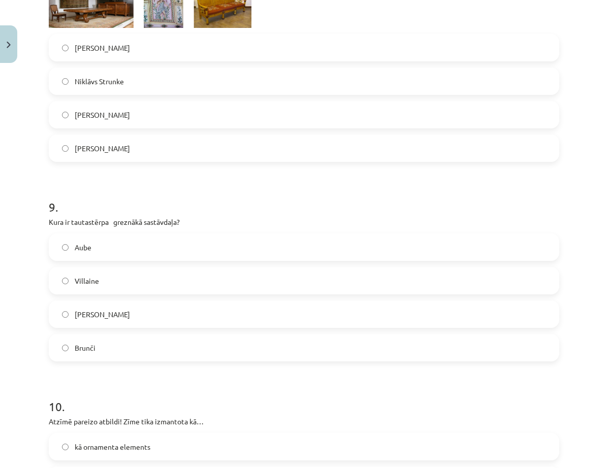
scroll to position [2060, 0]
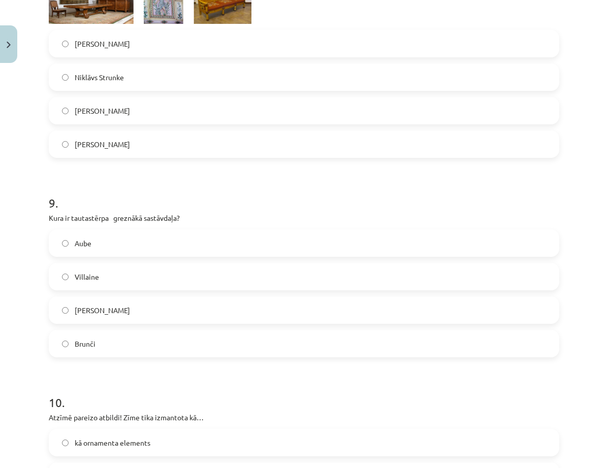
click at [79, 310] on span "[PERSON_NAME]" at bounding box center [102, 310] width 55 height 11
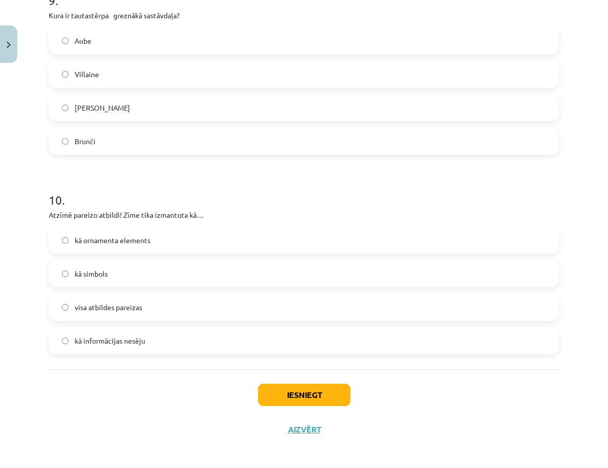
scroll to position [2267, 0]
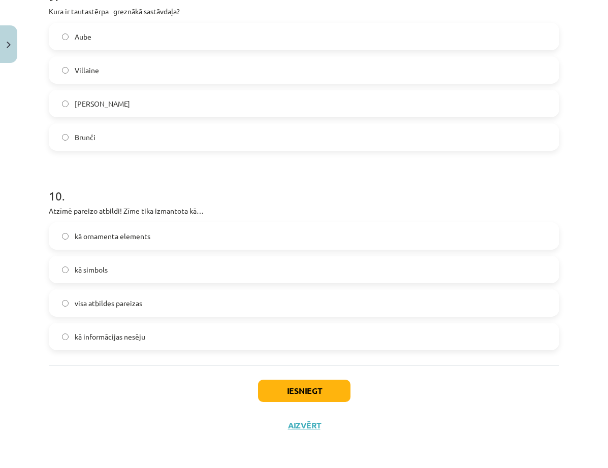
click at [112, 307] on span "visa atbildes pareizas" at bounding box center [109, 303] width 68 height 11
click at [325, 393] on button "Iesniegt" at bounding box center [304, 391] width 92 height 22
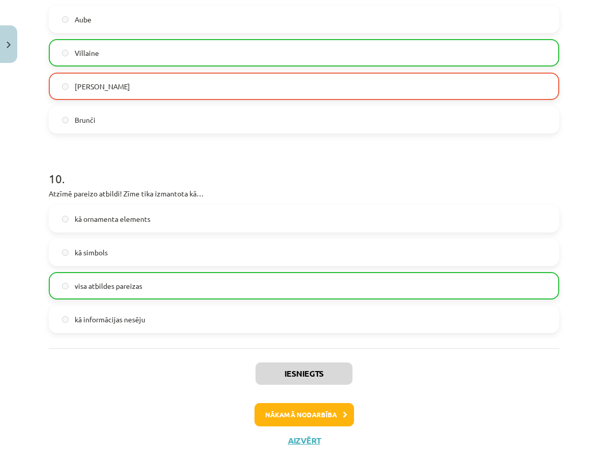
scroll to position [2299, 0]
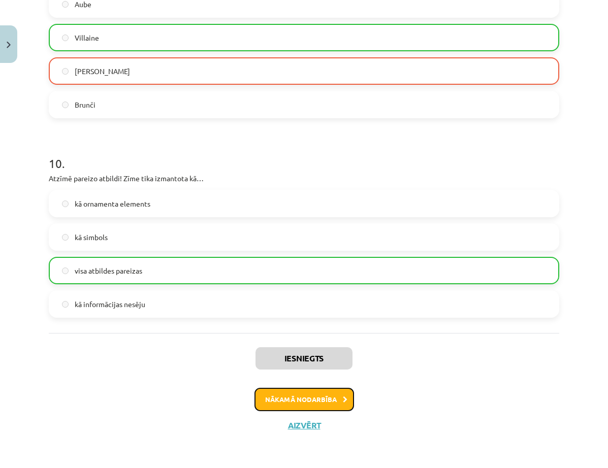
click at [334, 398] on button "Nākamā nodarbība" at bounding box center [304, 399] width 100 height 23
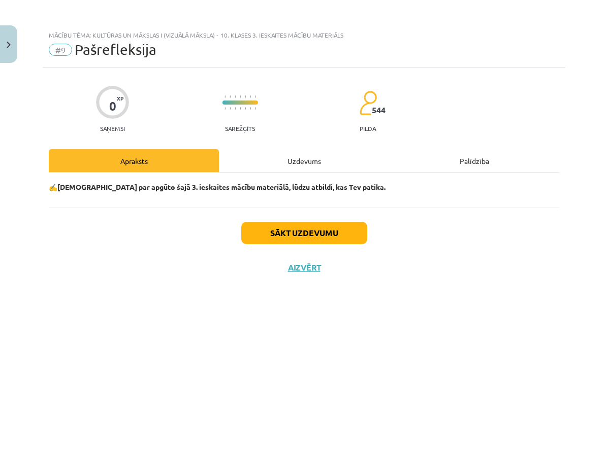
scroll to position [0, 0]
click at [325, 233] on button "Sākt uzdevumu" at bounding box center [304, 233] width 126 height 22
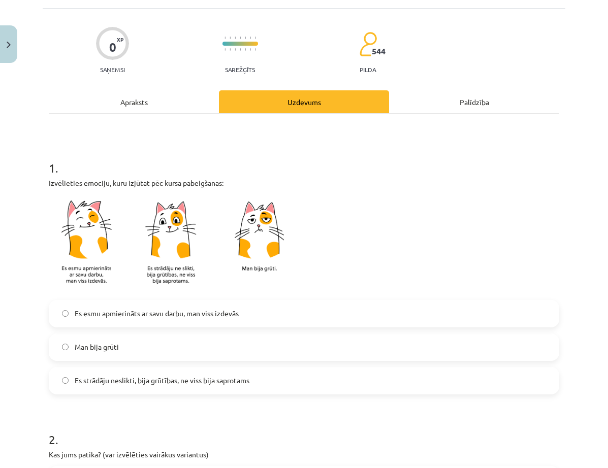
scroll to position [152, 0]
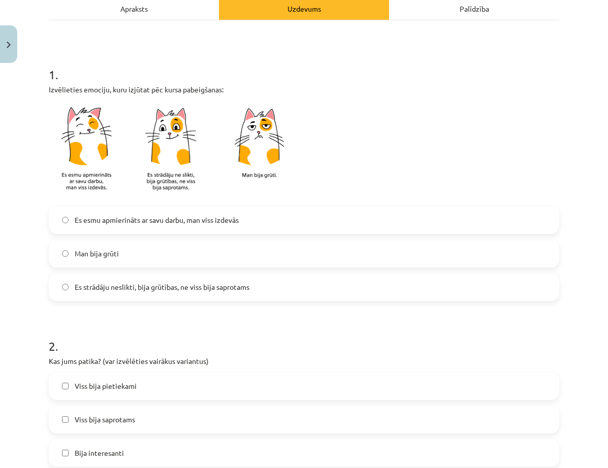
click at [146, 215] on span "Es esmu apmierināts ar savu darbu, man viss izdevās" at bounding box center [157, 220] width 164 height 11
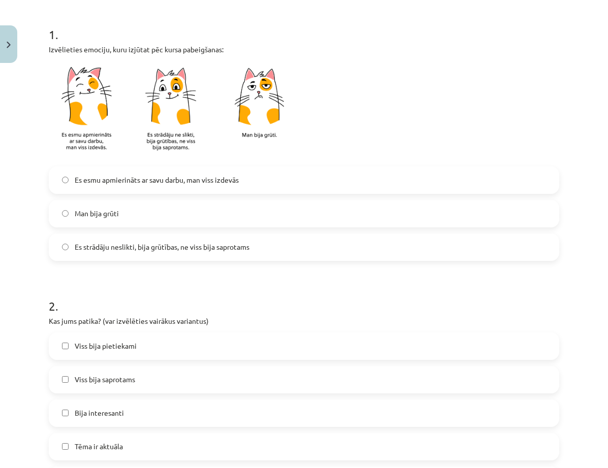
scroll to position [254, 0]
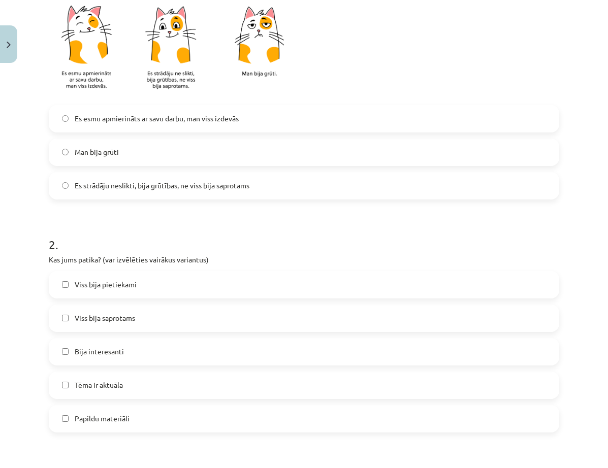
click at [124, 287] on span "Viss bija pietiekami" at bounding box center [106, 284] width 62 height 11
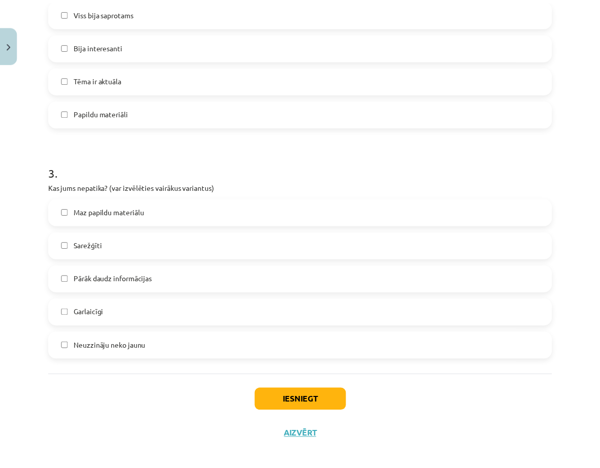
scroll to position [569, 0]
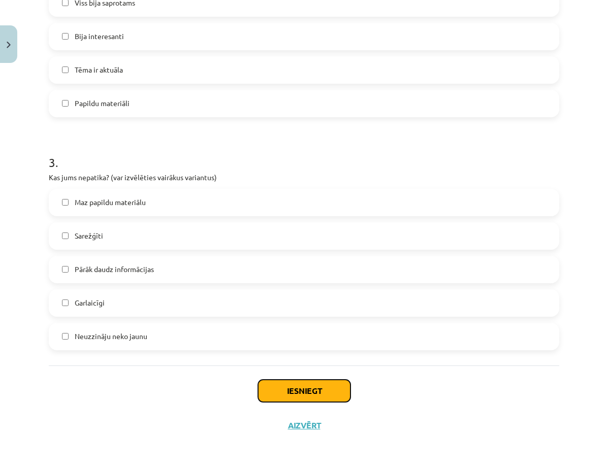
click at [314, 389] on button "Iesniegt" at bounding box center [304, 391] width 92 height 22
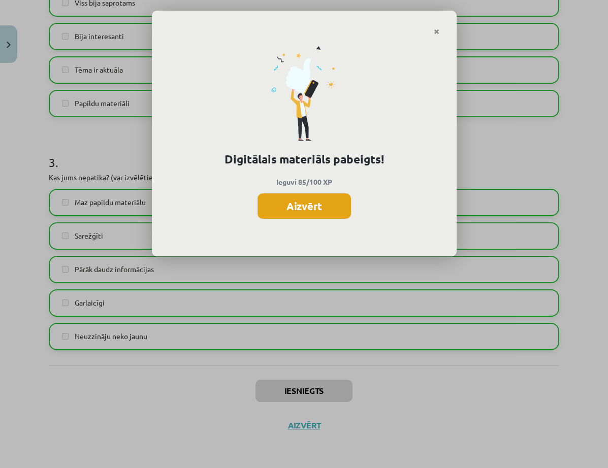
click at [325, 206] on button "Aizvērt" at bounding box center [303, 205] width 93 height 25
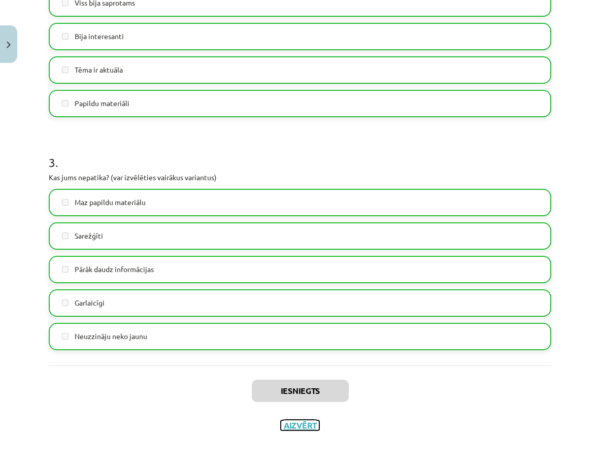
click at [299, 423] on button "Aizvērt" at bounding box center [300, 425] width 39 height 10
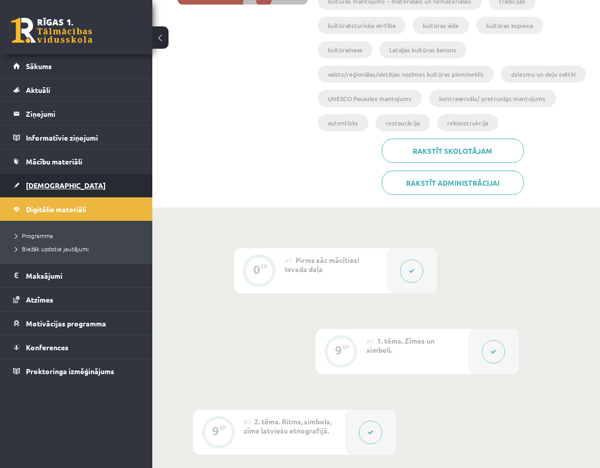
click at [53, 191] on link "[DEMOGRAPHIC_DATA]" at bounding box center [76, 185] width 126 height 23
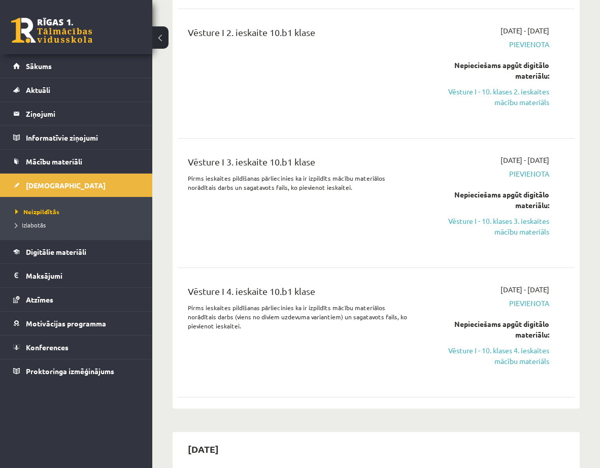
scroll to position [2132, 0]
